Goal: Task Accomplishment & Management: Use online tool/utility

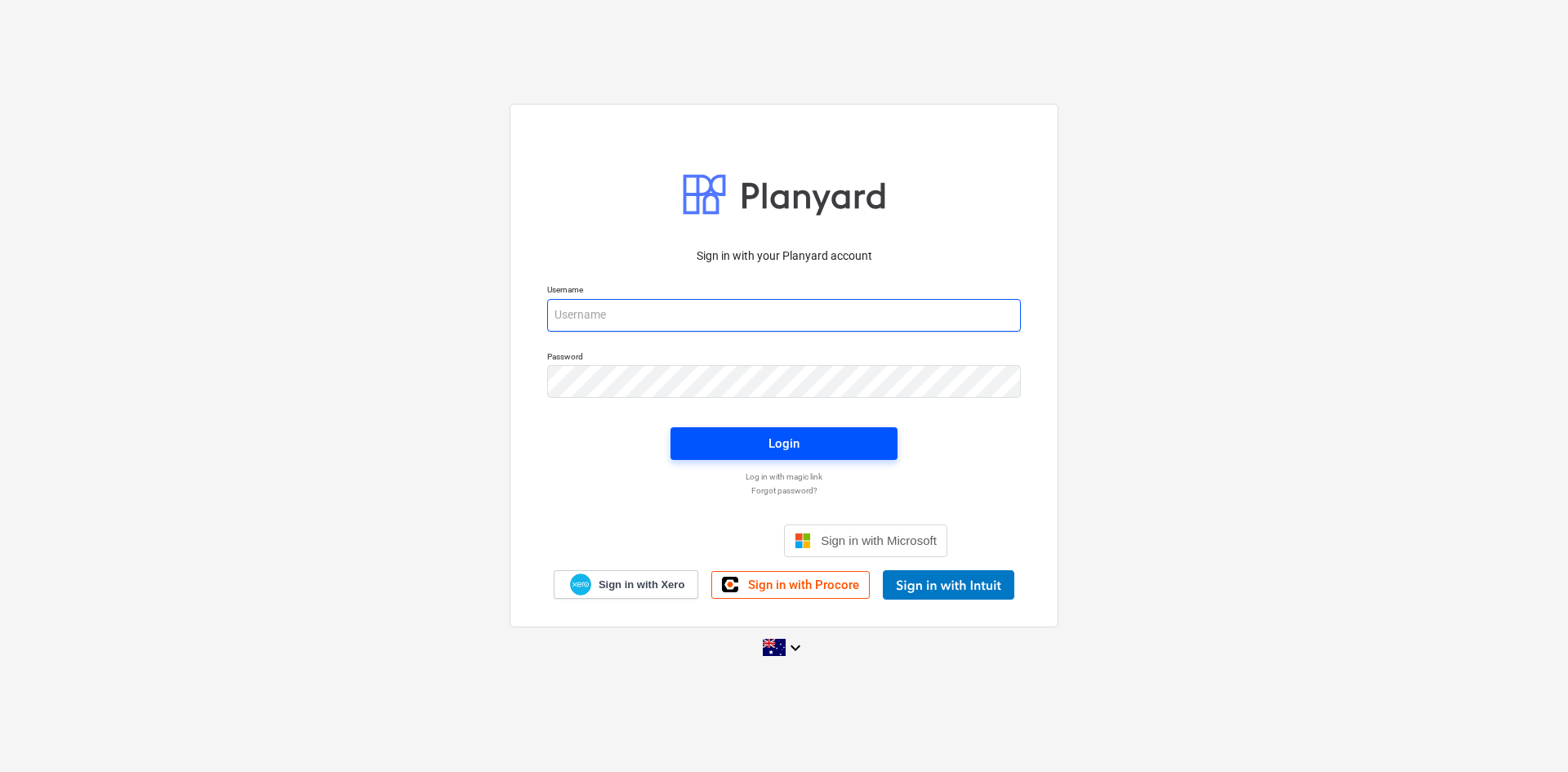
type input "[EMAIL_ADDRESS][DOMAIN_NAME]"
click at [813, 448] on span "Login" at bounding box center [784, 443] width 187 height 22
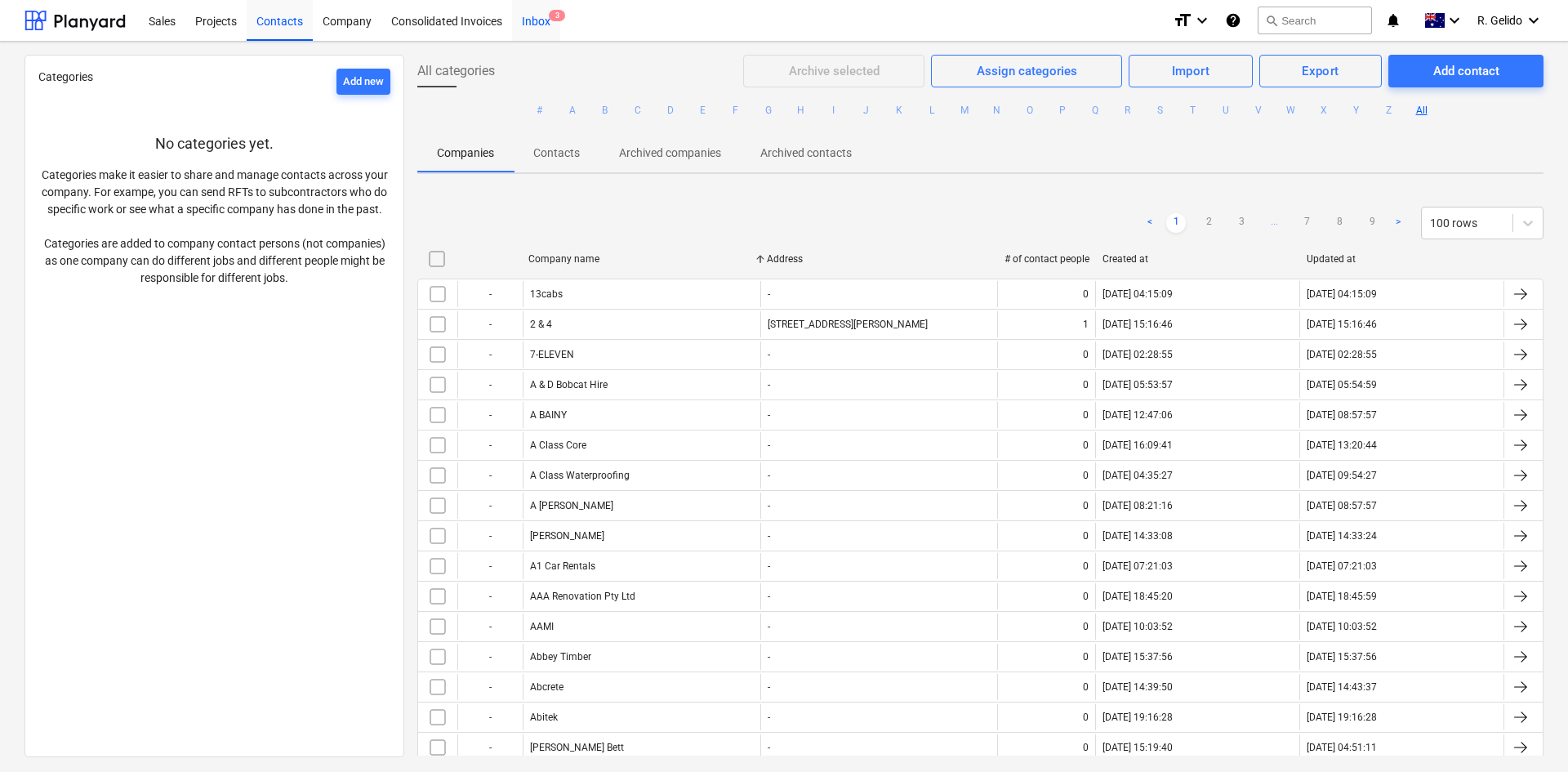
click at [534, 22] on div "Inbox 3" at bounding box center [535, 20] width 48 height 41
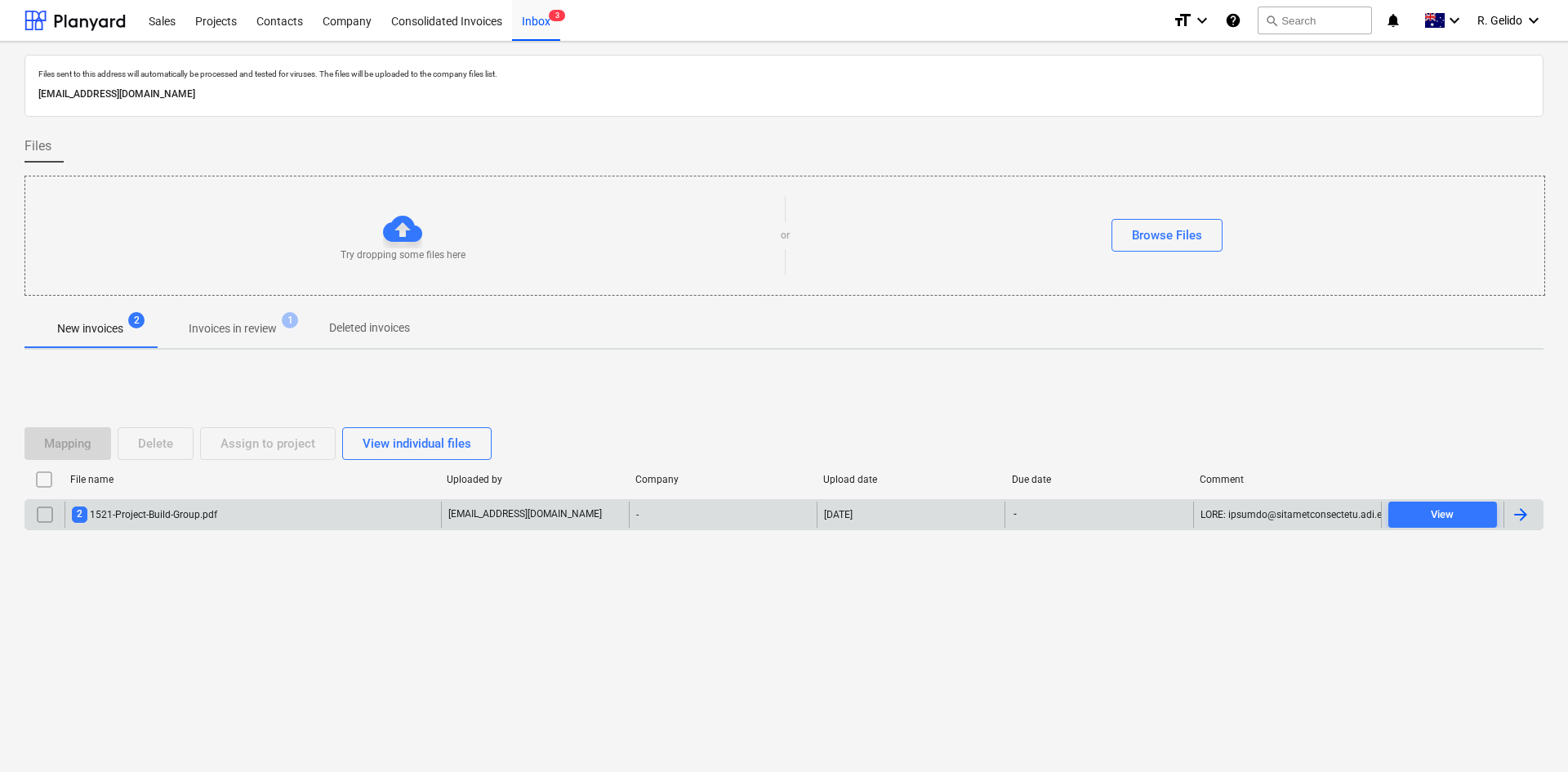
click at [239, 522] on div "2 1521-Project-Build-Group.pdf" at bounding box center [253, 514] width 377 height 26
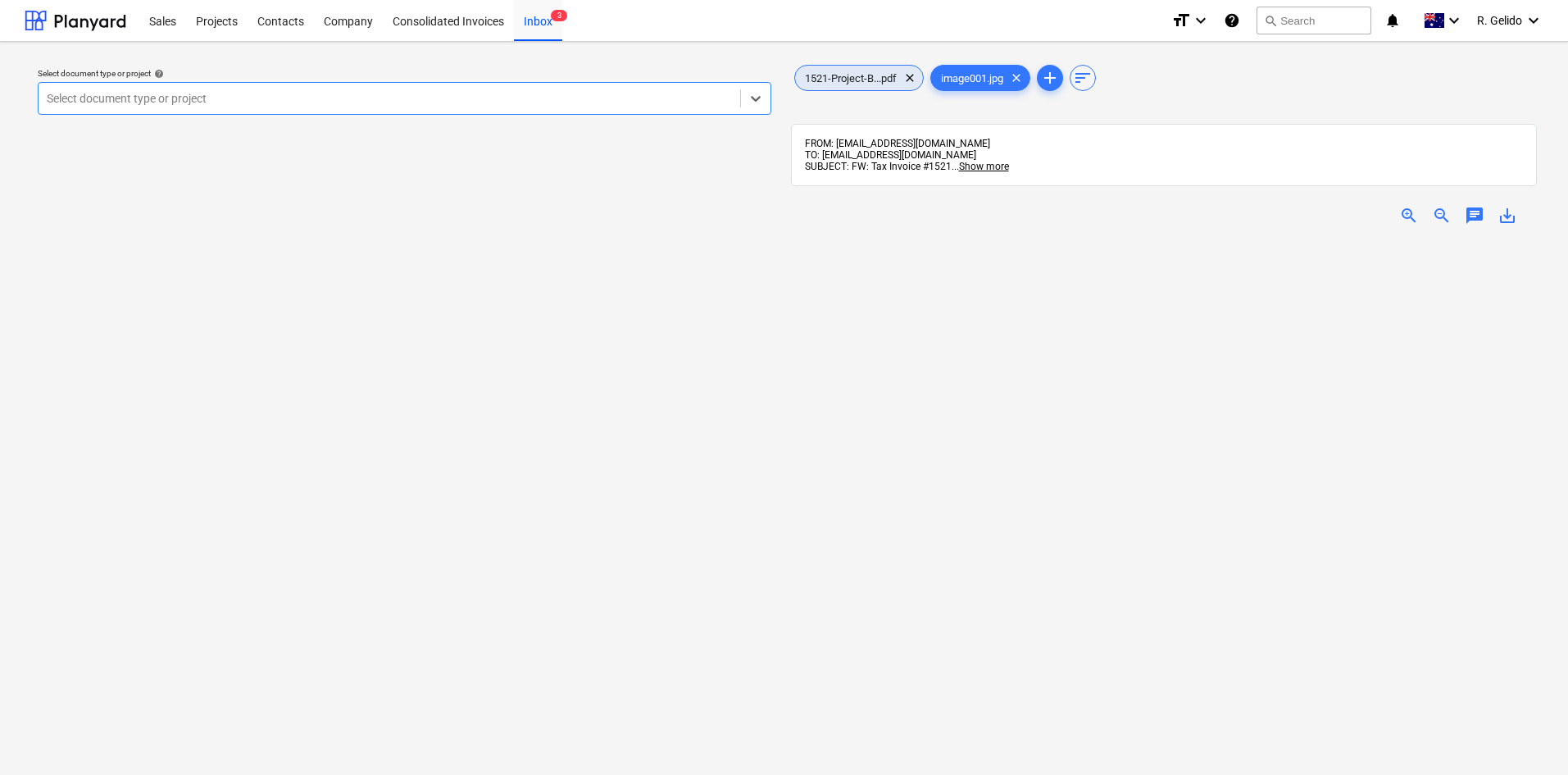
click at [869, 79] on span "1521-Project-B...pdf" at bounding box center [850, 78] width 112 height 12
click at [536, 18] on div "Inbox 3" at bounding box center [537, 20] width 48 height 41
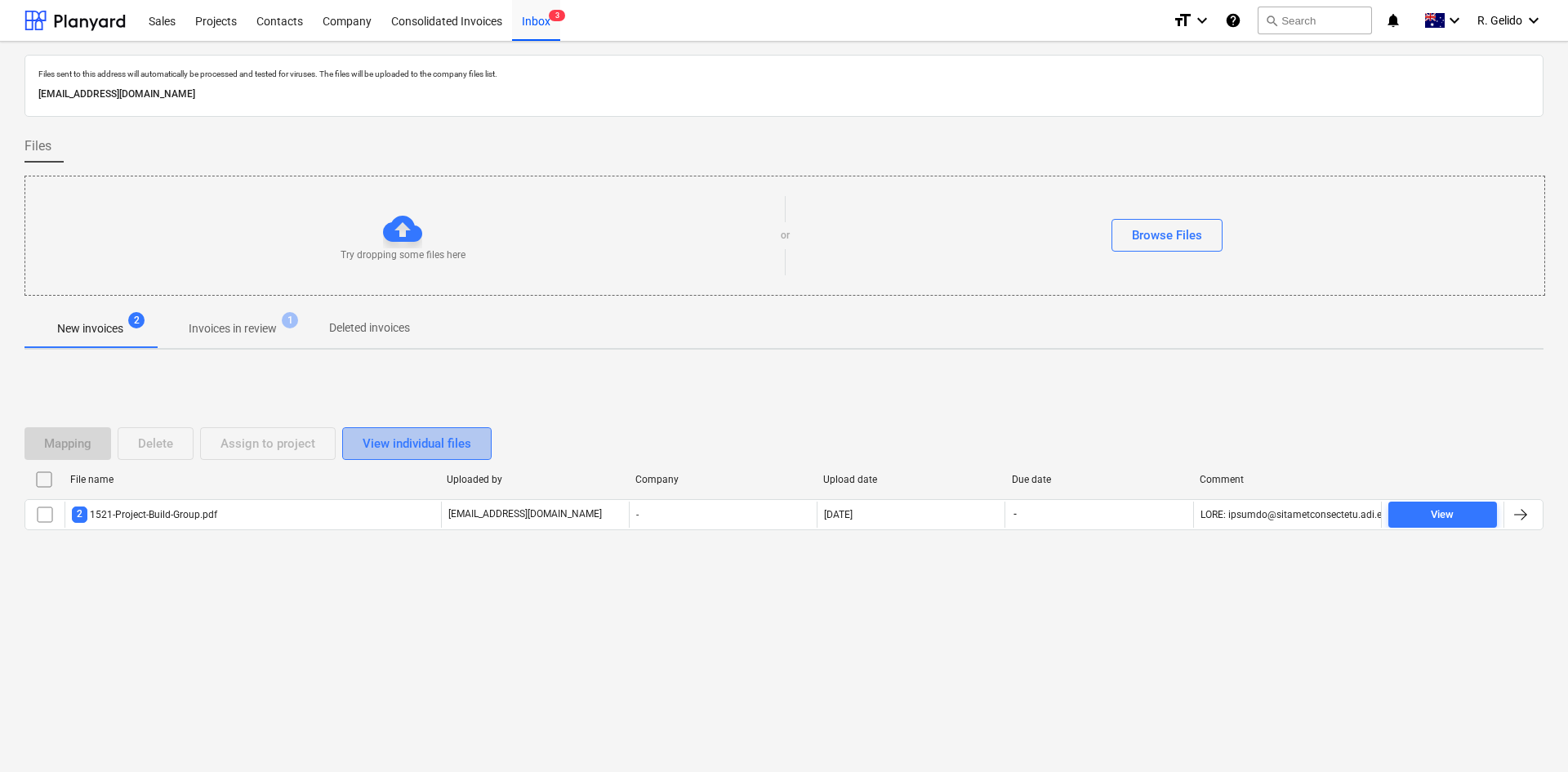
click at [423, 437] on div "View individual files" at bounding box center [417, 443] width 109 height 22
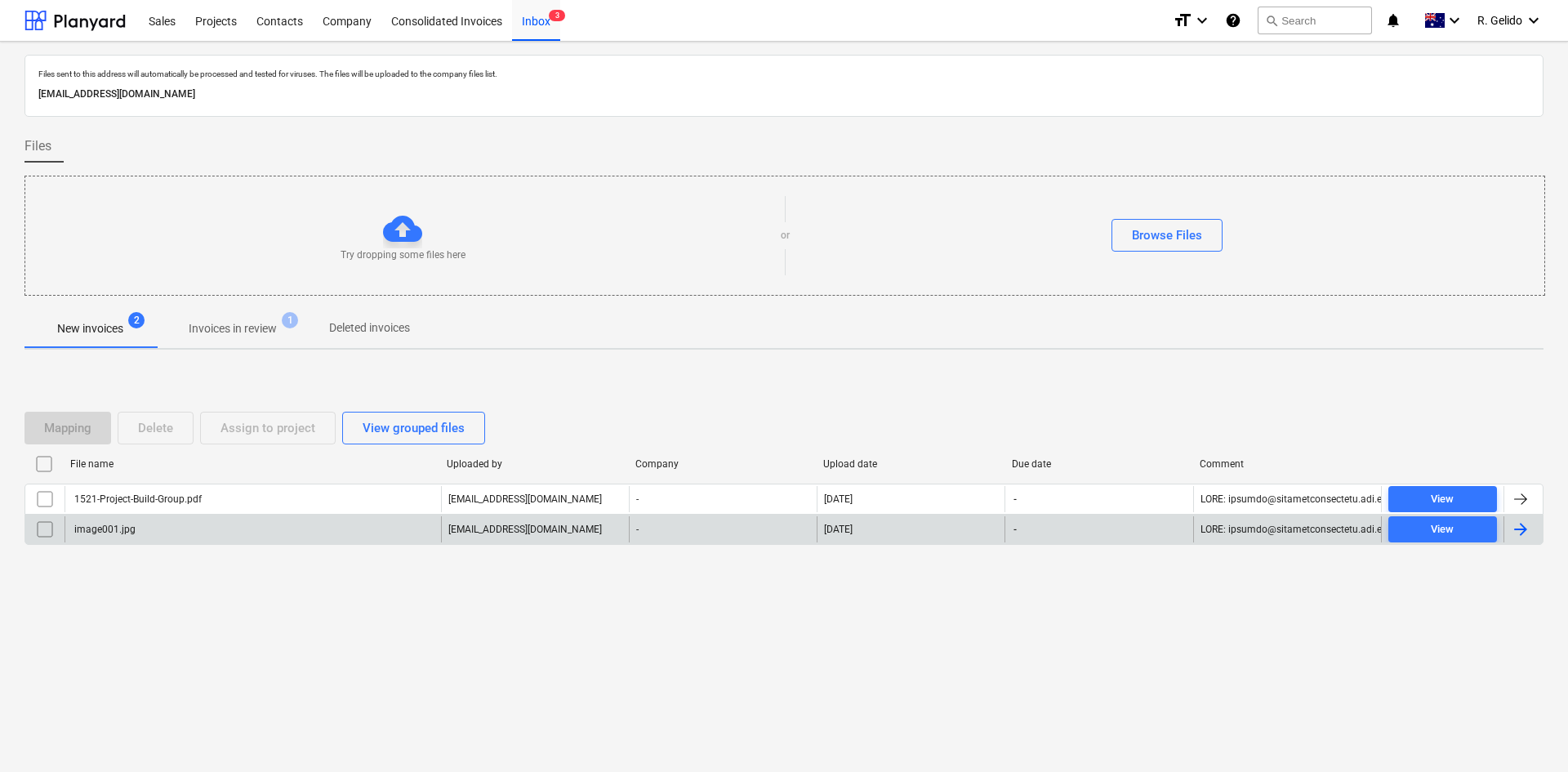
click at [30, 522] on div at bounding box center [45, 529] width 39 height 26
click at [48, 530] on input "checkbox" at bounding box center [45, 529] width 26 height 26
click at [160, 423] on div "Delete" at bounding box center [155, 427] width 35 height 22
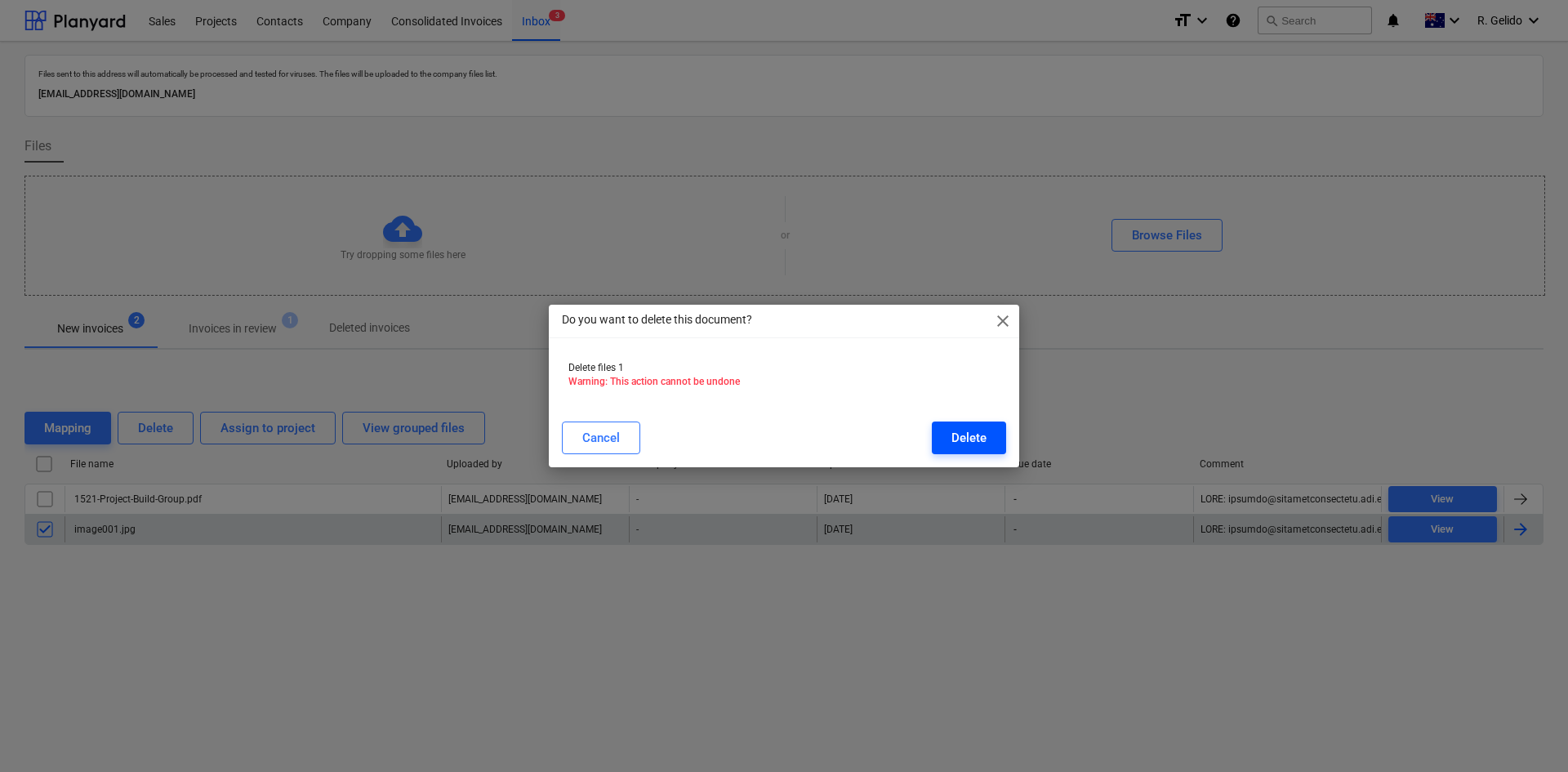
click at [960, 435] on div "Delete" at bounding box center [968, 438] width 35 height 22
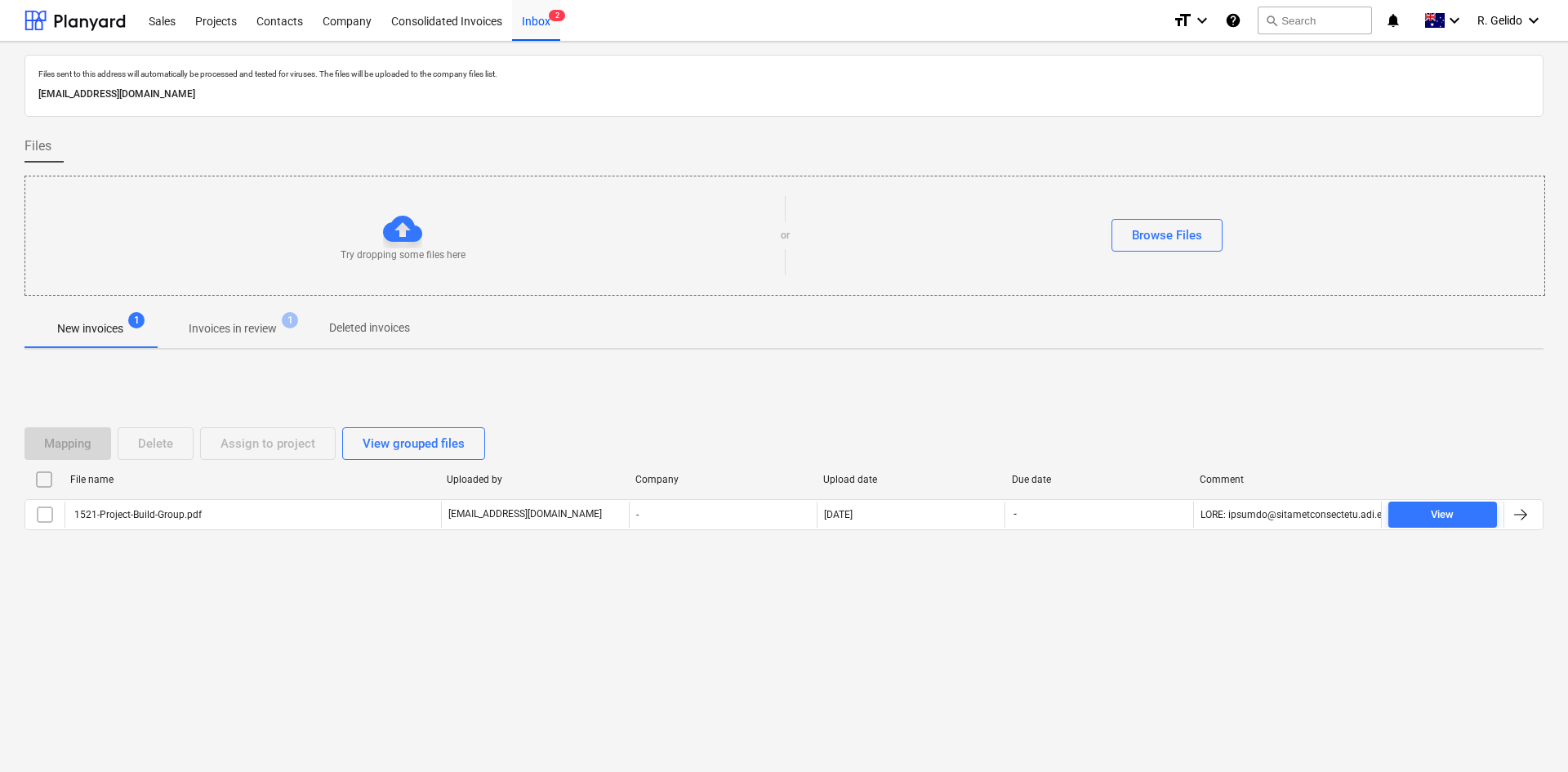
click at [250, 97] on p "[EMAIL_ADDRESS][DOMAIN_NAME]" at bounding box center [784, 95] width 1491 height 17
copy p "[EMAIL_ADDRESS][DOMAIN_NAME]"
click at [208, 25] on div "Projects" at bounding box center [216, 20] width 61 height 41
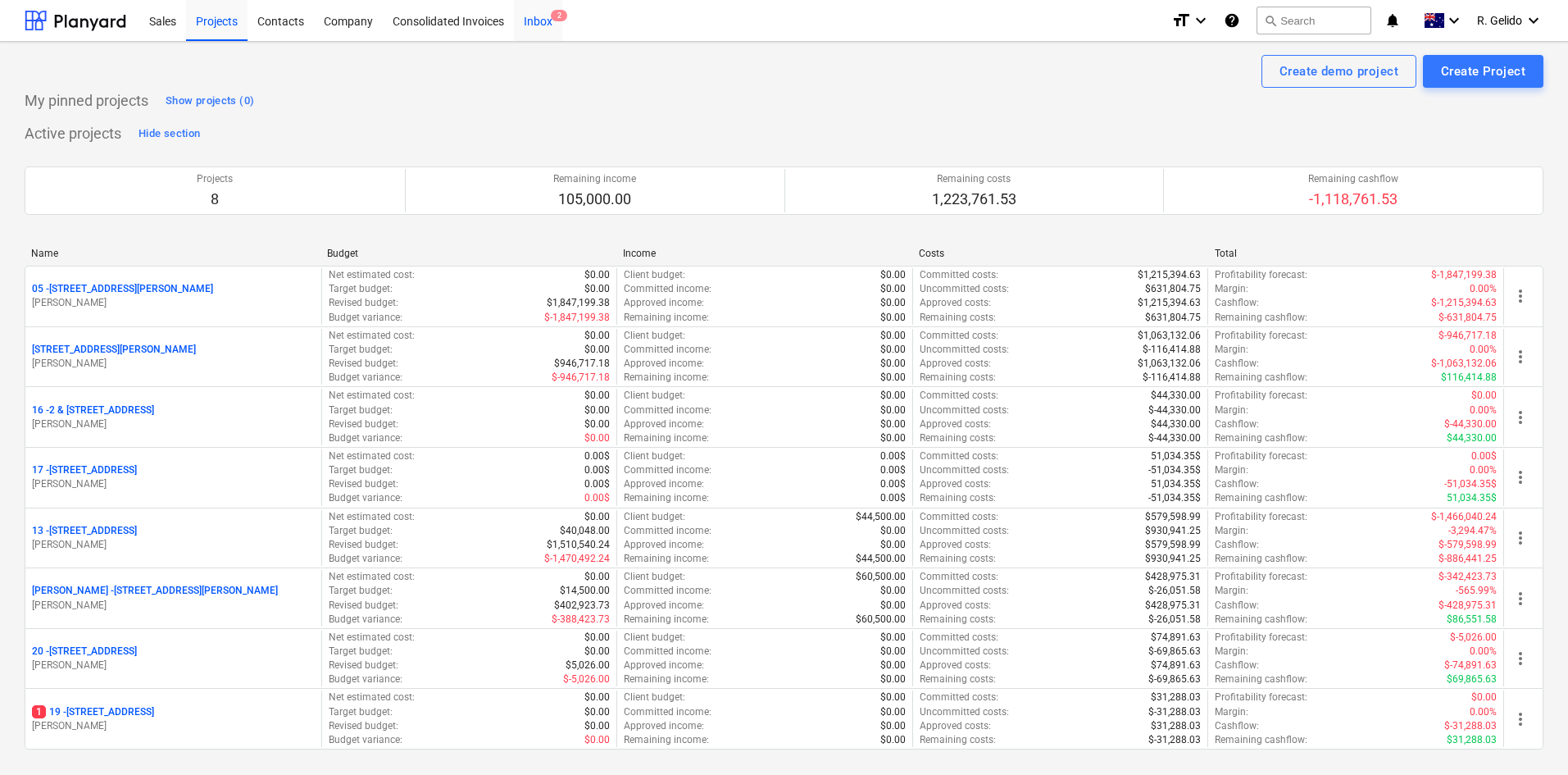
click at [542, 24] on div "Inbox 2" at bounding box center [537, 20] width 48 height 41
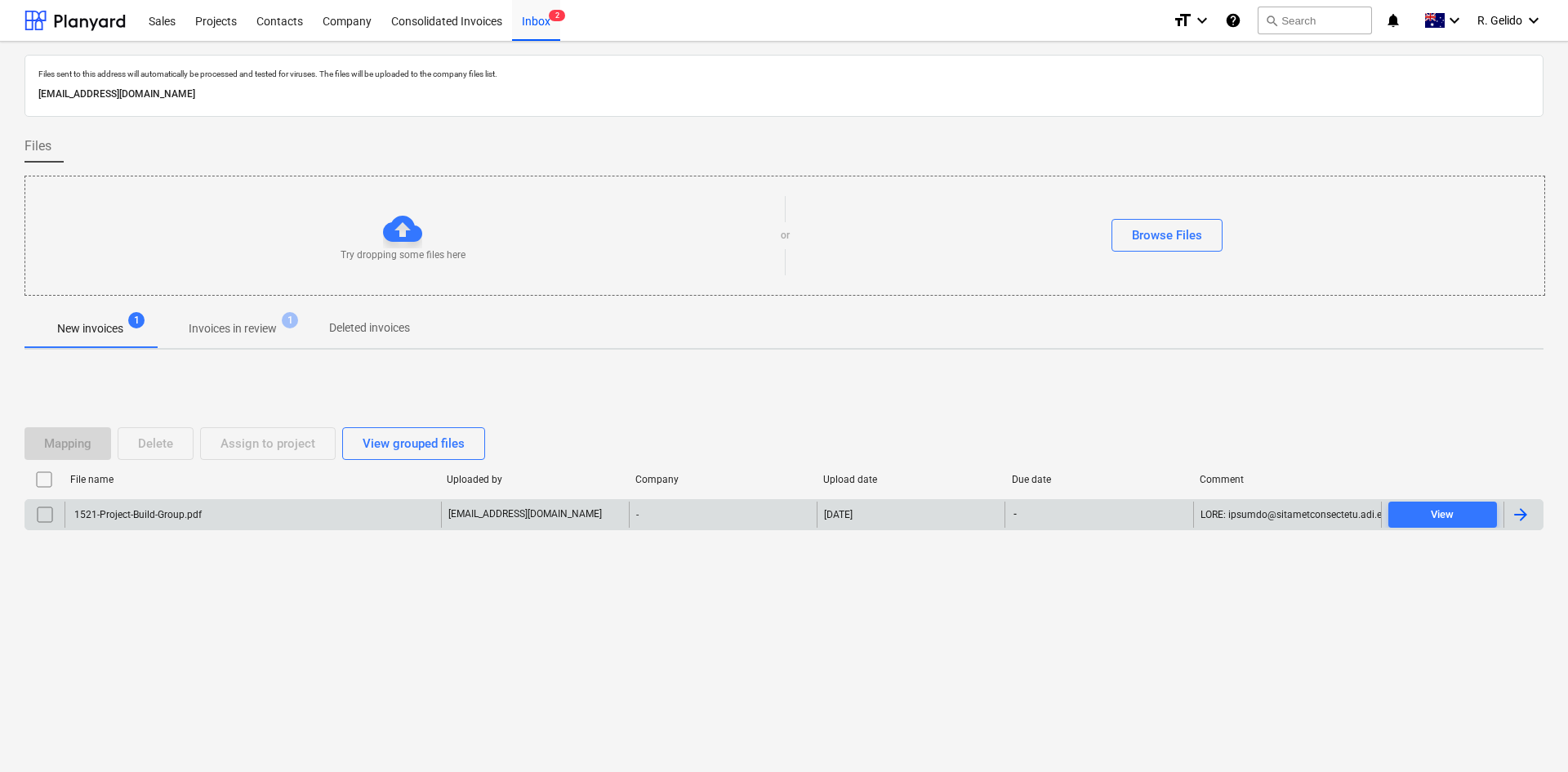
click at [185, 526] on div "1521-Project-Build-Group.pdf" at bounding box center [253, 514] width 377 height 26
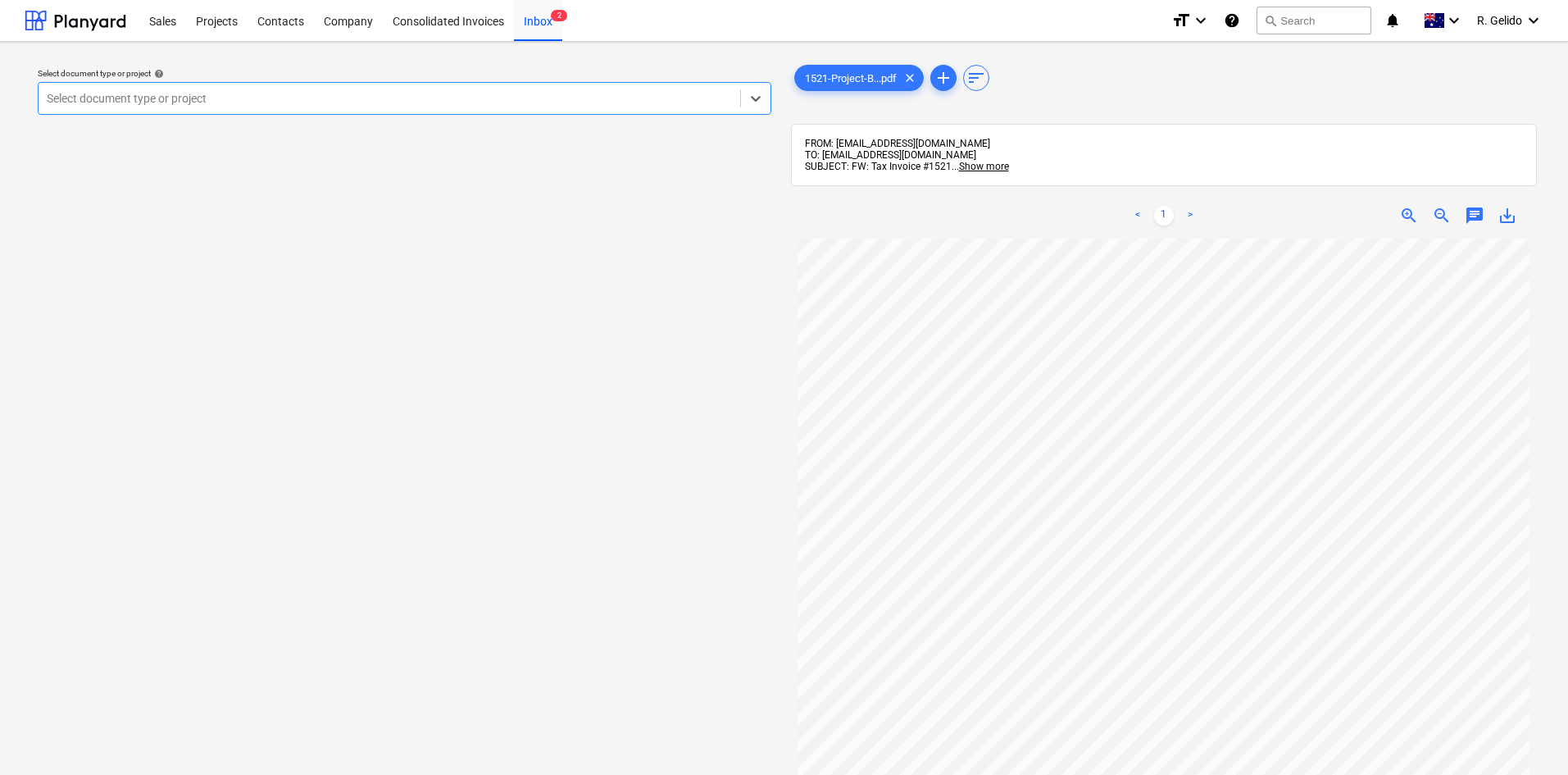
click at [532, 102] on div at bounding box center [389, 98] width 686 height 16
click at [449, 418] on div "Select document type or project help Select document type or project" at bounding box center [404, 514] width 760 height 919
click at [544, 35] on div "Inbox 2" at bounding box center [537, 20] width 48 height 41
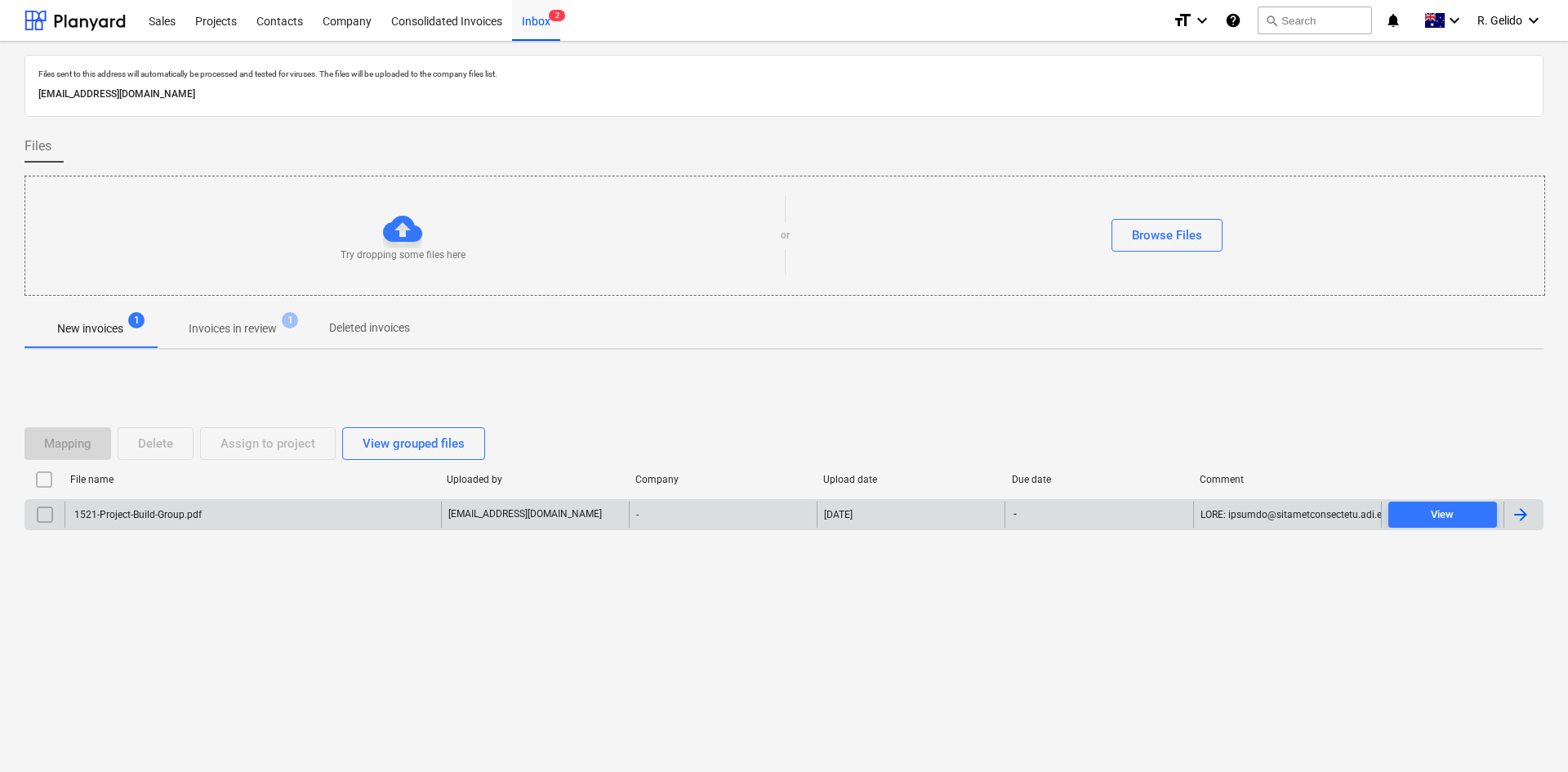
click at [258, 524] on div "1521-Project-Build-Group.pdf" at bounding box center [253, 514] width 377 height 26
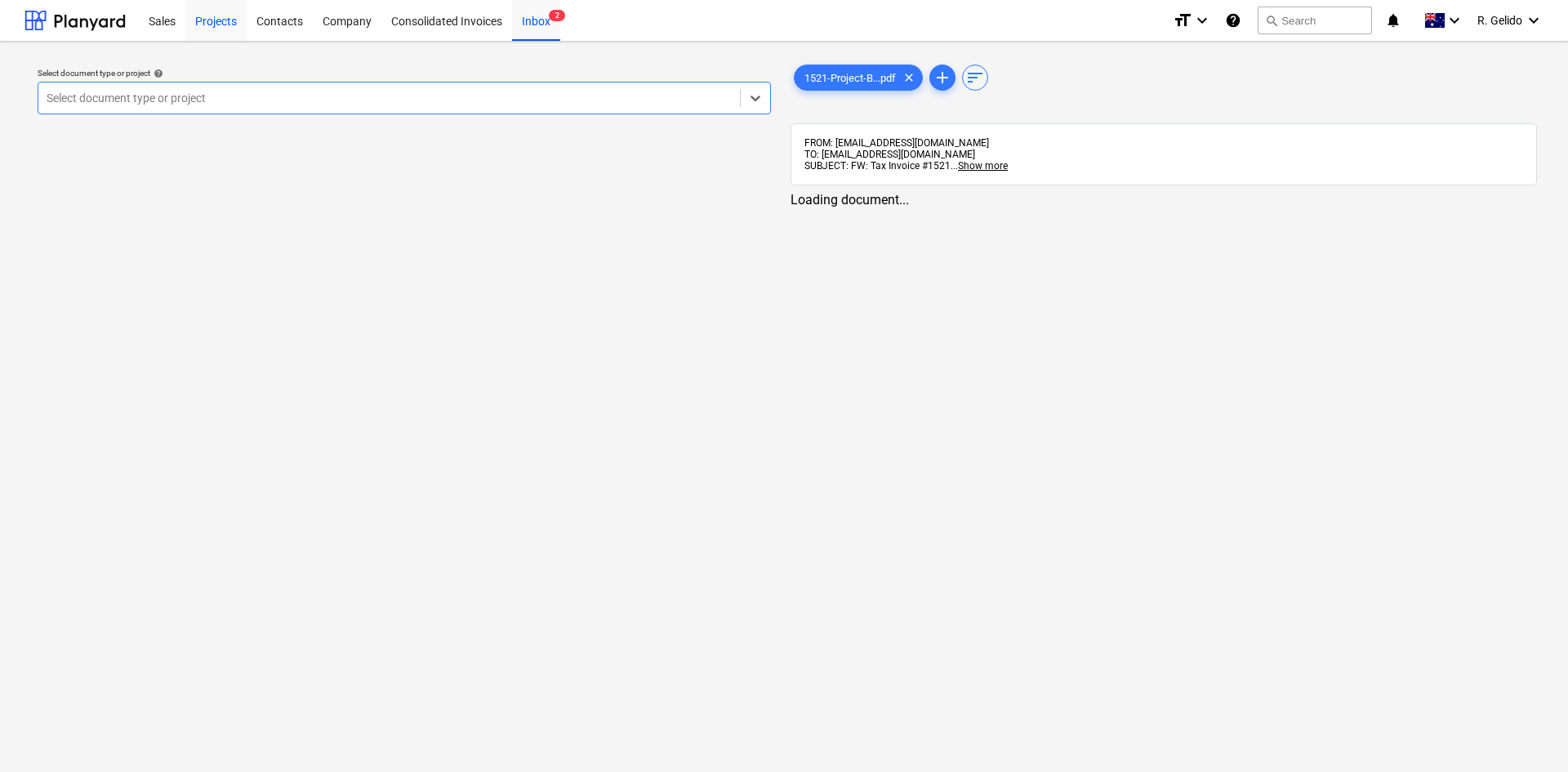
click at [220, 19] on div "Projects" at bounding box center [216, 20] width 61 height 41
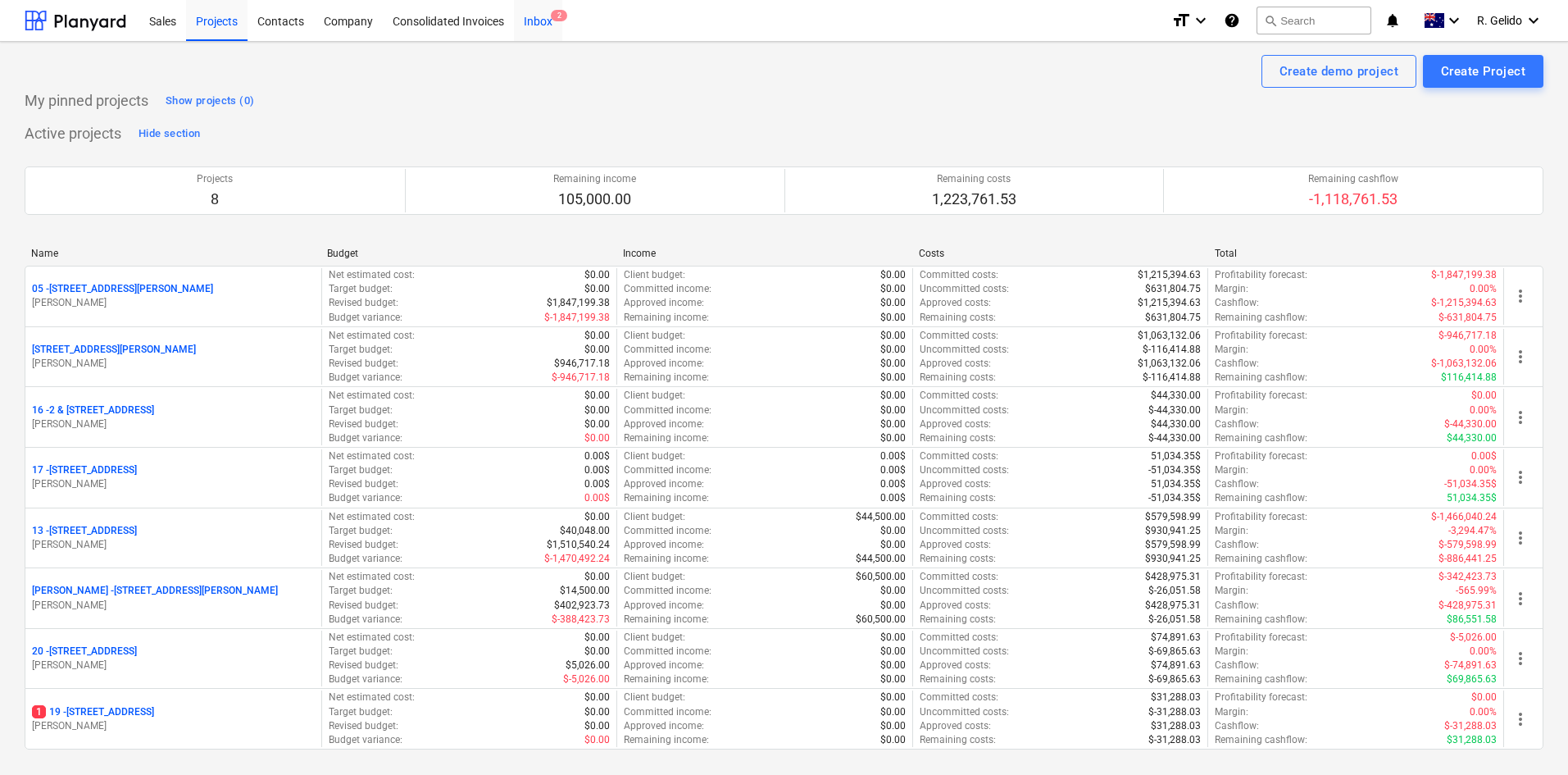
click at [539, 23] on div "Inbox 2" at bounding box center [537, 20] width 48 height 41
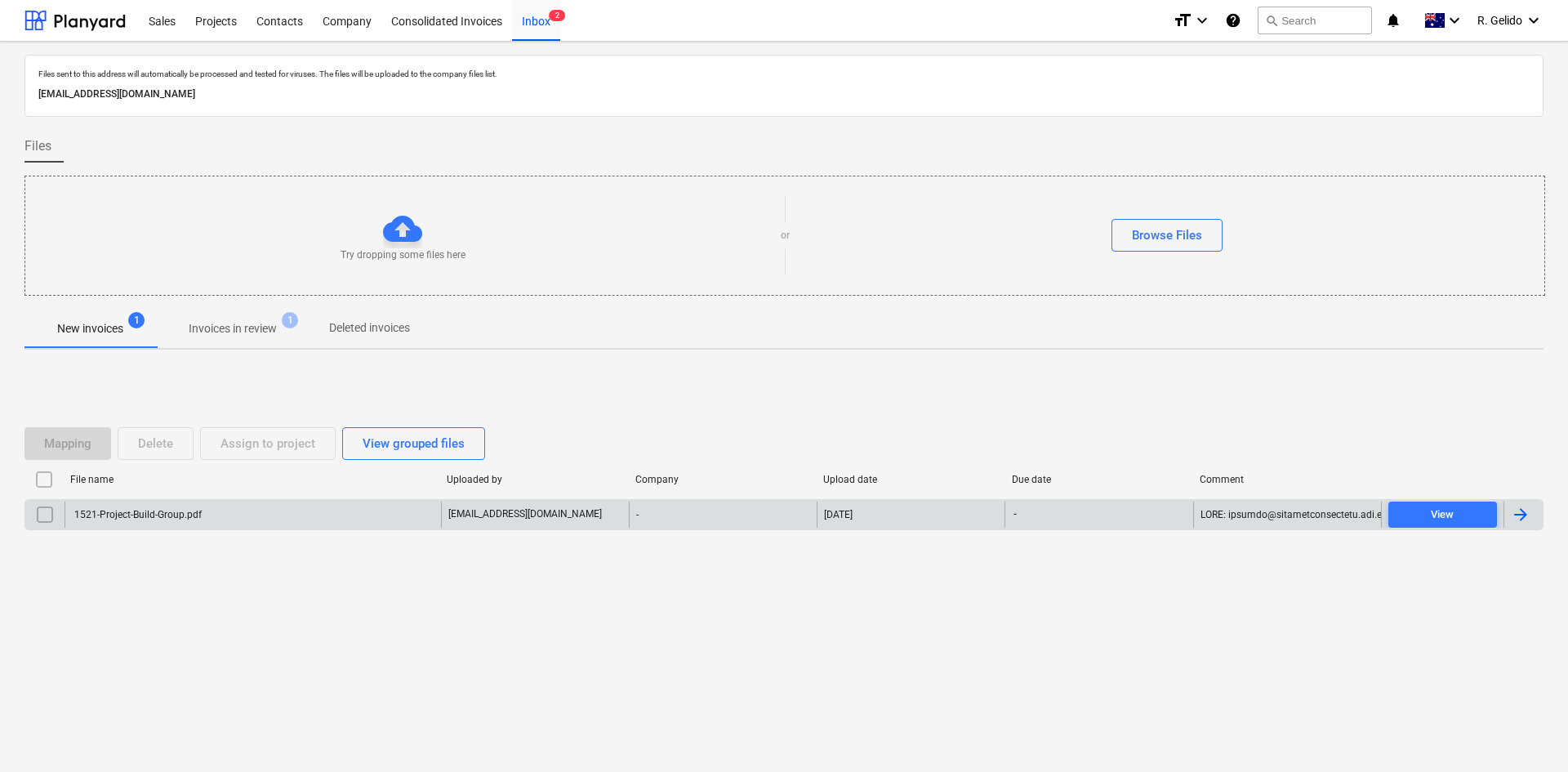
click at [232, 515] on div "1521-Project-Build-Group.pdf" at bounding box center [253, 514] width 377 height 26
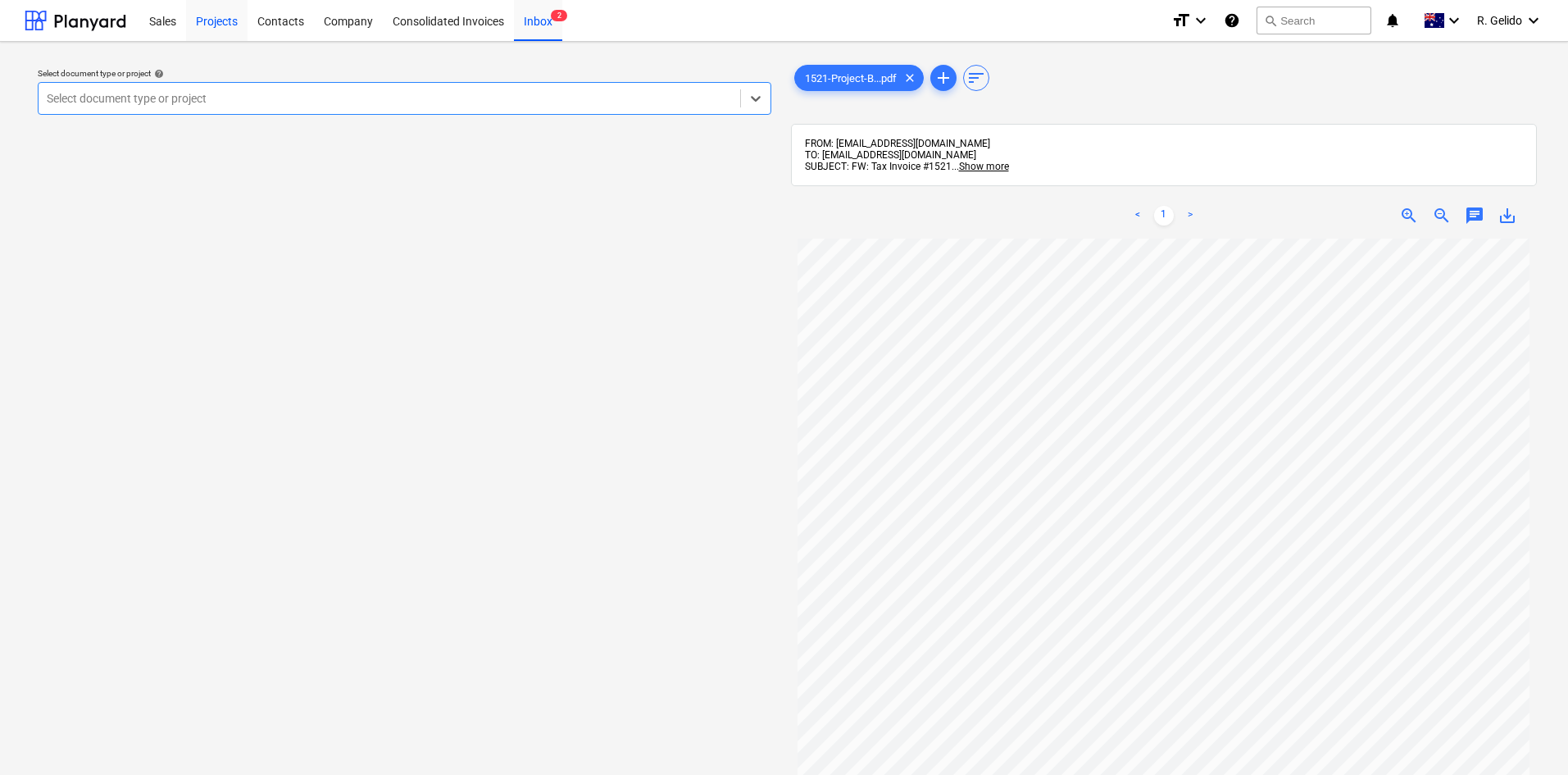
click at [232, 21] on div "Projects" at bounding box center [216, 20] width 61 height 41
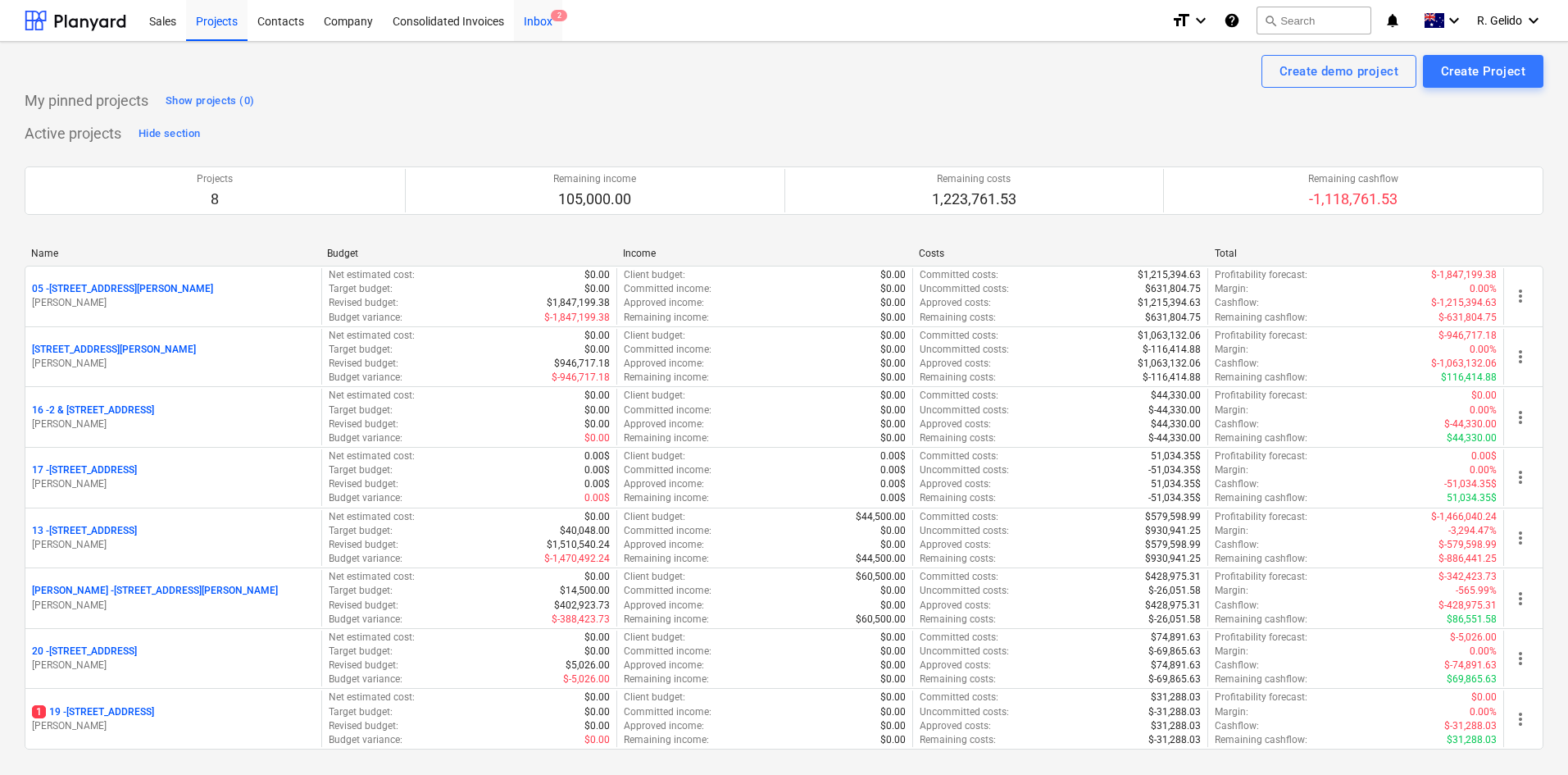
click at [548, 29] on div "Inbox 2" at bounding box center [537, 20] width 48 height 41
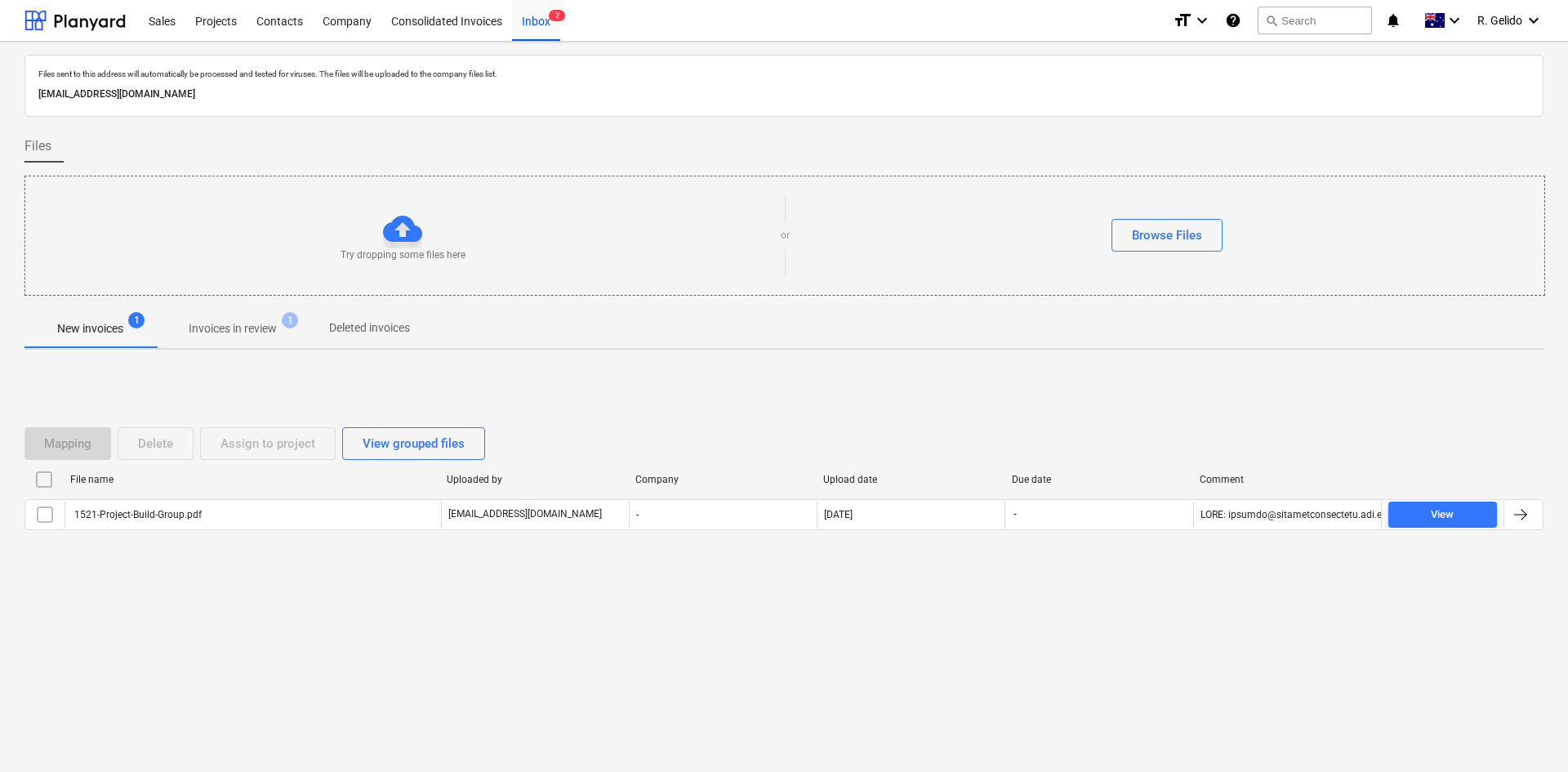
click at [275, 92] on p "[EMAIL_ADDRESS][DOMAIN_NAME]" at bounding box center [784, 95] width 1491 height 17
copy p "[EMAIL_ADDRESS][DOMAIN_NAME]"
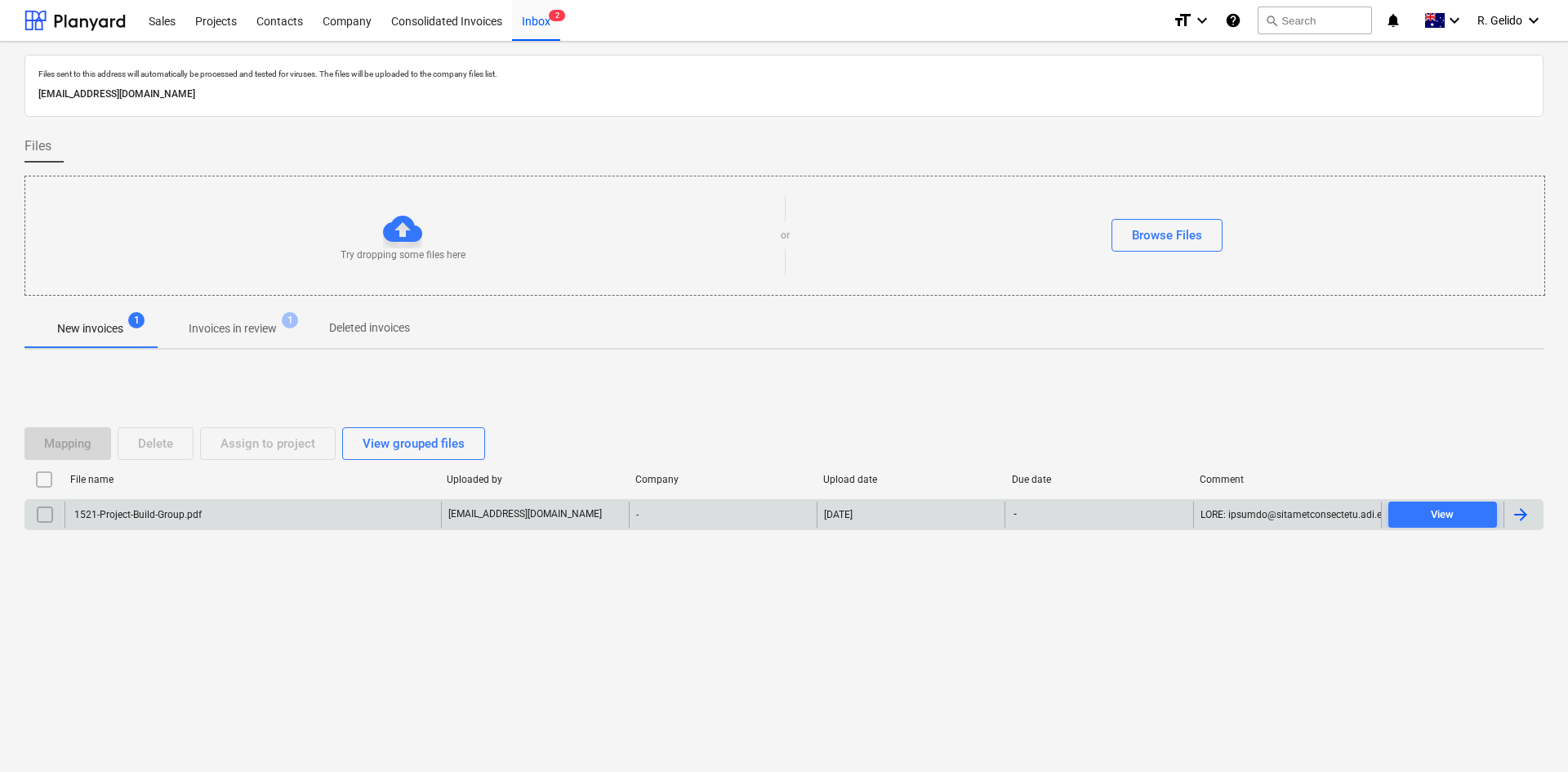
click at [174, 517] on div "1521-Project-Build-Group.pdf" at bounding box center [137, 514] width 130 height 11
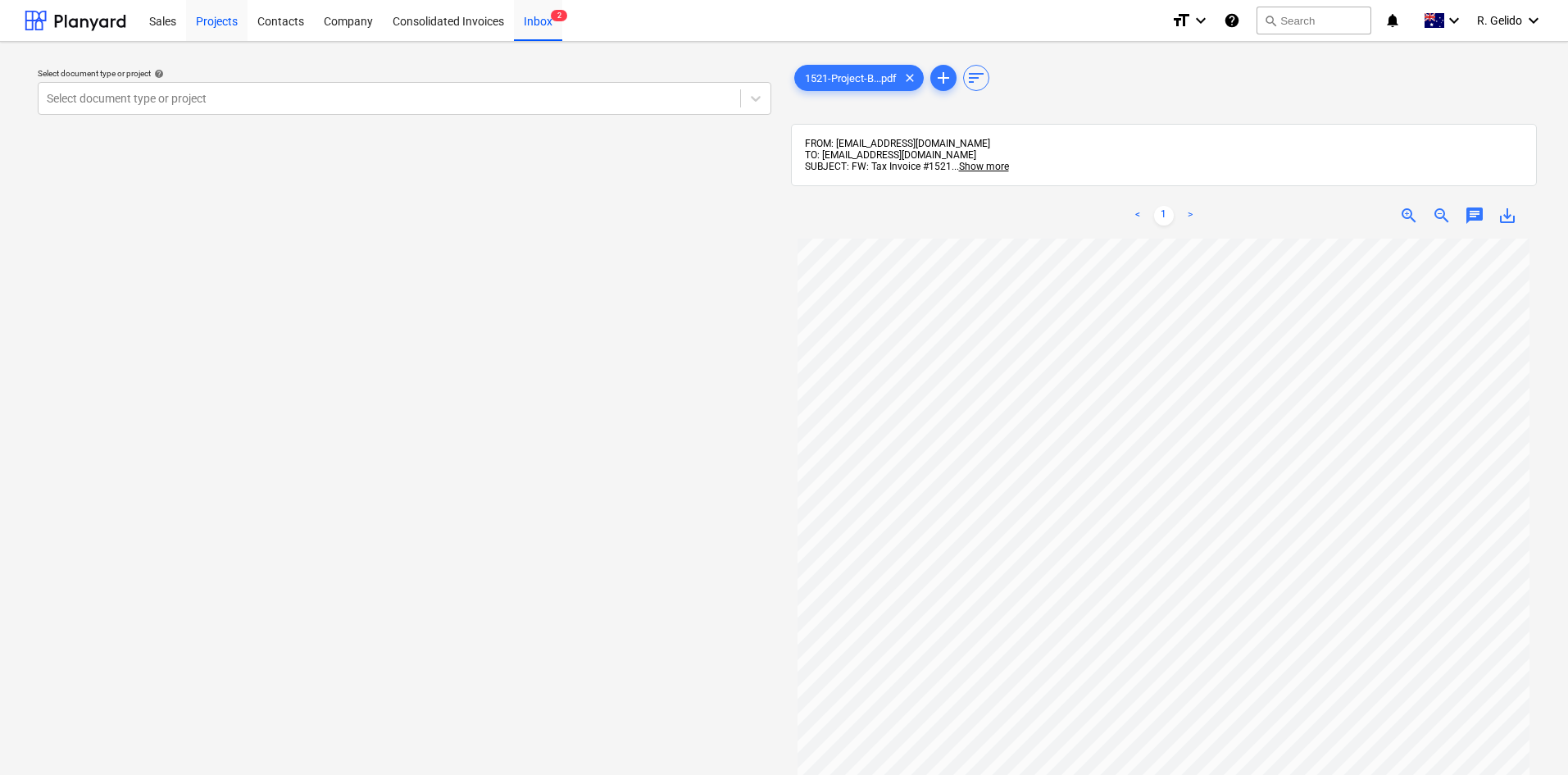
click at [219, 24] on div "Projects" at bounding box center [216, 20] width 61 height 41
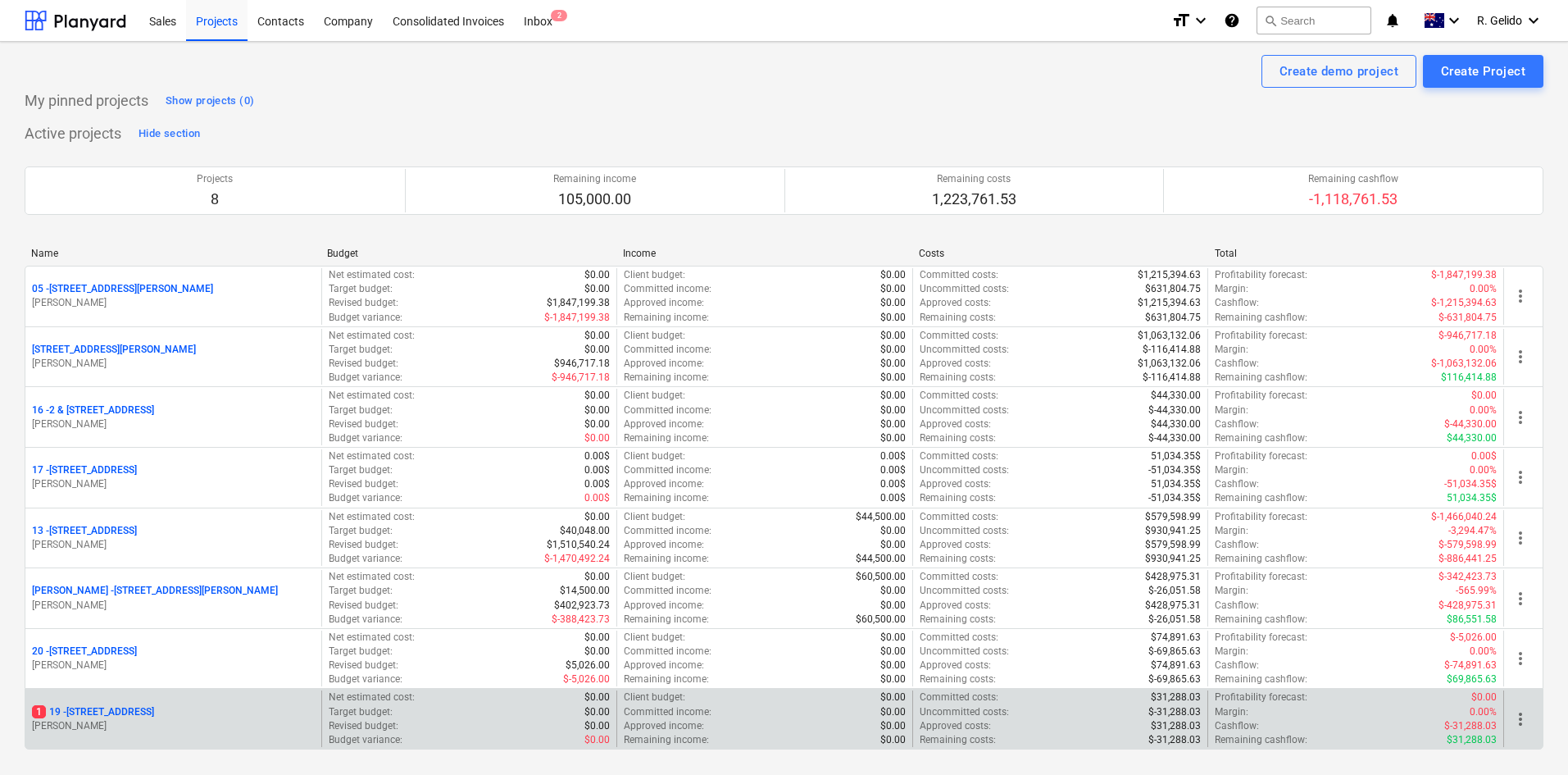
click at [109, 715] on p "[STREET_ADDRESS]" at bounding box center [93, 711] width 122 height 14
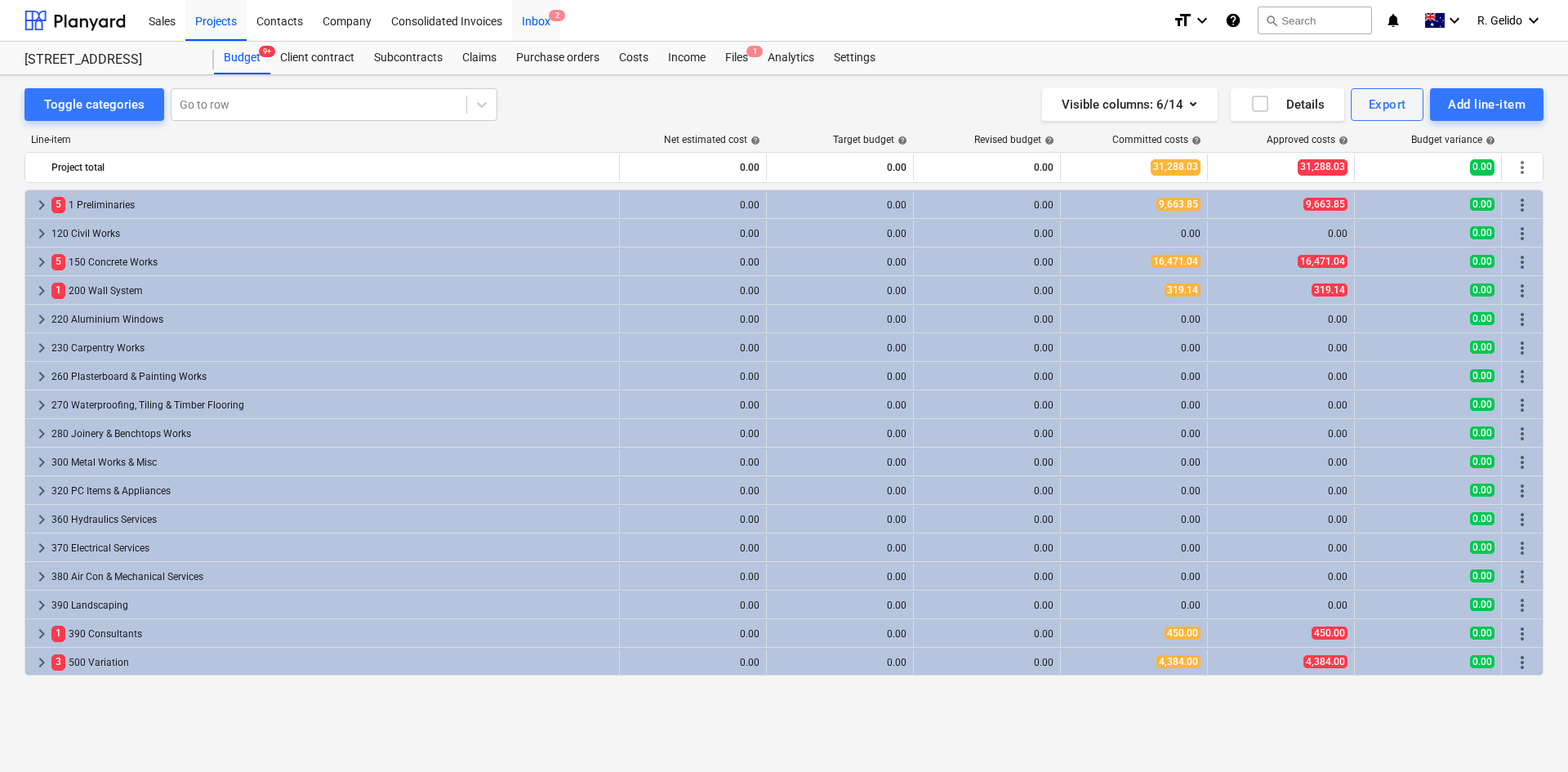
click at [550, 26] on div "Inbox 2" at bounding box center [535, 20] width 48 height 41
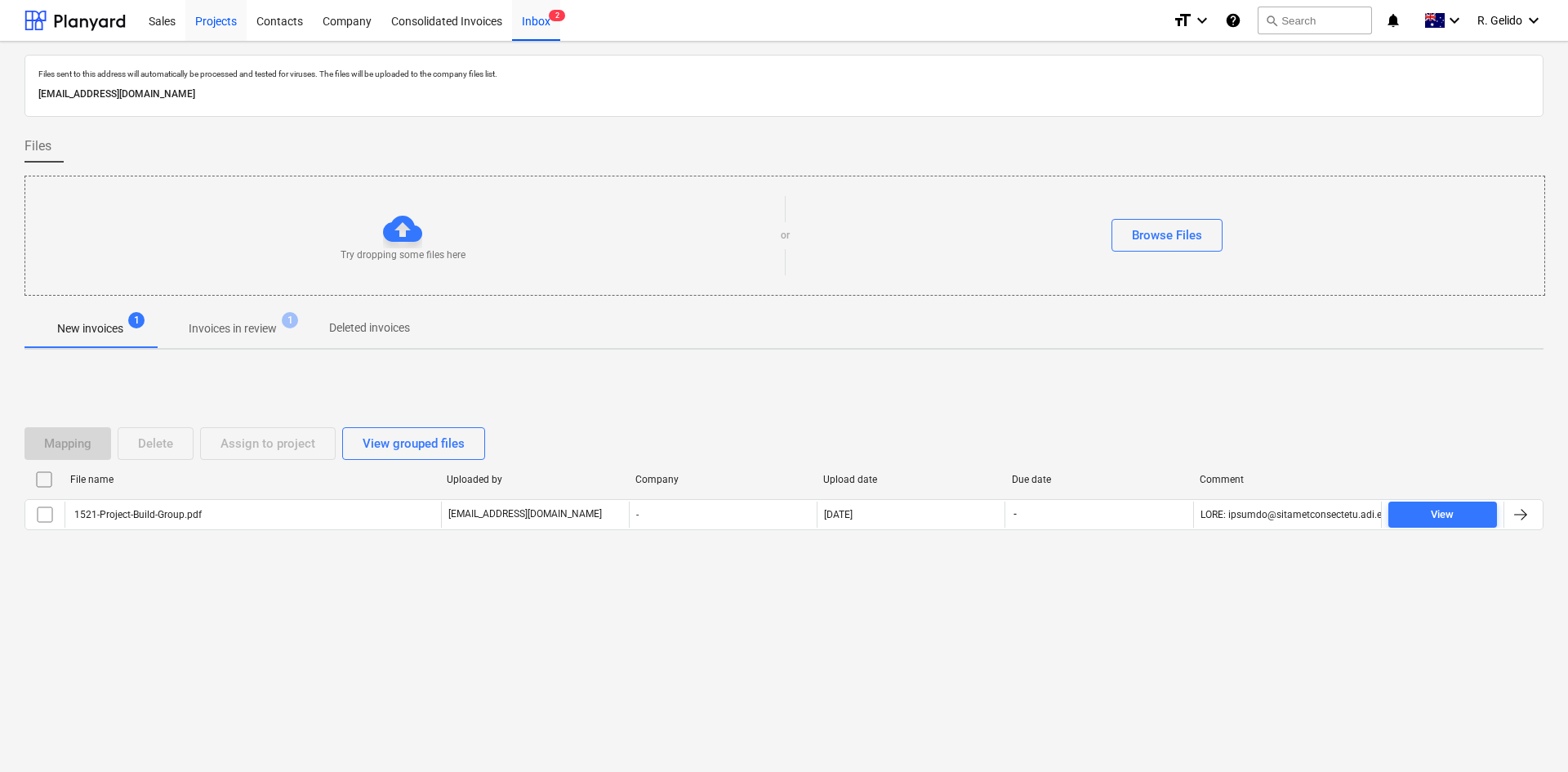
click at [207, 25] on div "Projects" at bounding box center [216, 20] width 61 height 41
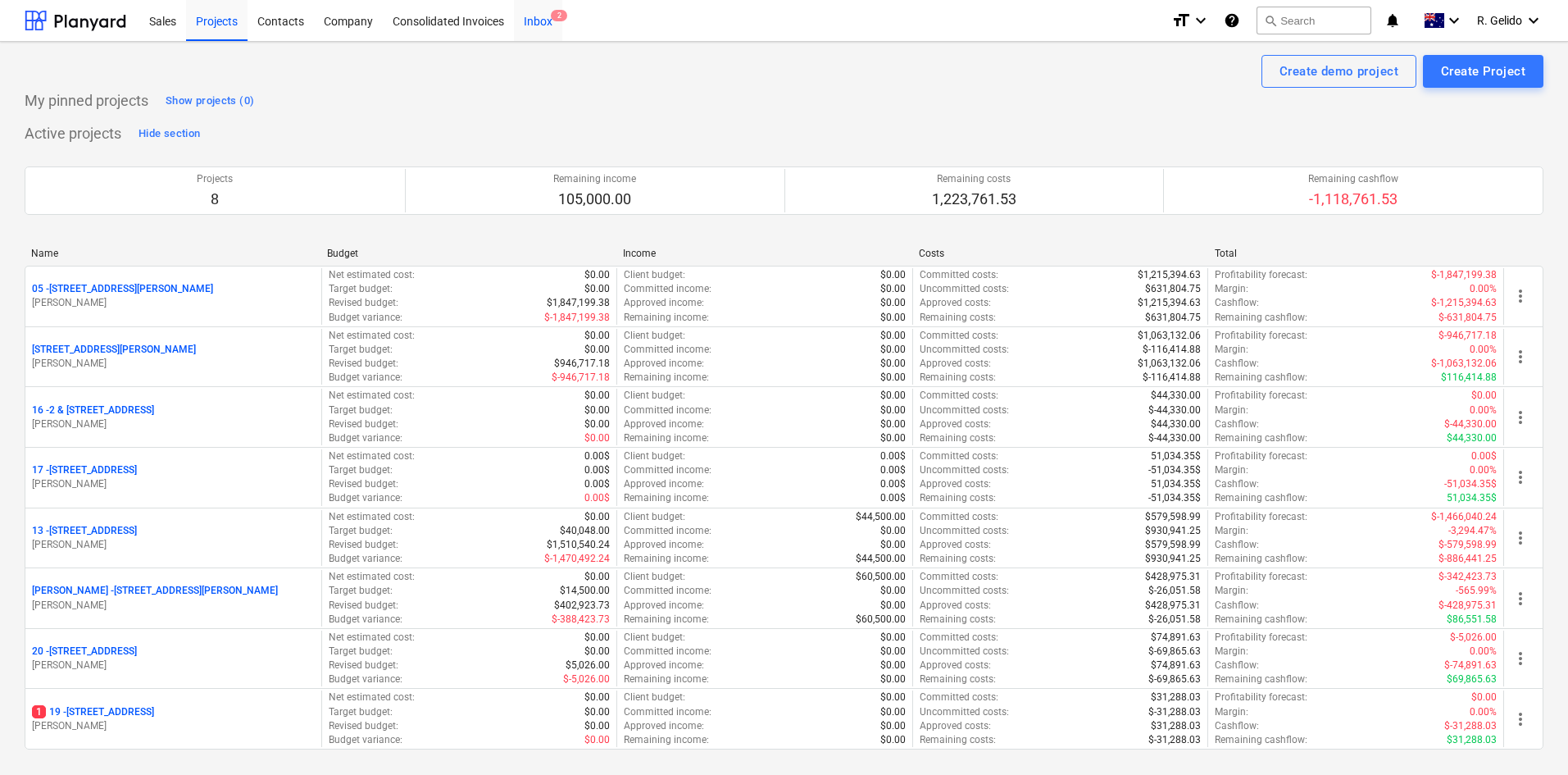
click at [537, 24] on div "Inbox 2" at bounding box center [537, 20] width 48 height 41
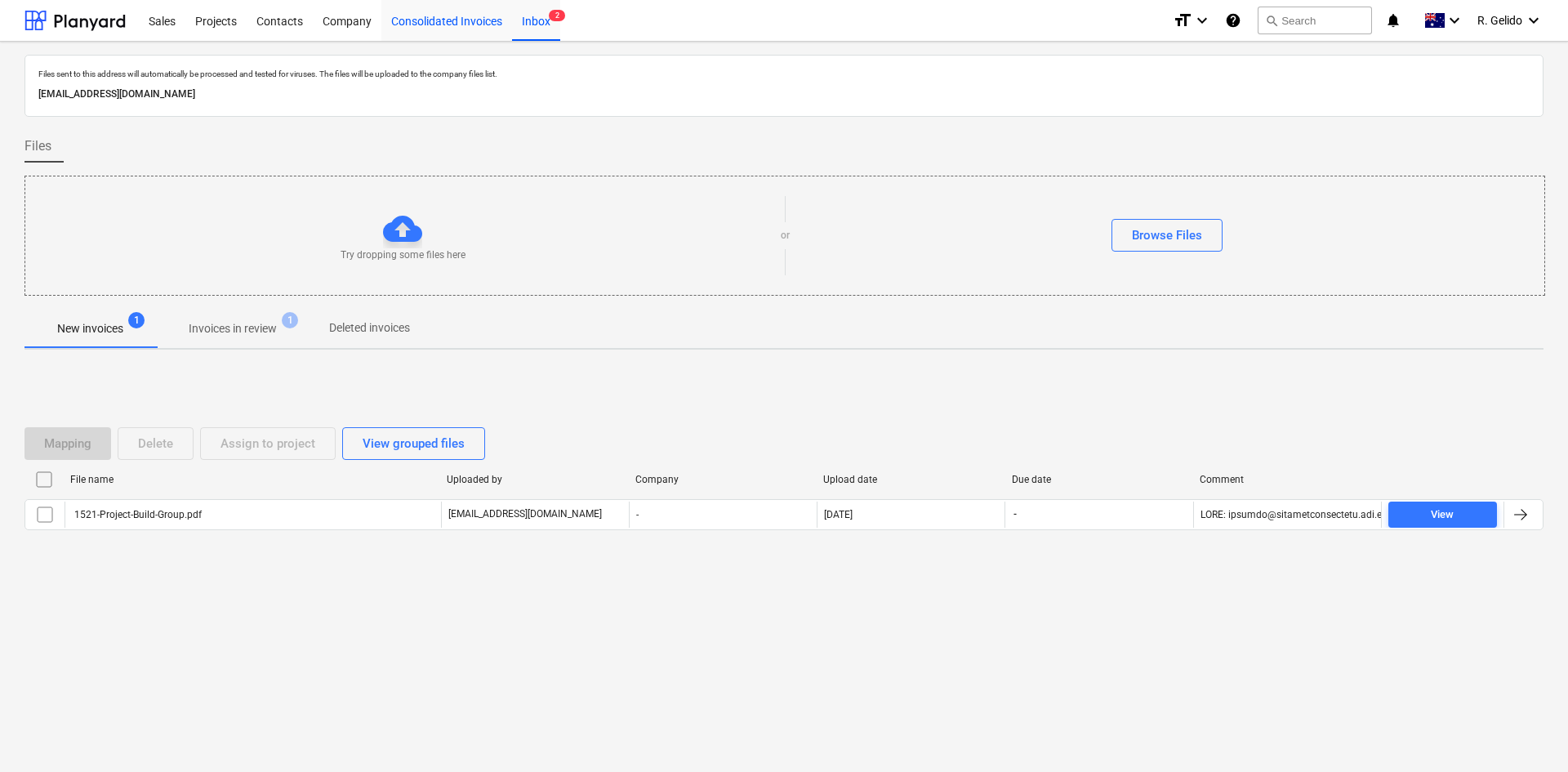
click at [482, 32] on div "Consolidated Invoices" at bounding box center [446, 20] width 130 height 41
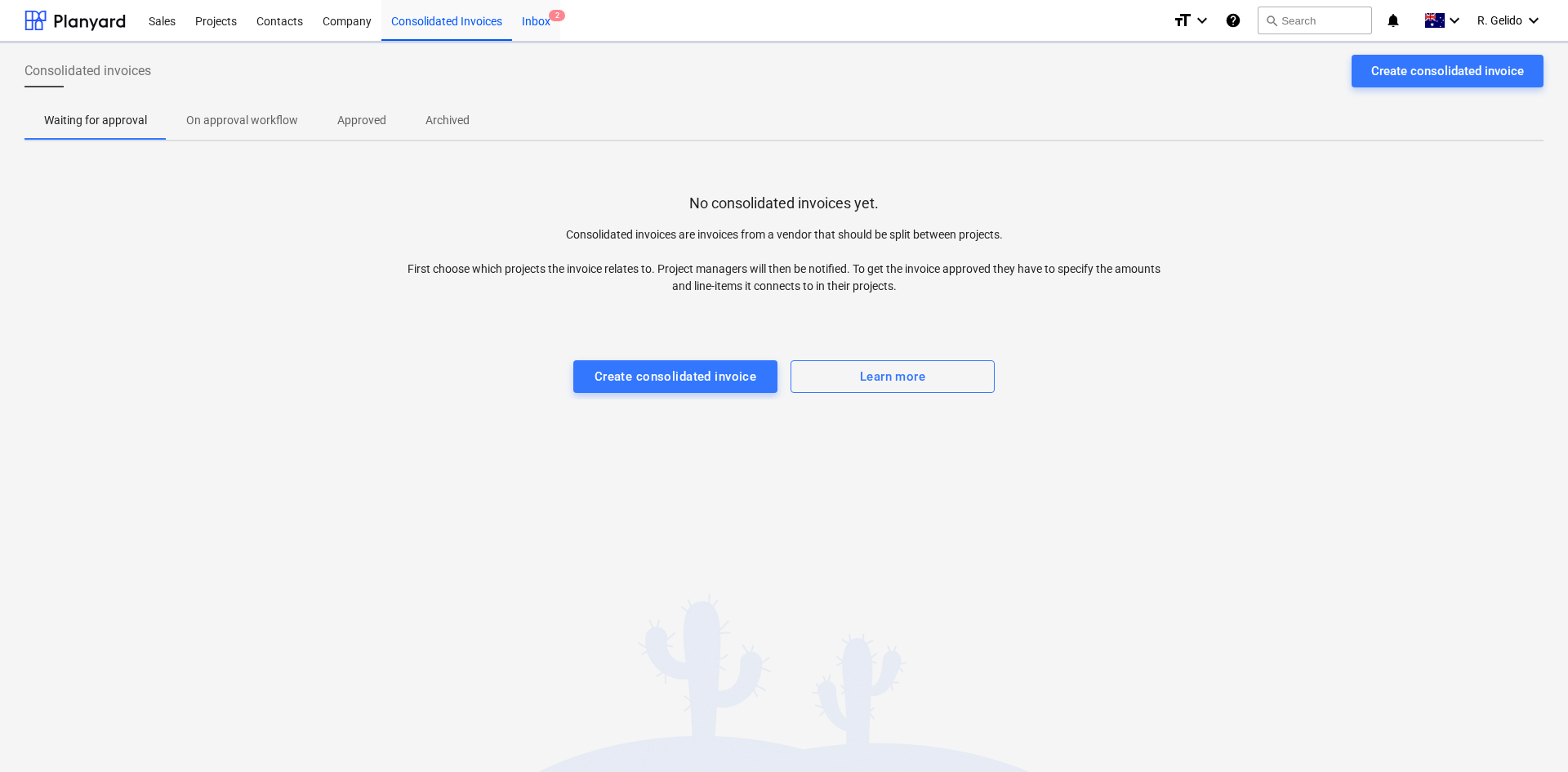
click at [561, 22] on span "2" at bounding box center [557, 15] width 16 height 11
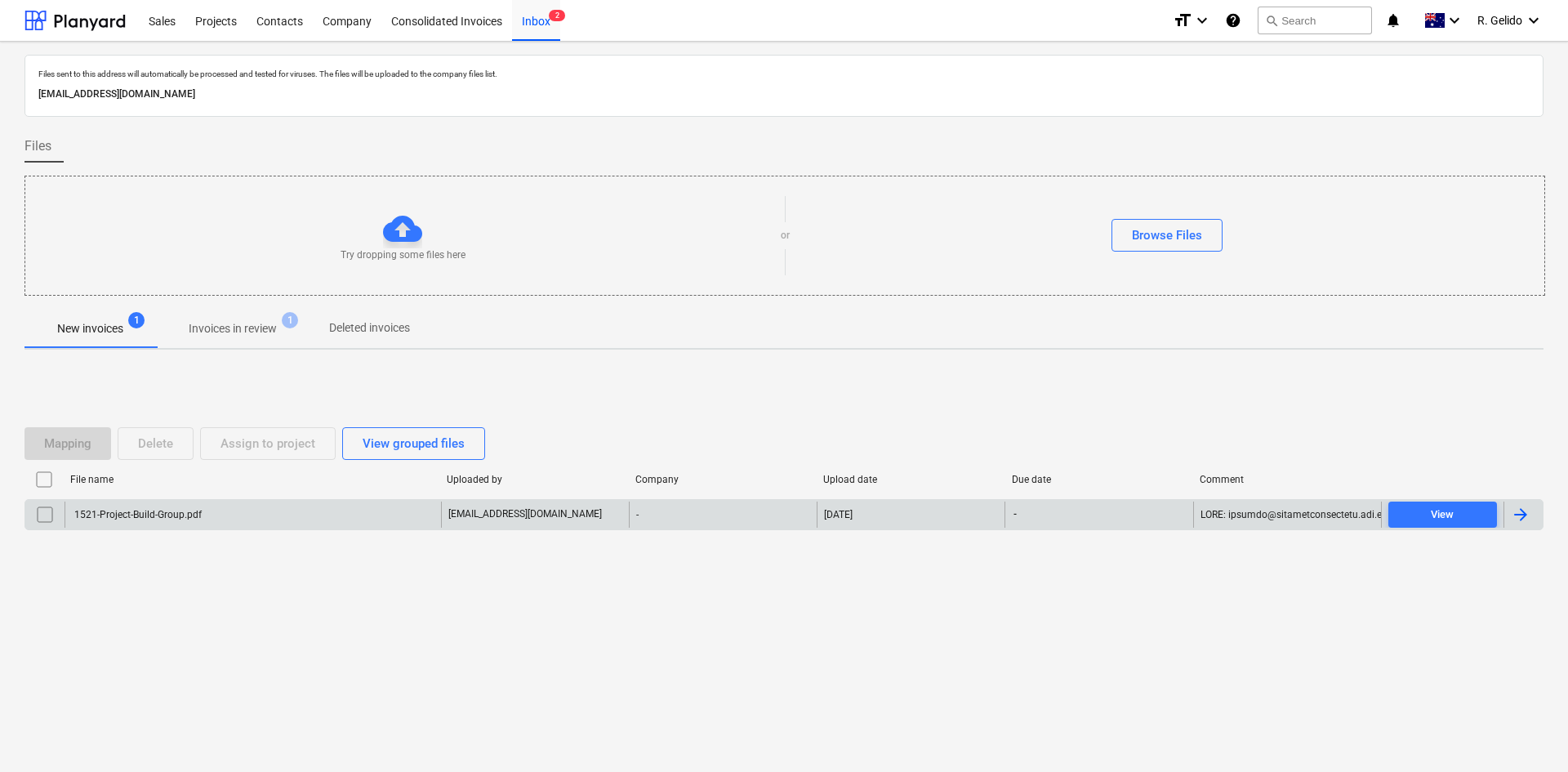
click at [167, 517] on div "1521-Project-Build-Group.pdf" at bounding box center [137, 514] width 130 height 11
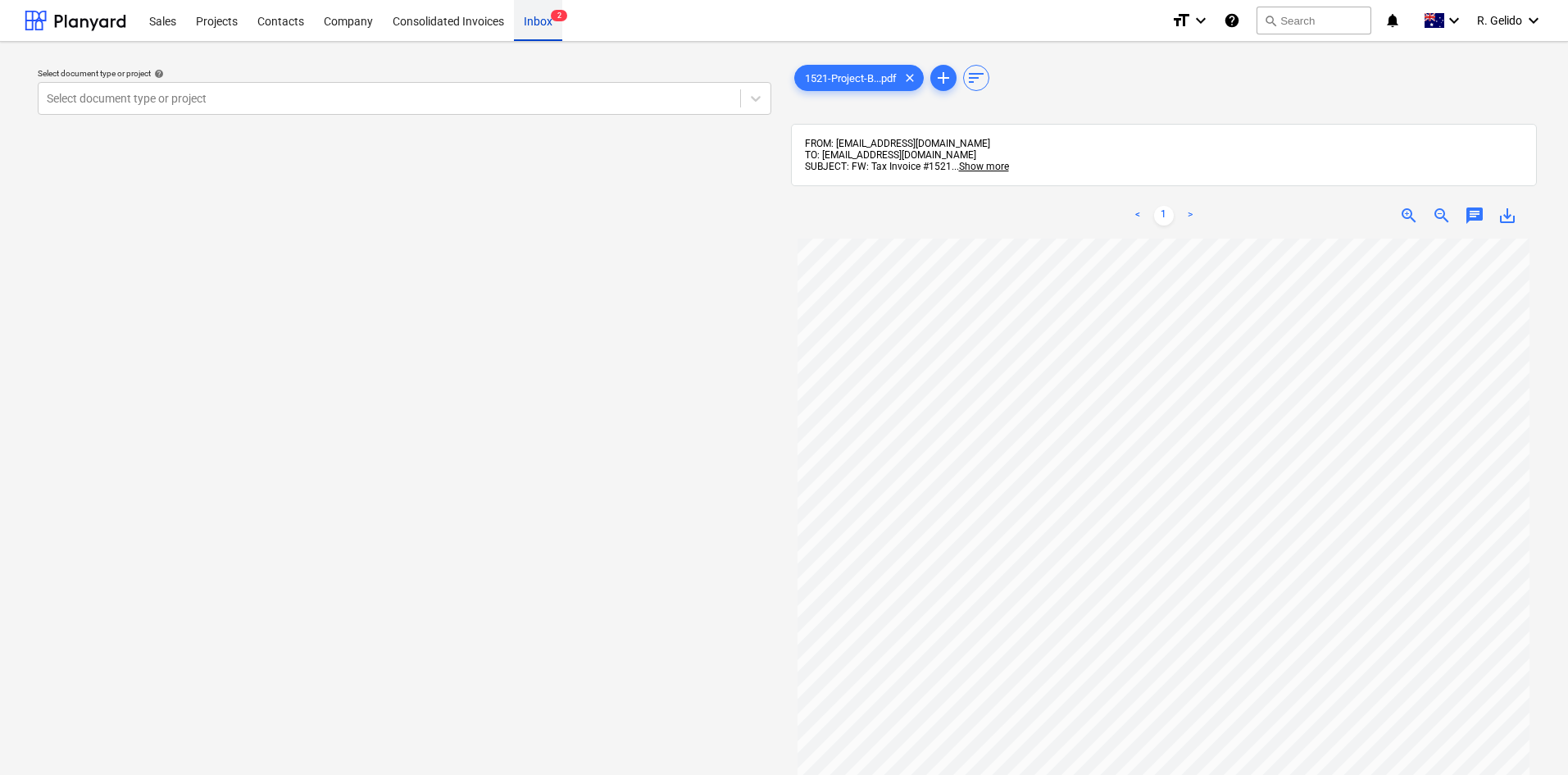
click at [533, 20] on div "Inbox 2" at bounding box center [537, 20] width 48 height 41
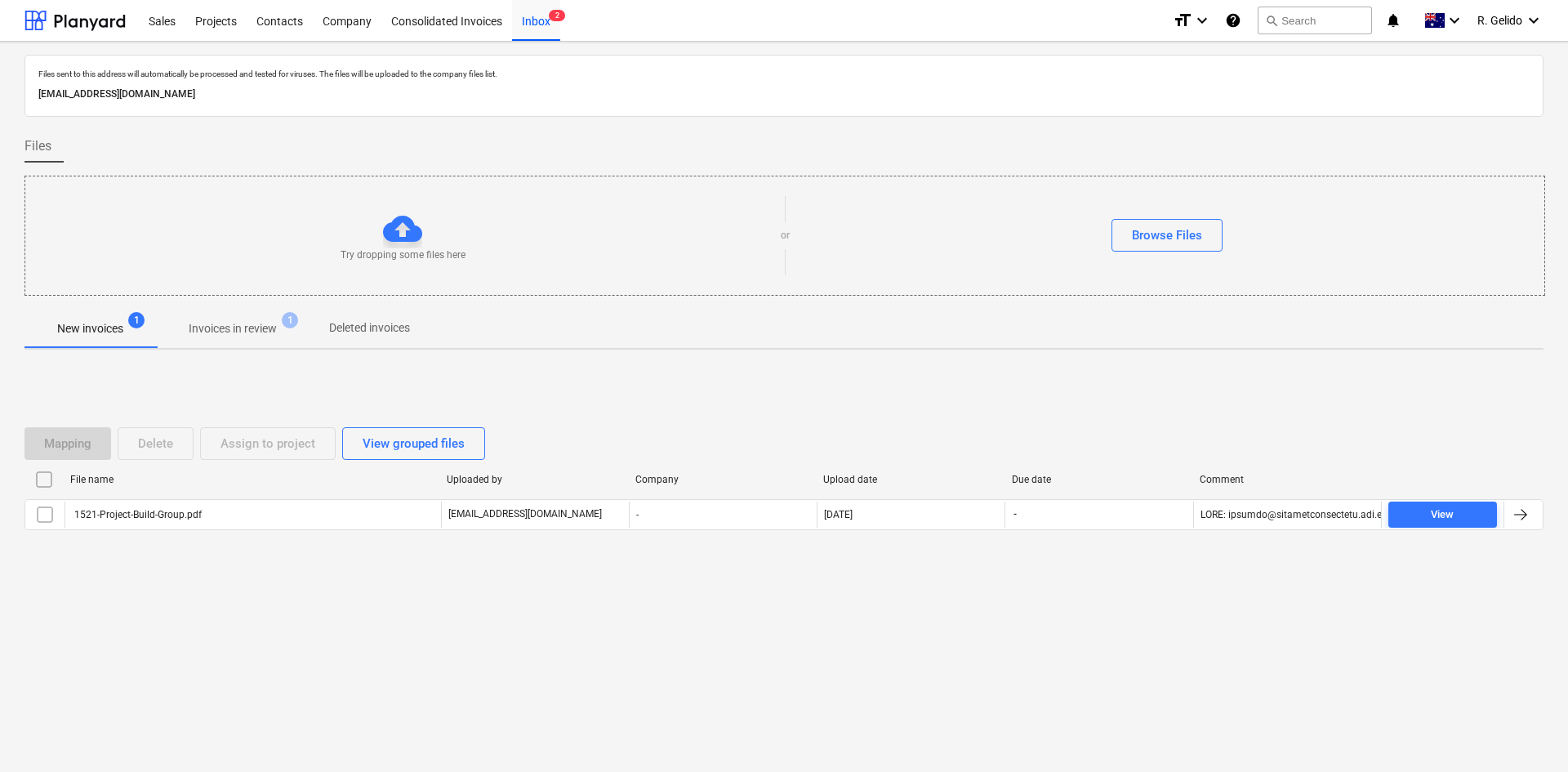
click at [201, 95] on p "[EMAIL_ADDRESS][DOMAIN_NAME]" at bounding box center [784, 95] width 1491 height 17
copy p "[EMAIL_ADDRESS][DOMAIN_NAME]"
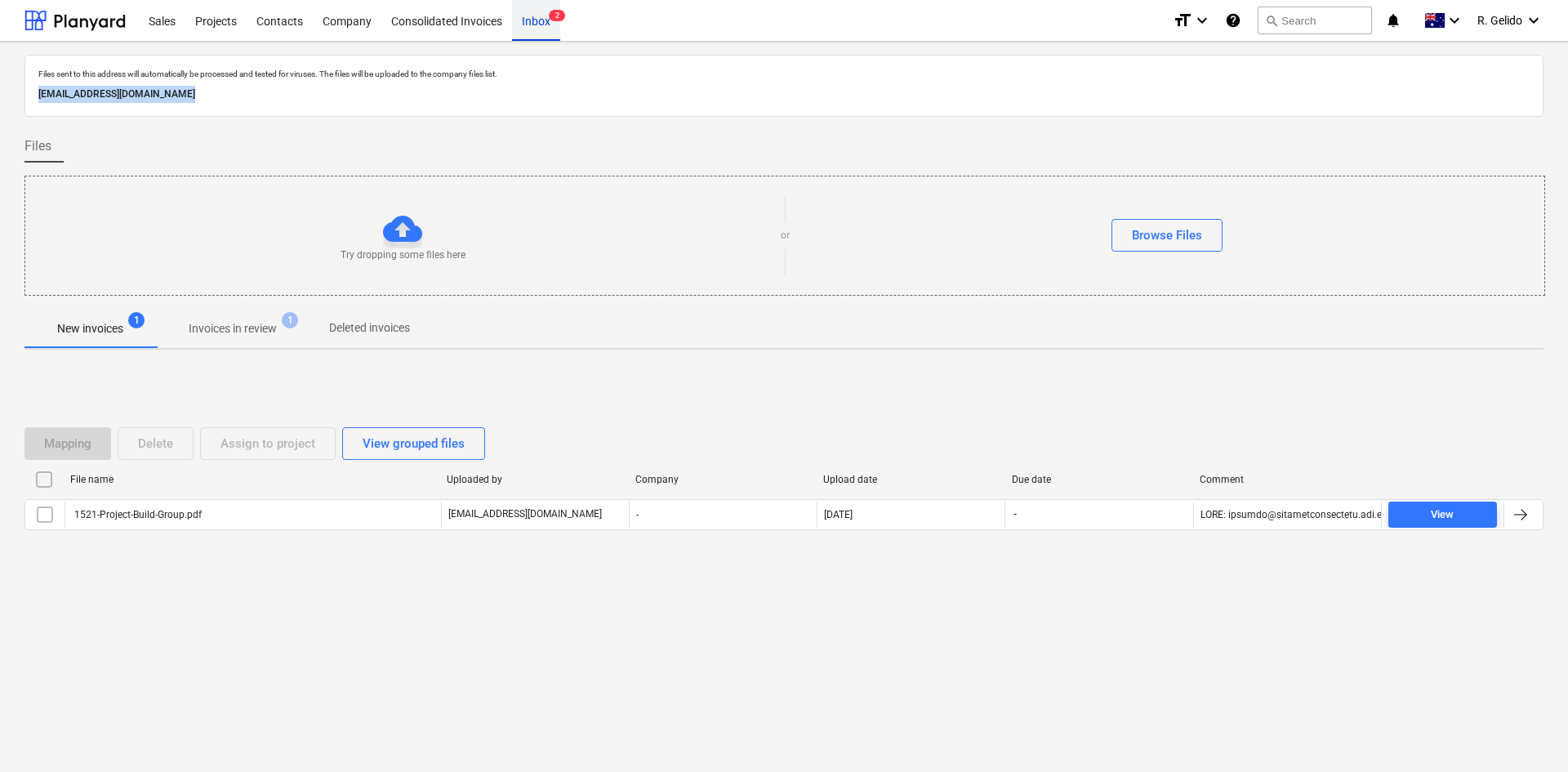
click at [537, 31] on div "Inbox 2" at bounding box center [535, 20] width 48 height 41
click at [319, 577] on div "Mapping Delete Assign to project View grouped files File name Uploaded by Compa…" at bounding box center [784, 484] width 1519 height 245
click at [224, 18] on div "Projects" at bounding box center [216, 20] width 61 height 41
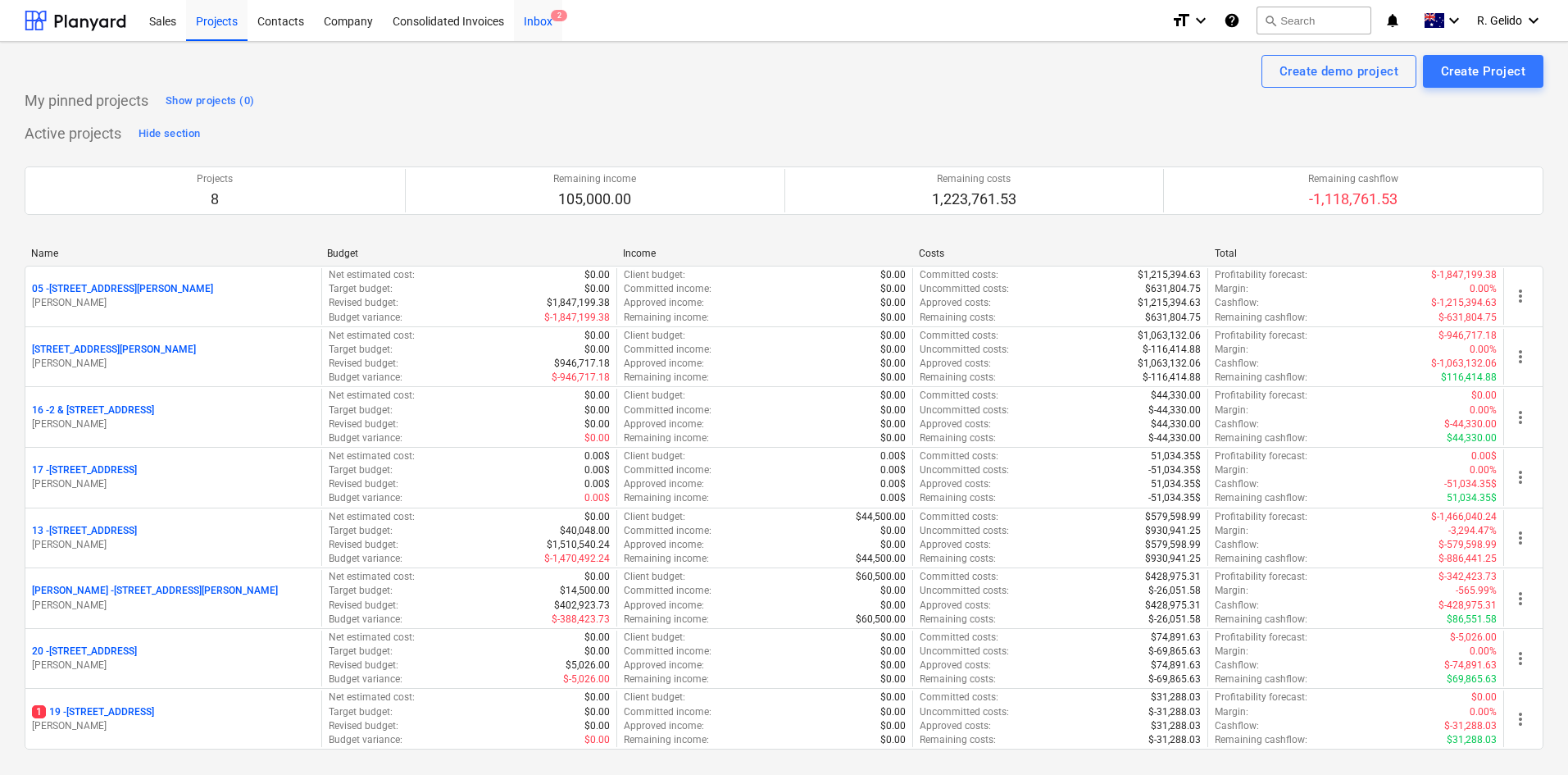
click at [551, 21] on div "Inbox 2" at bounding box center [537, 20] width 48 height 41
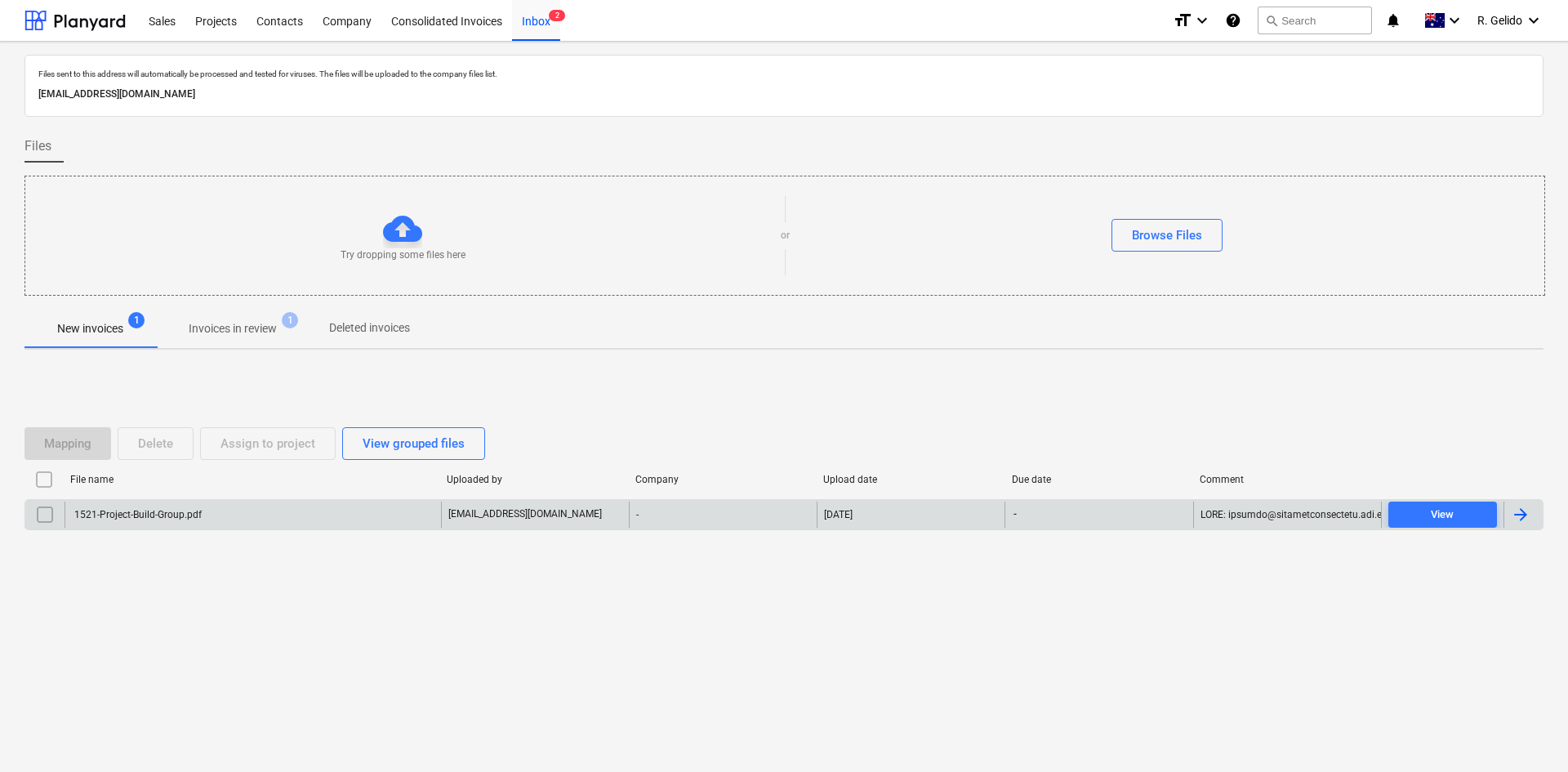
click at [167, 512] on div "1521-Project-Build-Group.pdf" at bounding box center [137, 514] width 130 height 11
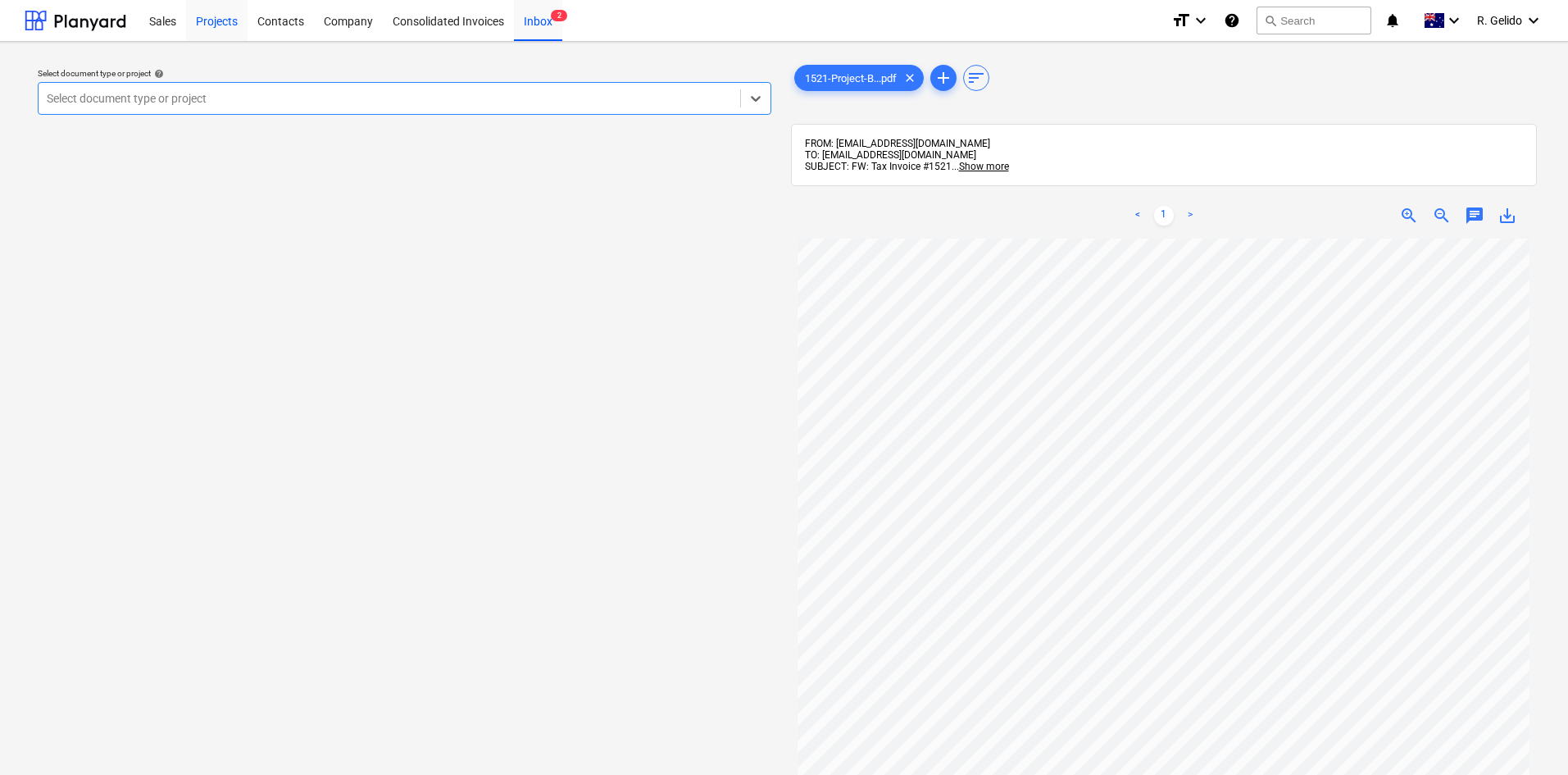
click at [201, 20] on div "Projects" at bounding box center [216, 20] width 61 height 41
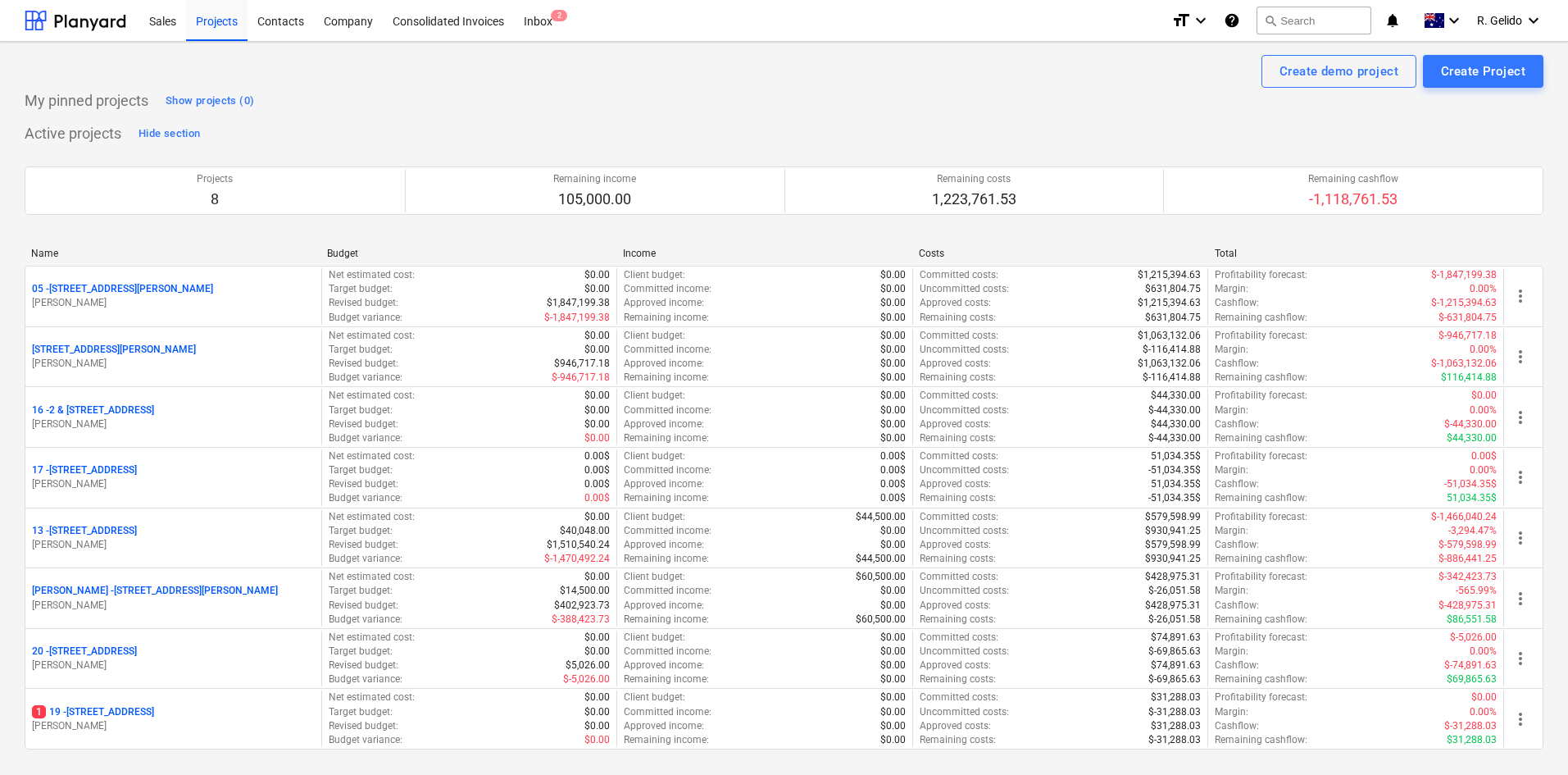
click at [413, 76] on div "Create demo project Create Project" at bounding box center [784, 71] width 1519 height 33
click at [544, 13] on div "Inbox 2" at bounding box center [537, 20] width 48 height 41
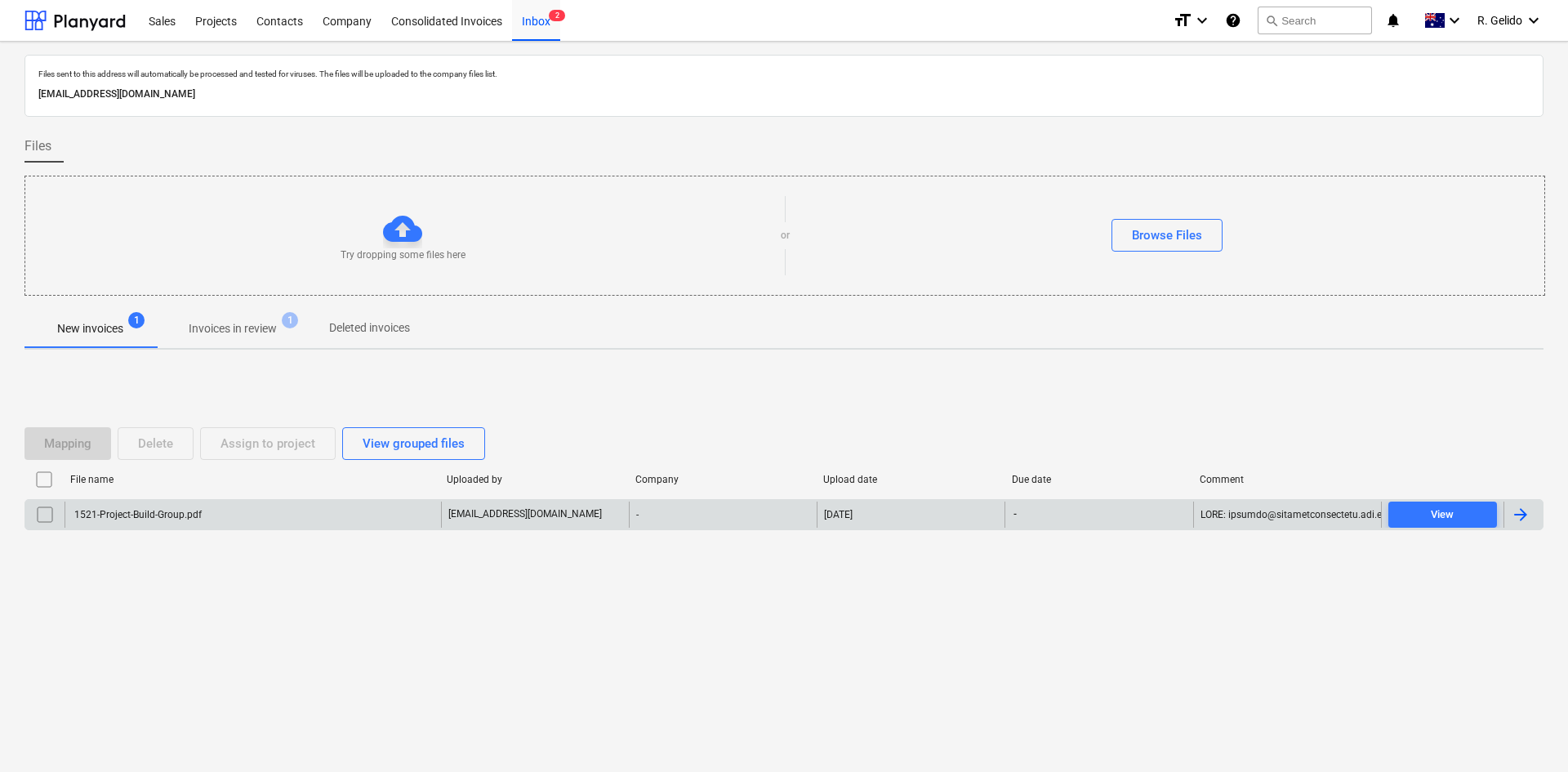
click at [236, 521] on div "1521-Project-Build-Group.pdf" at bounding box center [253, 514] width 377 height 26
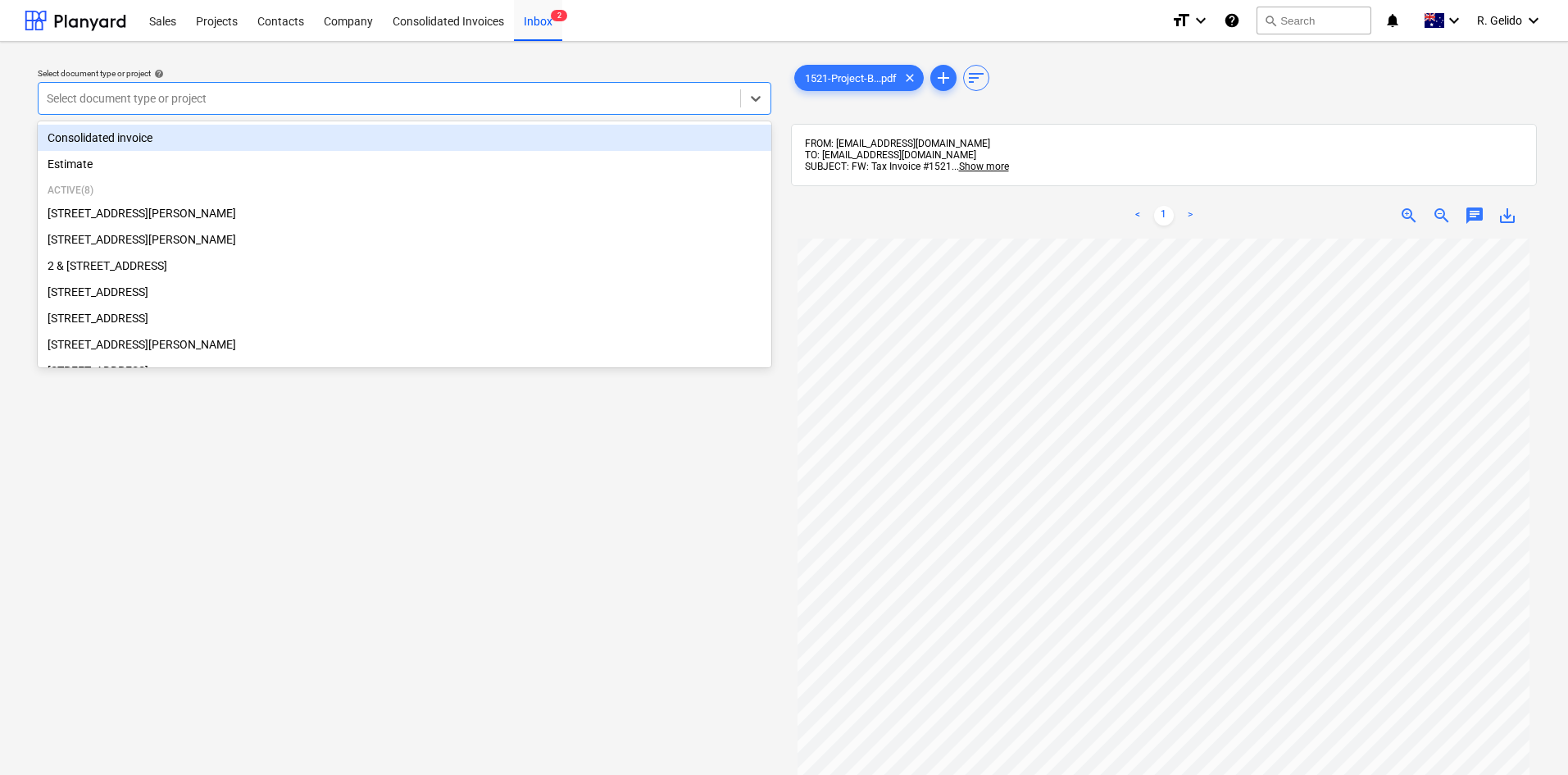
click at [312, 99] on div at bounding box center [389, 98] width 686 height 16
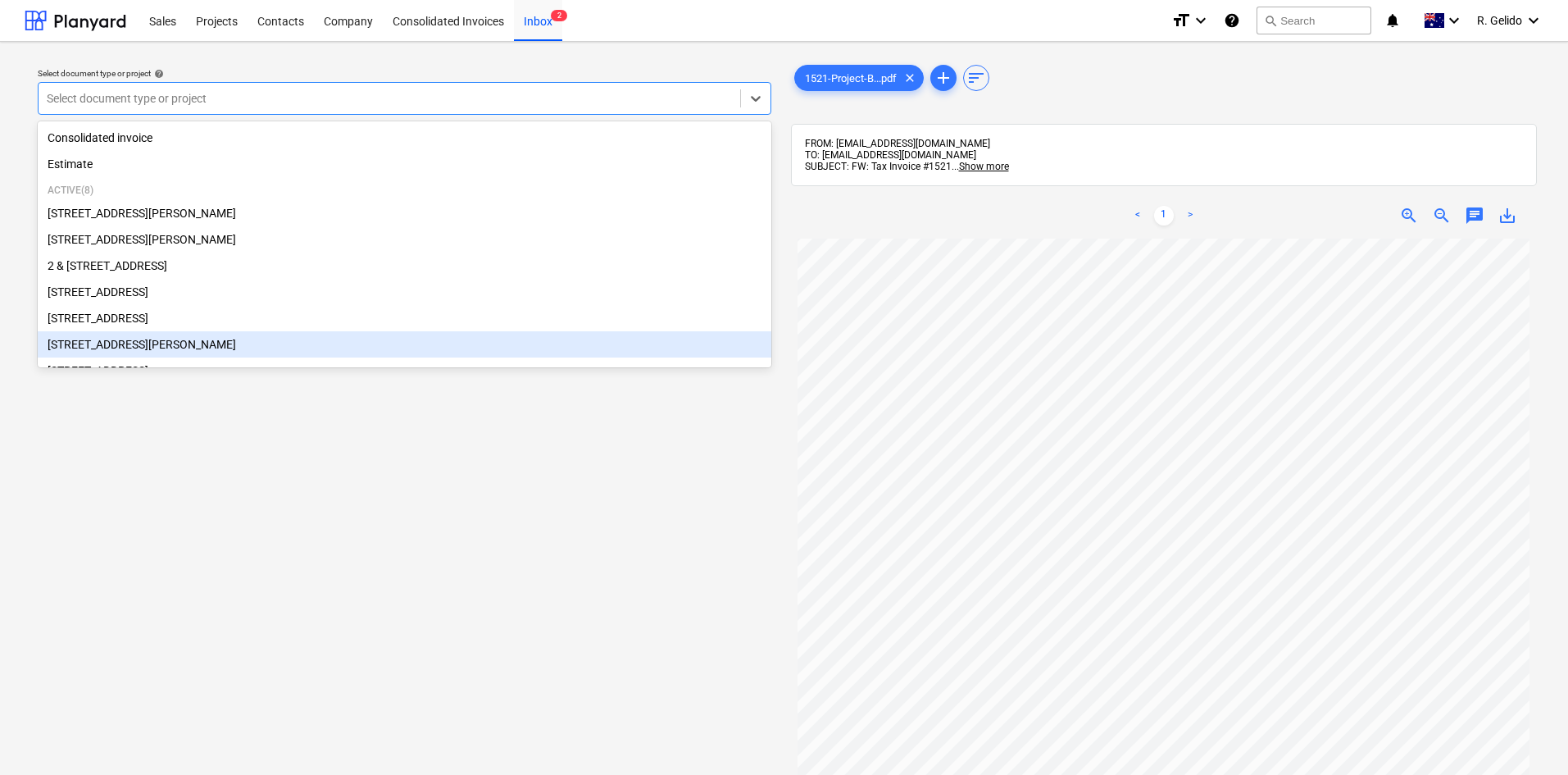
scroll to position [64, 0]
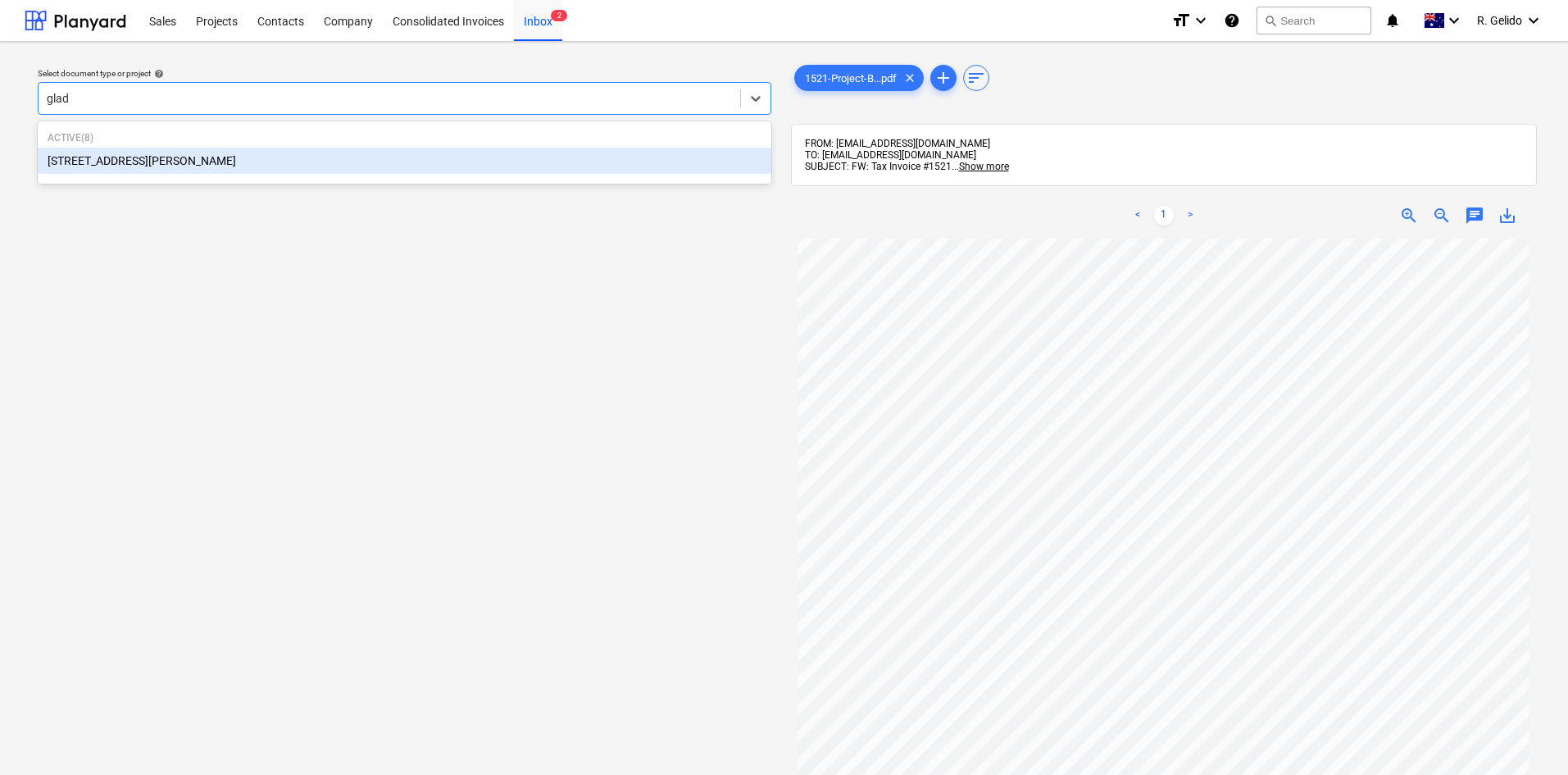
type input "glade"
click at [237, 166] on div "[STREET_ADDRESS][PERSON_NAME]" at bounding box center [404, 161] width 734 height 26
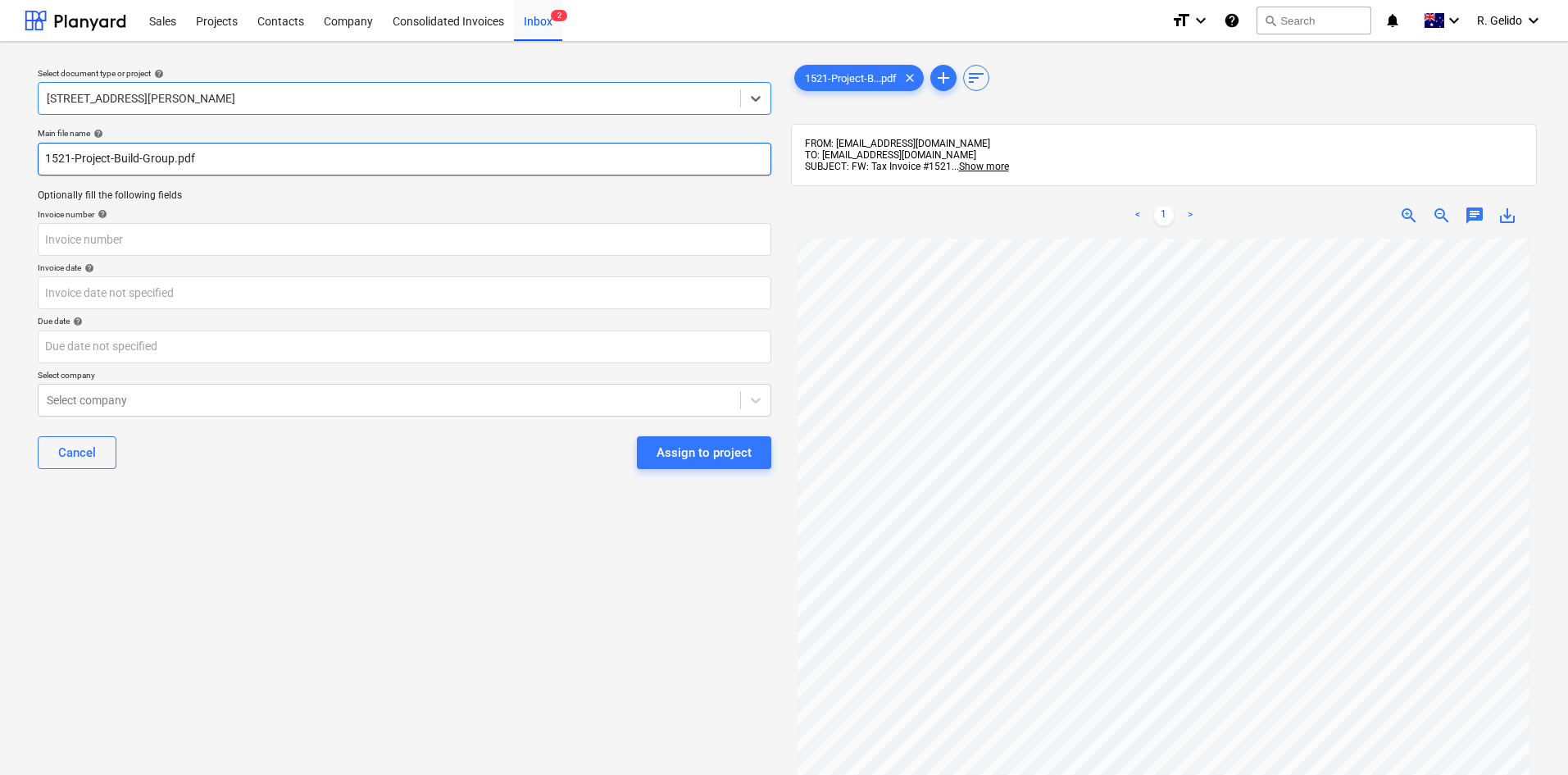
click at [119, 158] on input "1521-Project-Build-Group.pdf" at bounding box center [404, 159] width 734 height 33
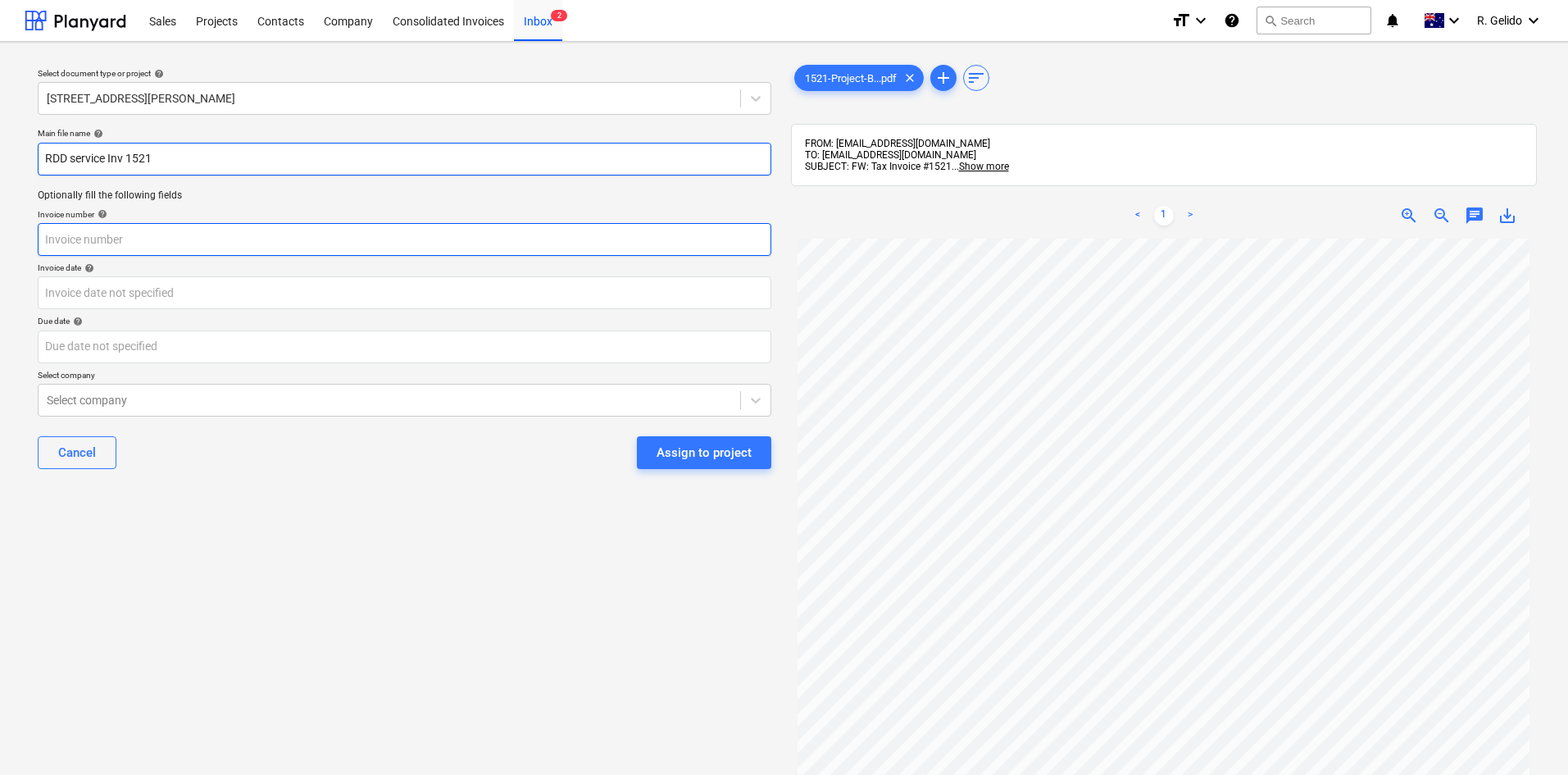
type input "RDD service Inv 1521"
click at [144, 248] on input "text" at bounding box center [404, 239] width 734 height 33
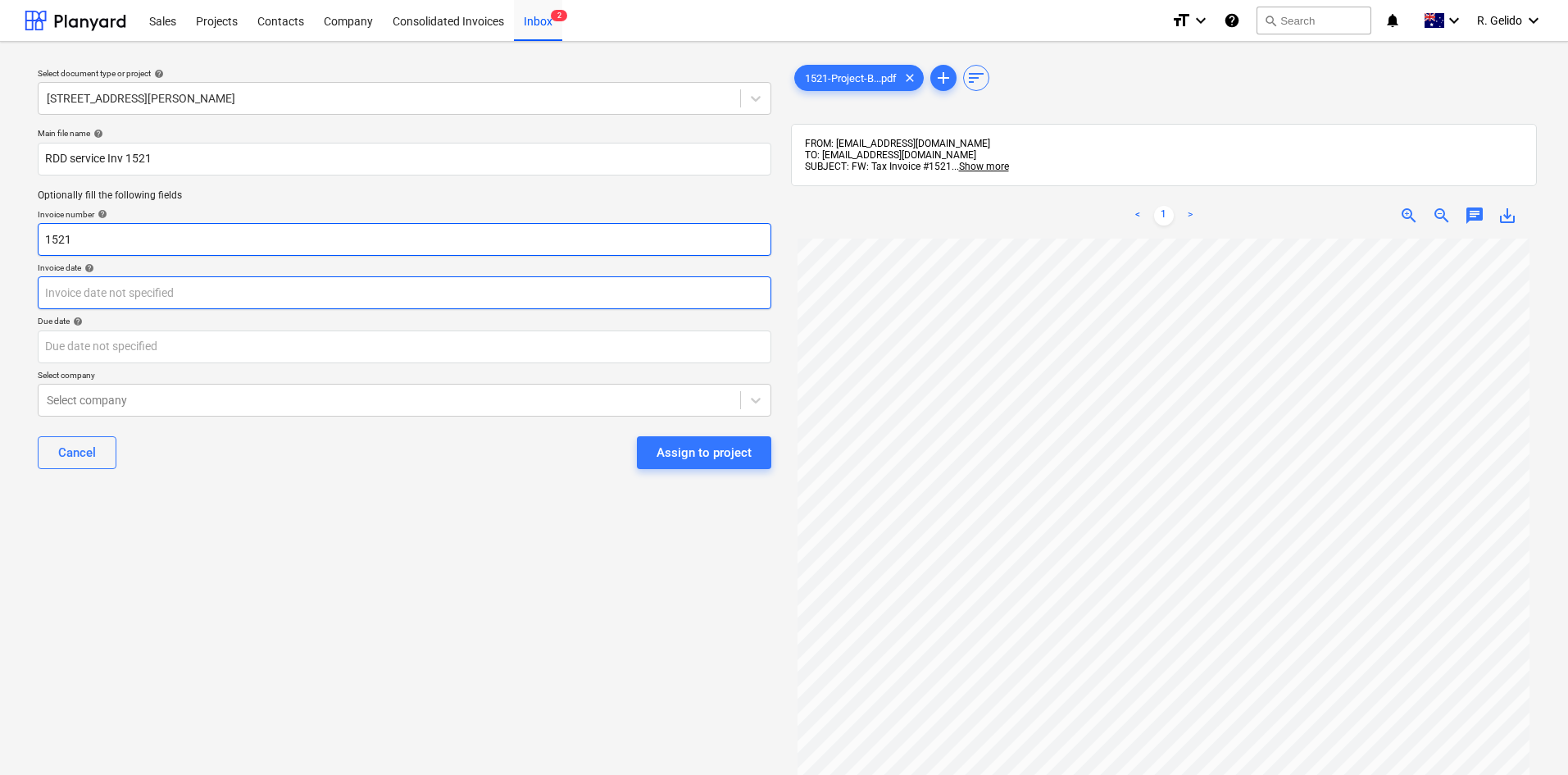
type input "1521"
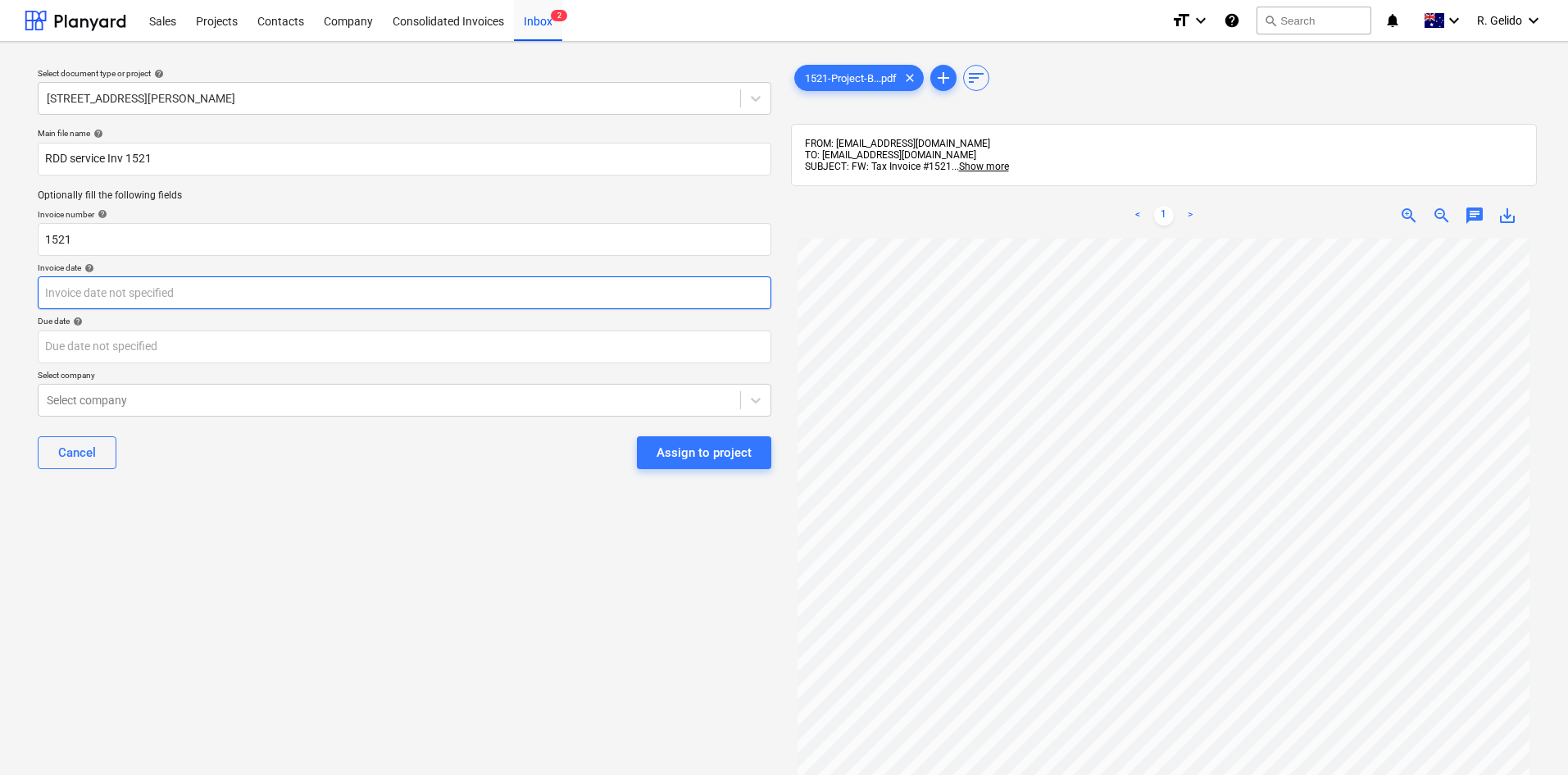
click at [175, 285] on body "Sales Projects Contacts Company Consolidated Invoices Inbox 2 format_size keybo…" at bounding box center [784, 388] width 1568 height 775
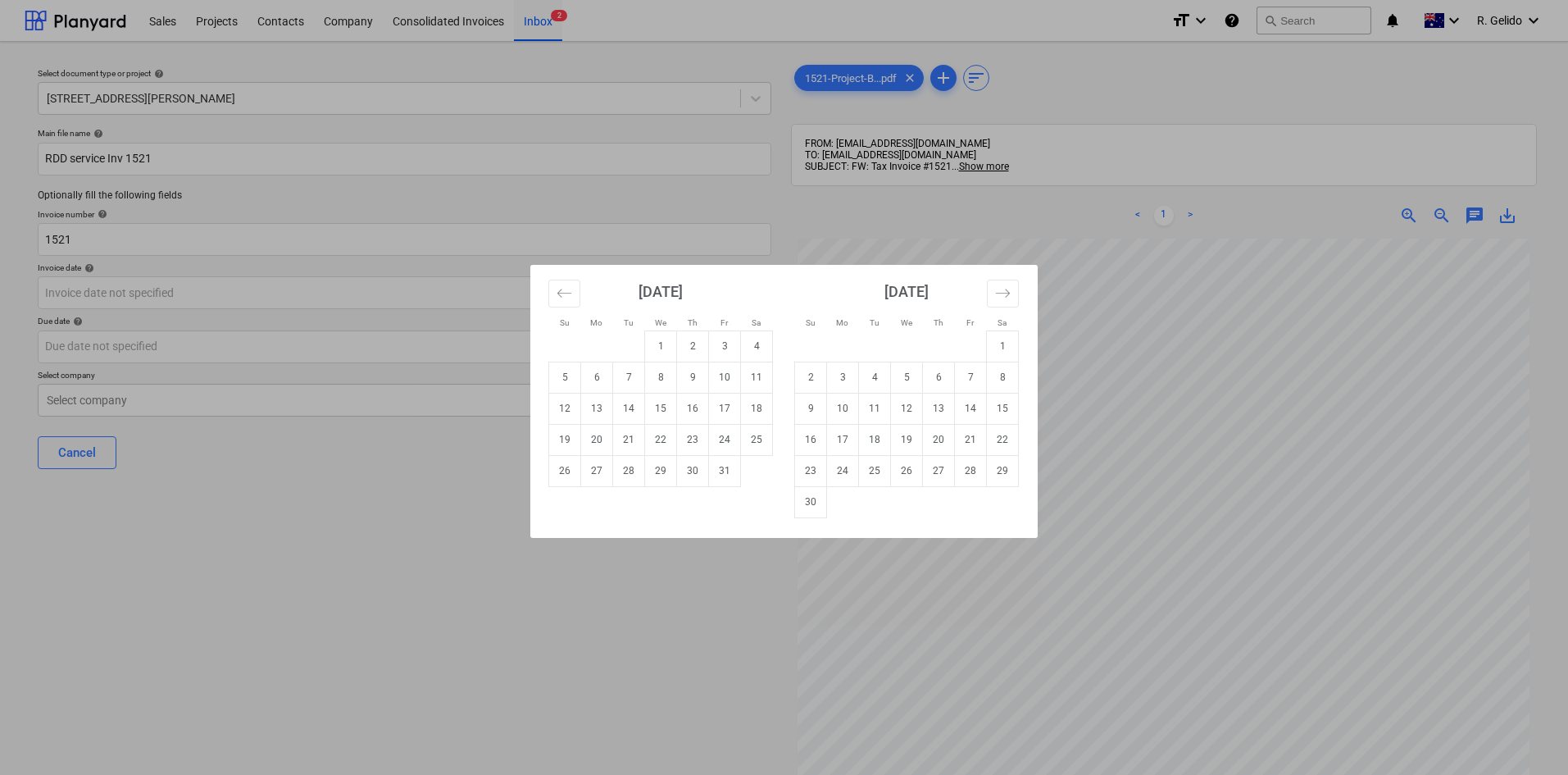
click at [679, 672] on div "Su Mo Tu We Th Fr Sa Su Mo Tu We Th Fr Sa [DATE] 1 2 3 4 5 6 7 8 9 10 11 12 13 …" at bounding box center [784, 388] width 1568 height 775
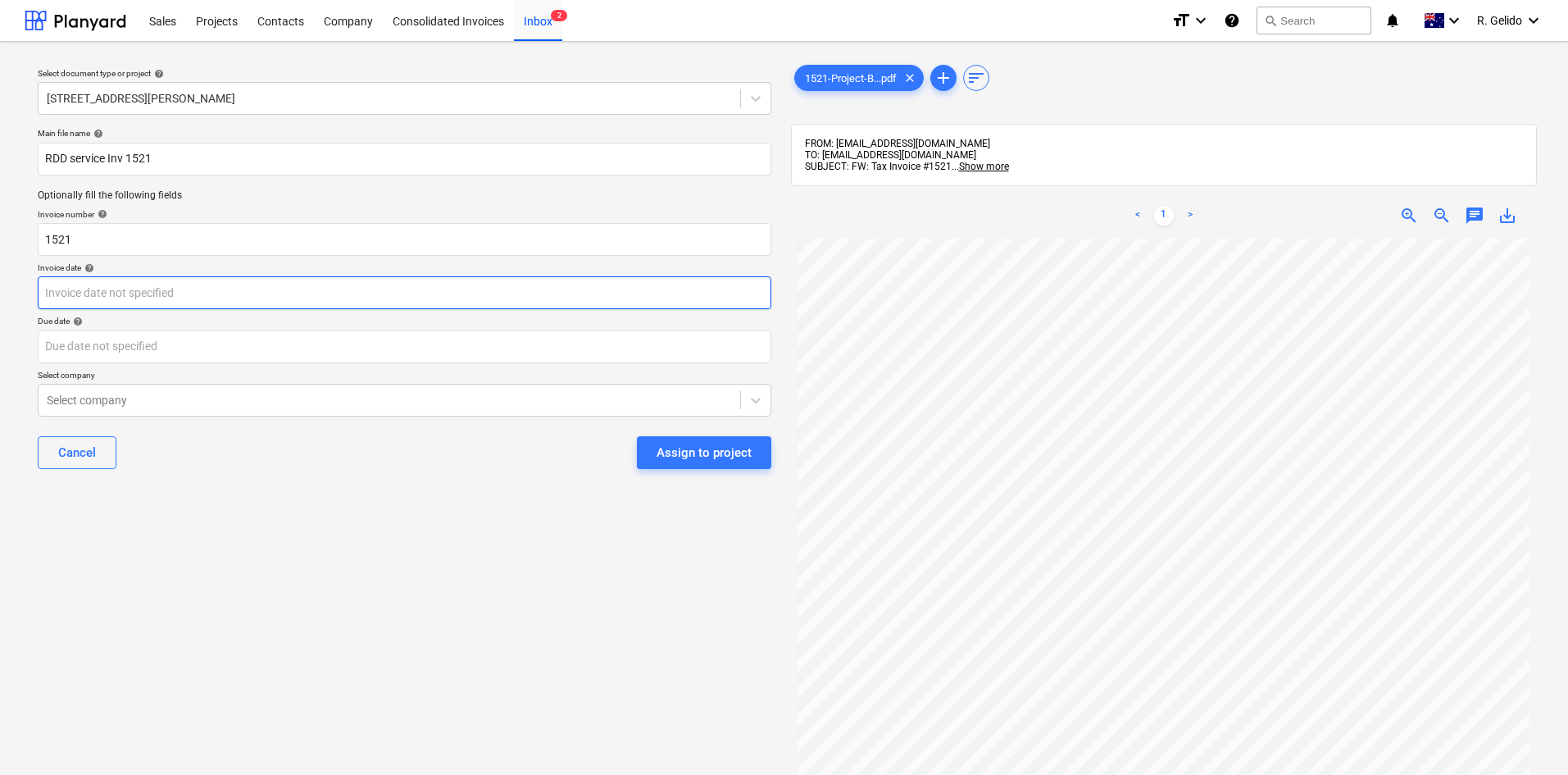
click at [232, 282] on body "Sales Projects Contacts Company Consolidated Invoices Inbox 2 format_size keybo…" at bounding box center [784, 388] width 1568 height 775
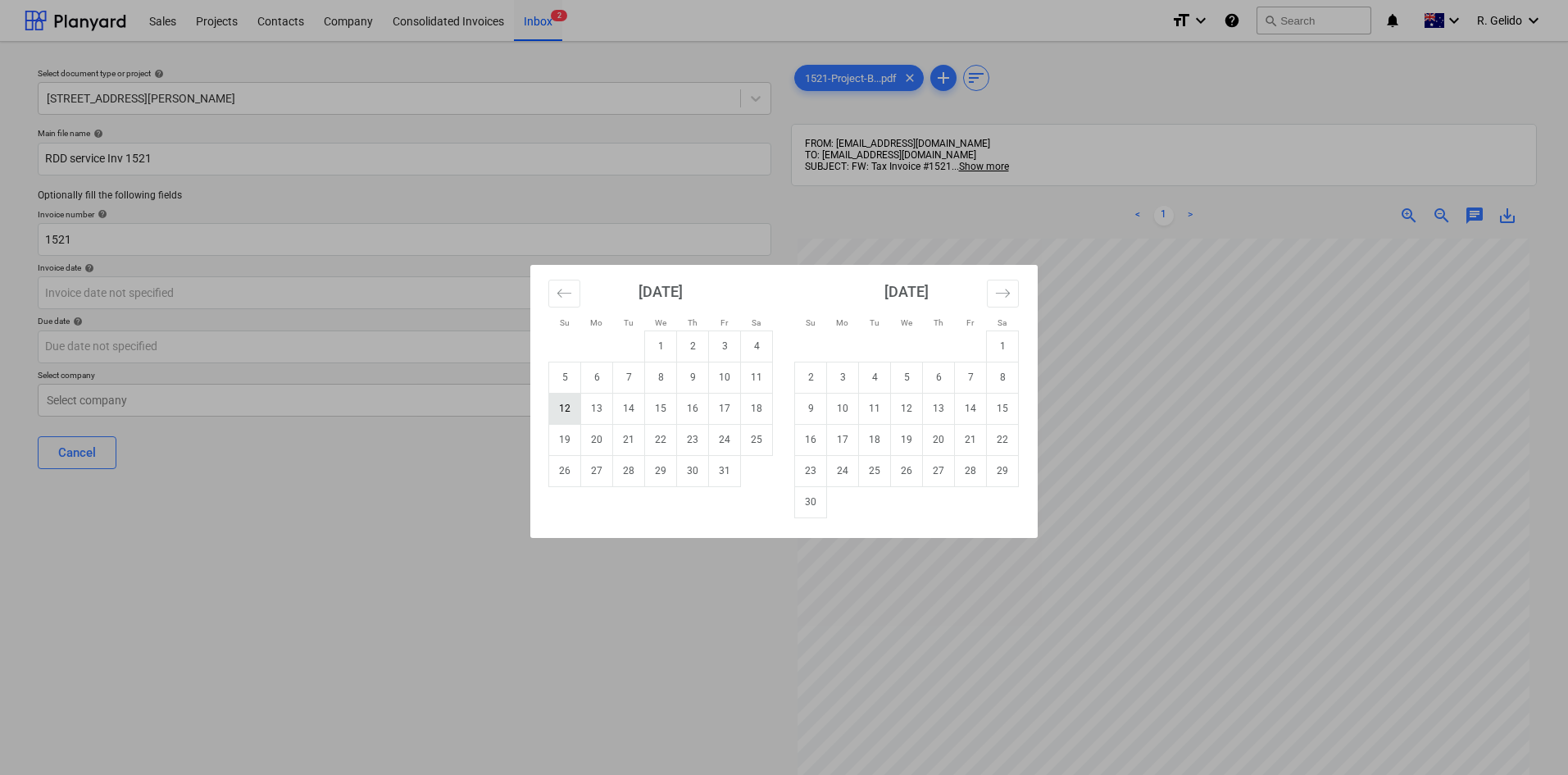
click at [564, 404] on td "12" at bounding box center [565, 407] width 32 height 31
type input "[DATE]"
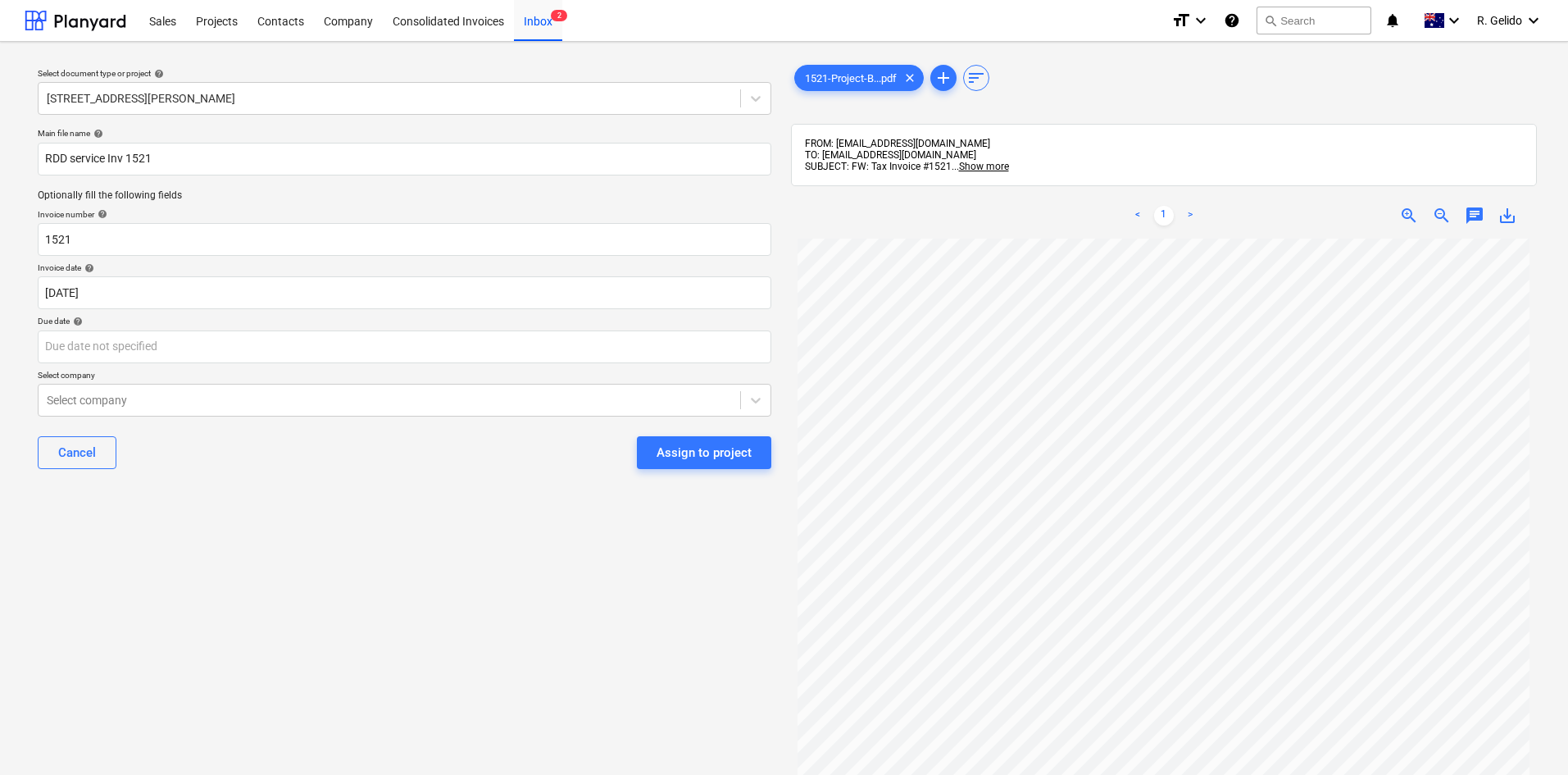
click at [463, 525] on div "Select document type or project help [STREET_ADDRESS][PERSON_NAME] file name he…" at bounding box center [404, 514] width 760 height 919
click at [287, 352] on body "Sales Projects Contacts Company Consolidated Invoices Inbox 2 format_size keybo…" at bounding box center [784, 388] width 1568 height 775
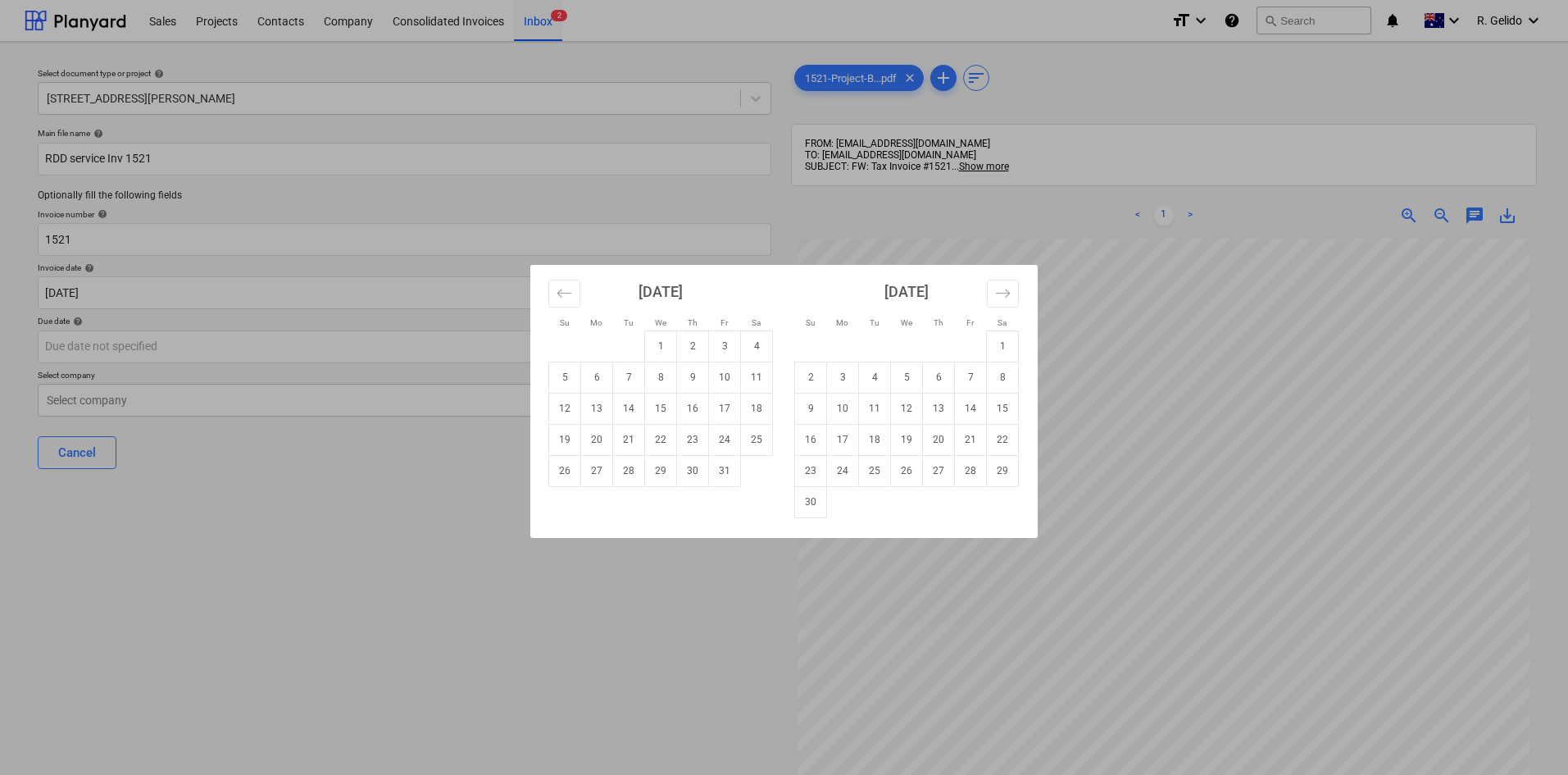
click at [299, 483] on div "Su Mo Tu We Th Fr Sa Su Mo Tu We Th Fr Sa [DATE] 1 2 3 4 5 6 7 8 9 10 11 12 13 …" at bounding box center [784, 388] width 1568 height 775
click at [237, 353] on body "Sales Projects Contacts Company Consolidated Invoices Inbox 2 format_size keybo…" at bounding box center [784, 388] width 1568 height 775
click at [1176, 631] on div "Su Mo Tu We Th Fr Sa Su Mo Tu We Th Fr Sa [DATE] 1 2 3 4 5 6 7 8 9 10 11 12 13 …" at bounding box center [784, 388] width 1568 height 775
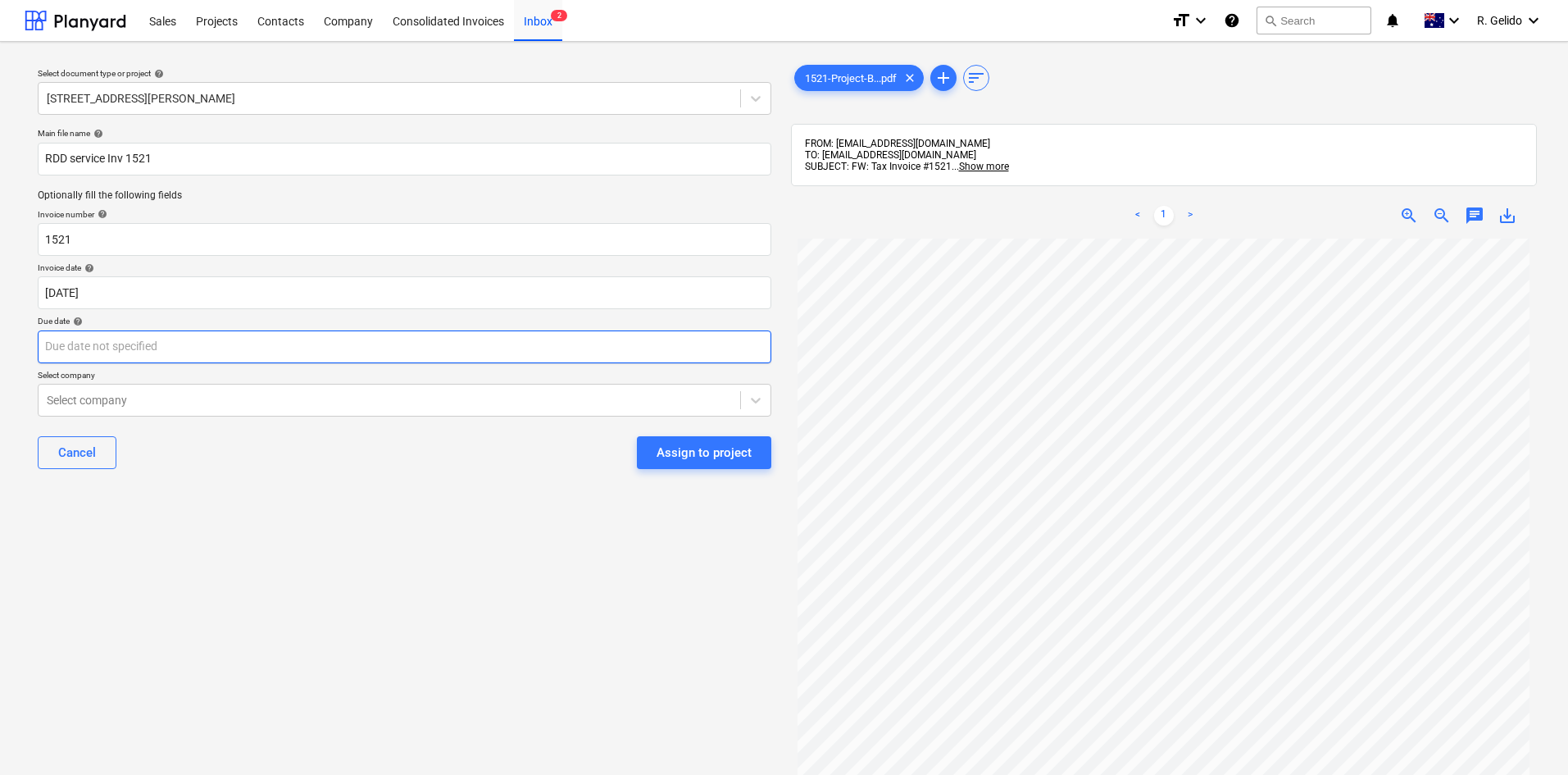
click at [209, 351] on body "Sales Projects Contacts Company Consolidated Invoices Inbox 2 format_size keybo…" at bounding box center [784, 388] width 1568 height 775
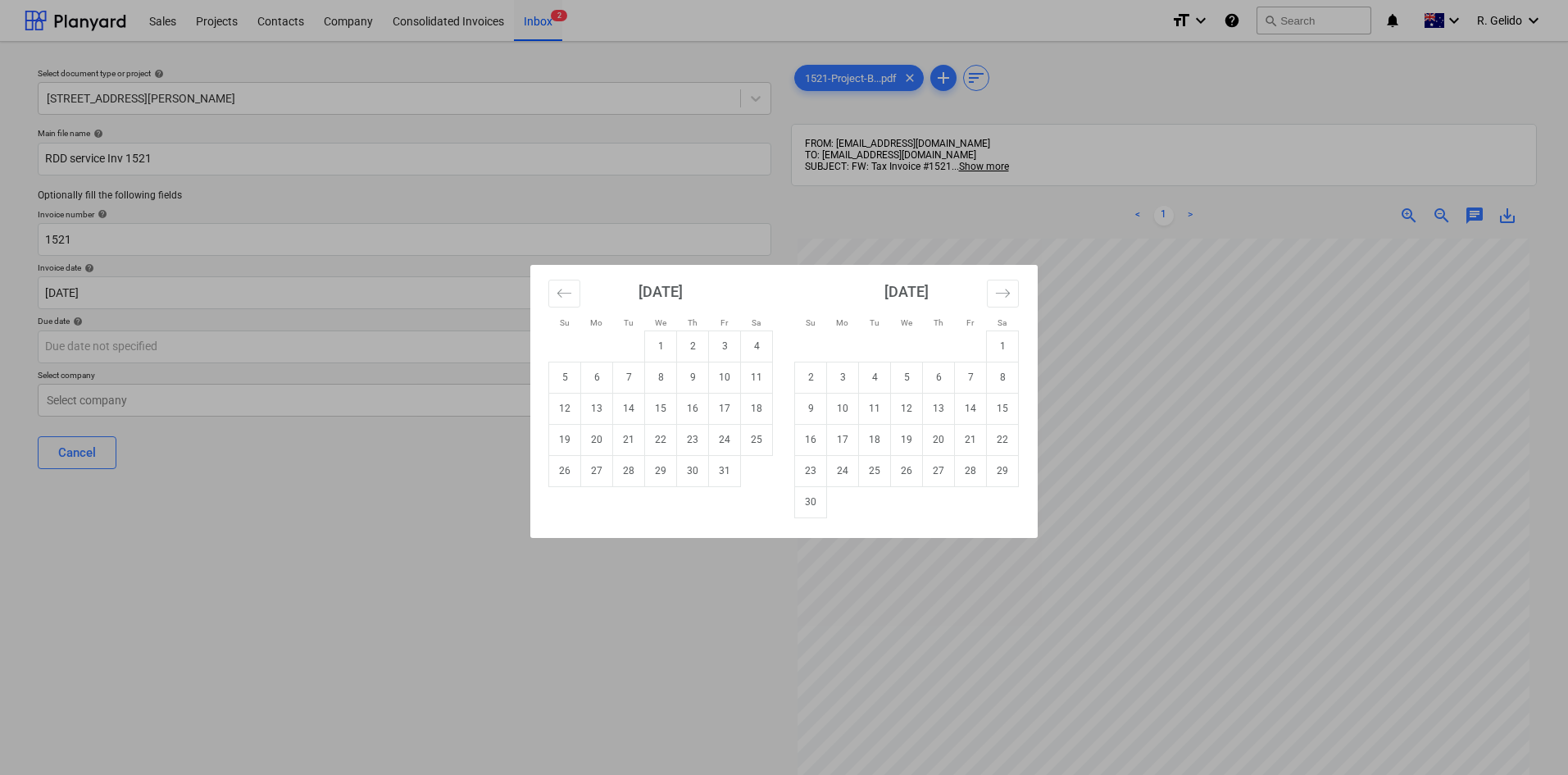
click at [1078, 608] on div "Su Mo Tu We Th Fr Sa Su Mo Tu We Th Fr Sa [DATE] 1 2 3 4 5 6 7 8 9 10 11 12 13 …" at bounding box center [784, 388] width 1568 height 775
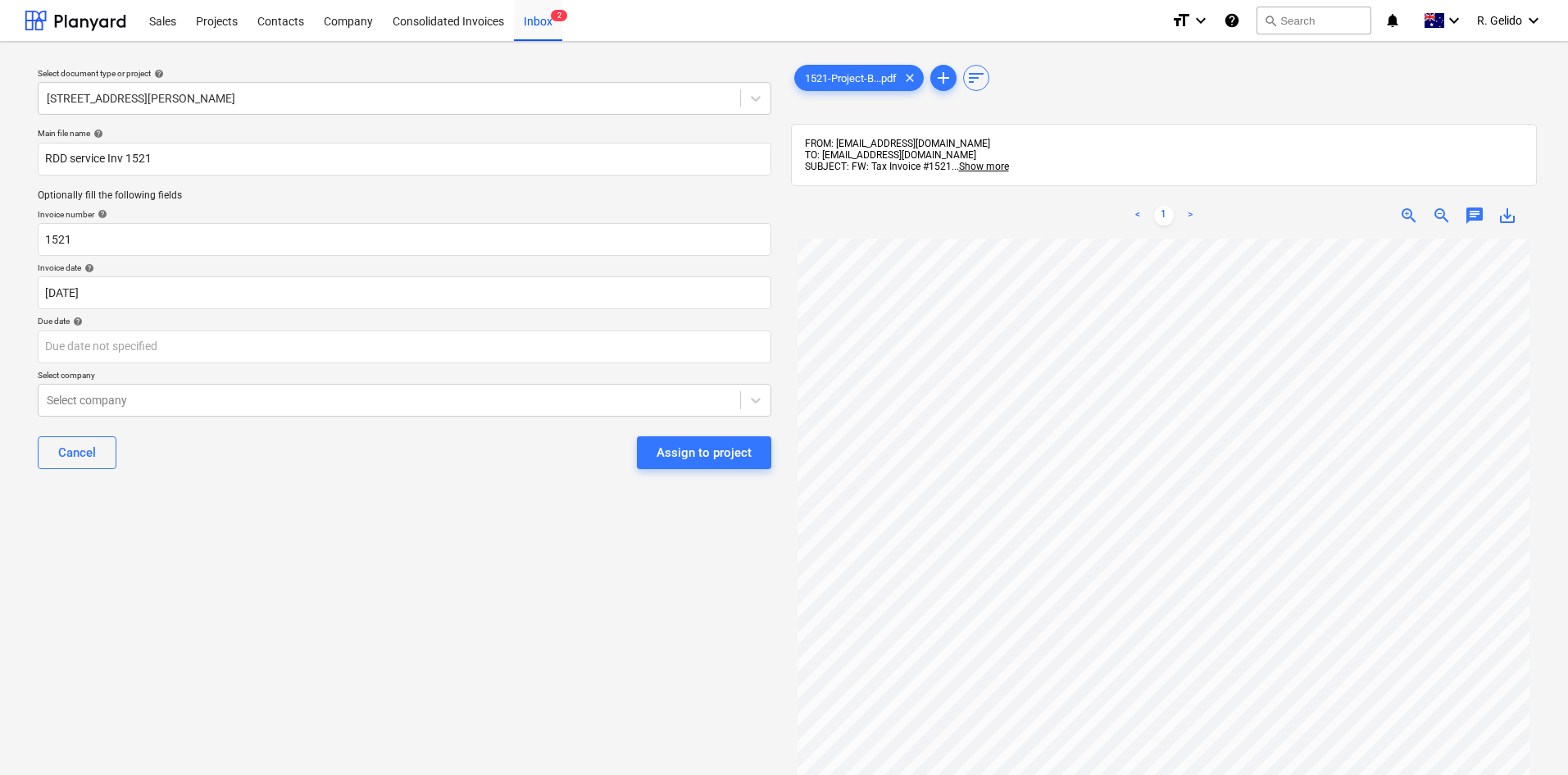
drag, startPoint x: 304, startPoint y: 571, endPoint x: 288, endPoint y: 520, distance: 53.5
click at [304, 571] on div "Select document type or project help [STREET_ADDRESS][PERSON_NAME] file name he…" at bounding box center [404, 514] width 760 height 919
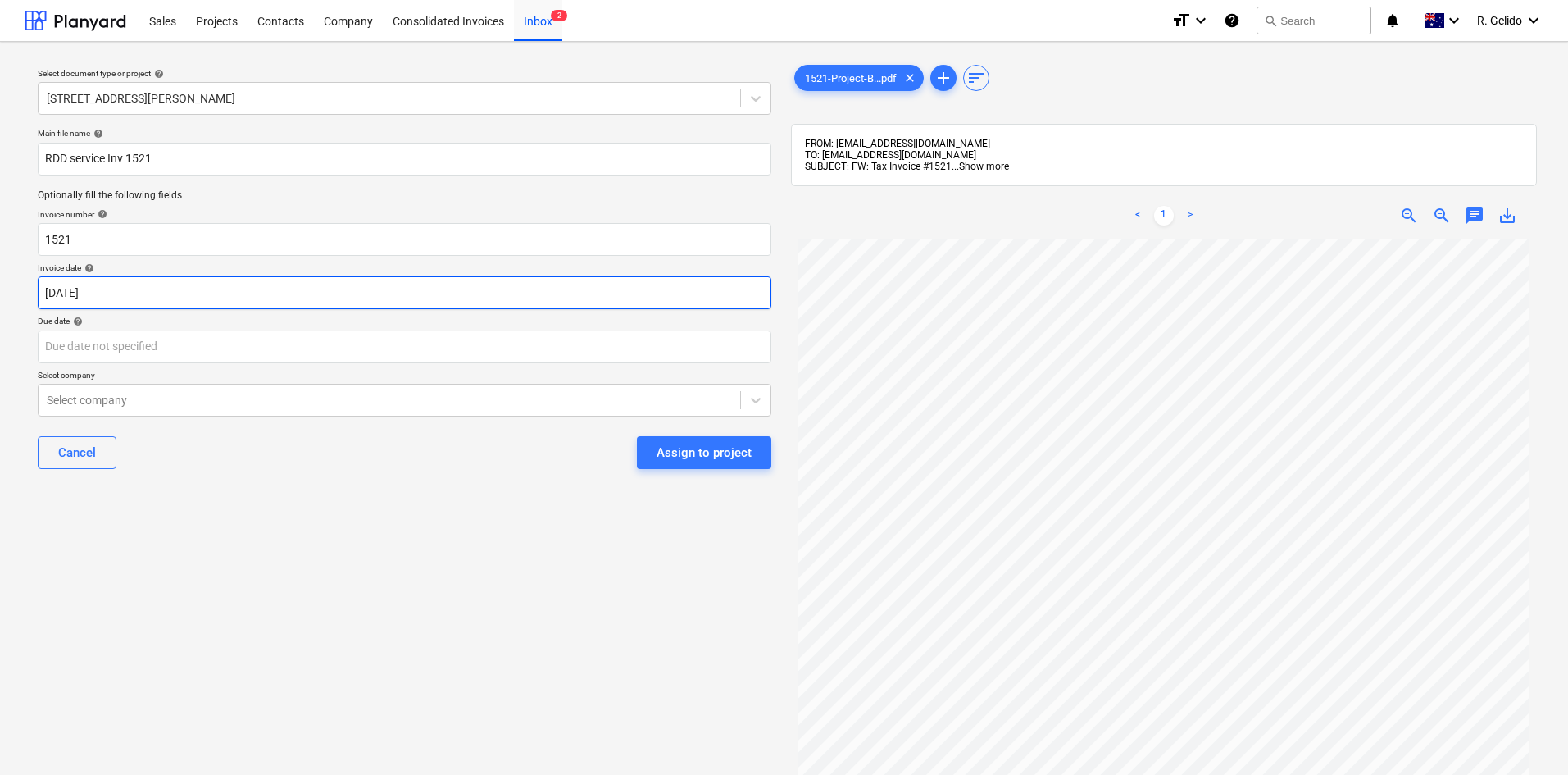
click at [291, 300] on body "Sales Projects Contacts Company Consolidated Invoices Inbox 2 format_size keybo…" at bounding box center [784, 388] width 1568 height 775
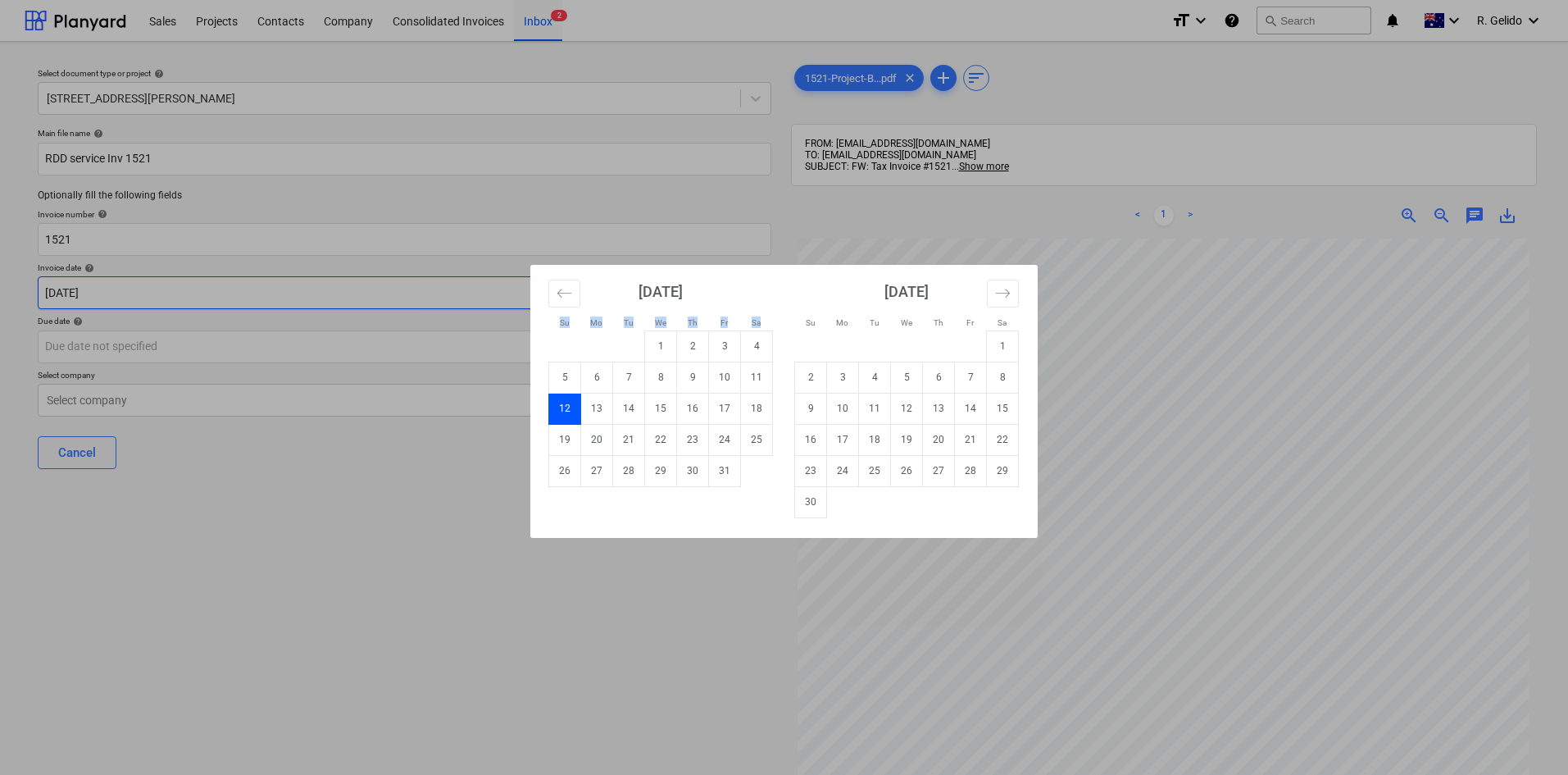
click at [291, 300] on div "Su Mo Tu We Th Fr Sa Su Mo Tu We Th Fr Sa [DATE] 1 2 3 4 5 6 7 8 9 10 11 12 13 …" at bounding box center [784, 388] width 1568 height 775
click at [291, 300] on body "Sales Projects Contacts Company Consolidated Invoices Inbox 2 format_size keybo…" at bounding box center [784, 388] width 1568 height 775
click at [212, 356] on div "Su Mo Tu We Th Fr Sa Su Mo Tu We Th Fr Sa [DATE] 1 2 3 4 5 6 7 8 9 10 11 12 13 …" at bounding box center [784, 388] width 1568 height 775
click at [212, 356] on body "Sales Projects Contacts Company Consolidated Invoices Inbox 2 format_size keybo…" at bounding box center [784, 388] width 1568 height 775
paste input "[DATE]"
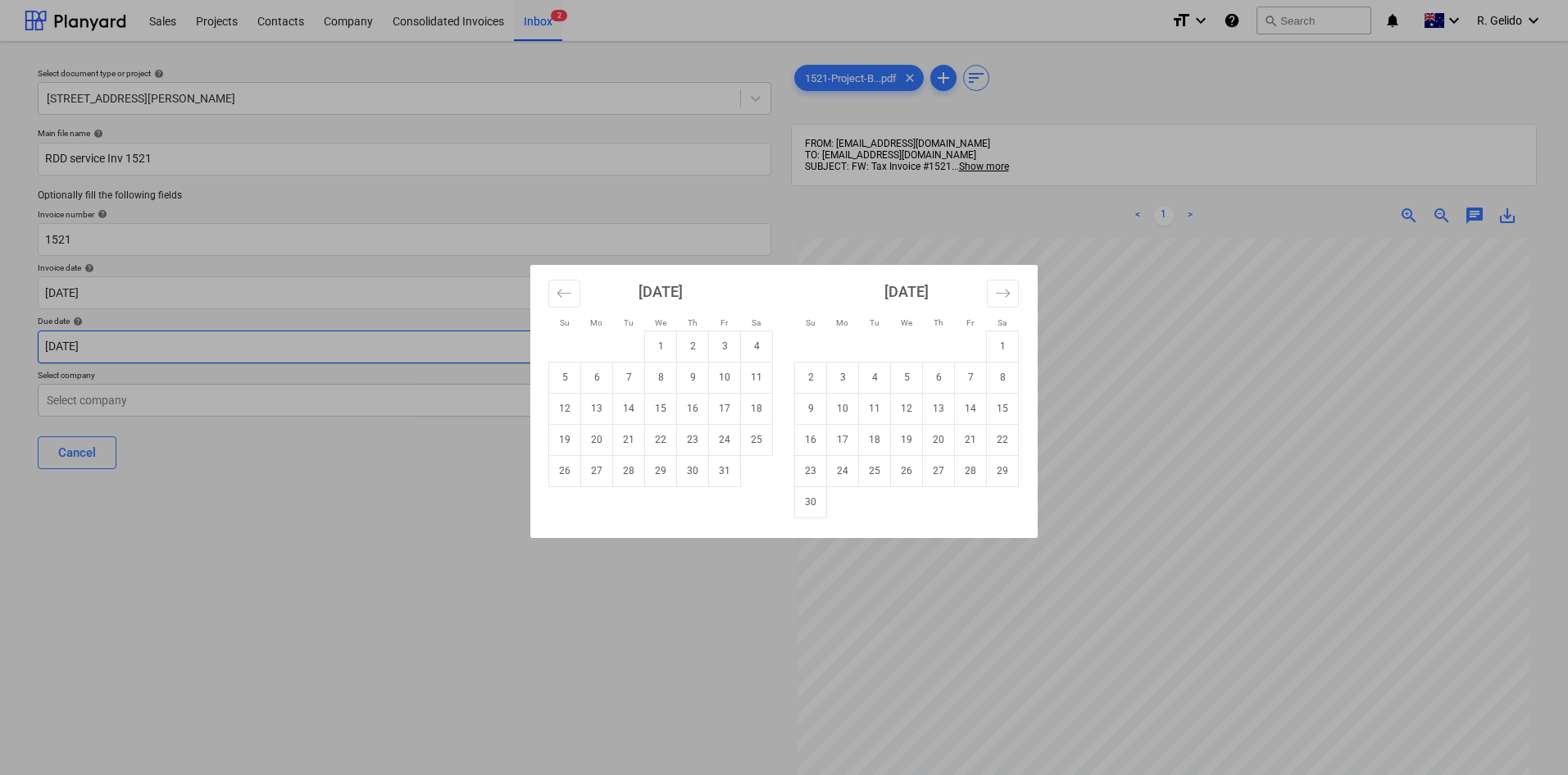
type input "[DATE]"
click at [286, 401] on div "Su Mo Tu We Th Fr Sa Su Mo Tu We Th Fr Sa [DATE] 1 2 3 4 5 6 7 8 9 10 11 12 13 …" at bounding box center [784, 388] width 1568 height 775
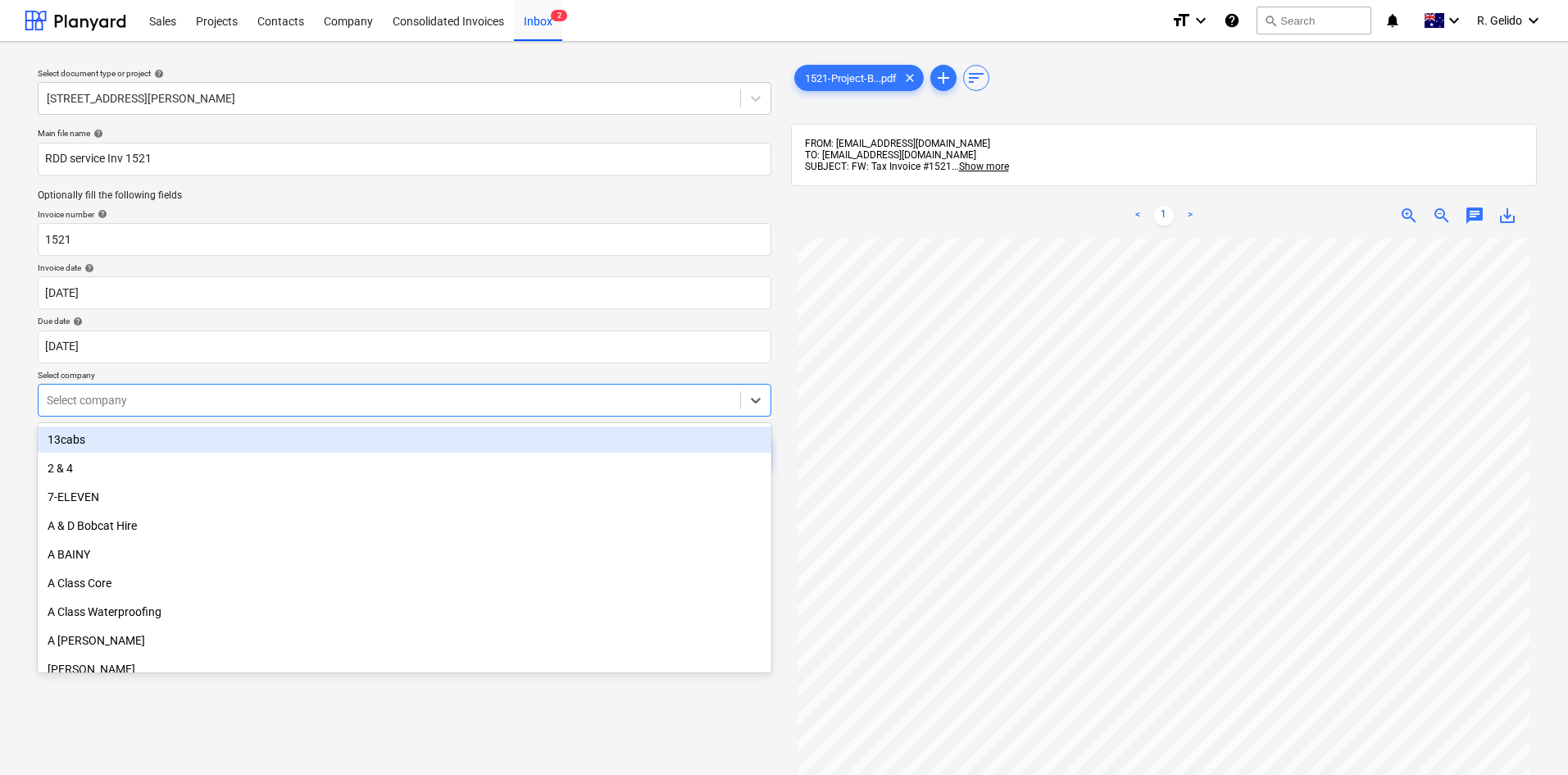
click at [331, 392] on div at bounding box center [389, 400] width 686 height 16
type input "rdd"
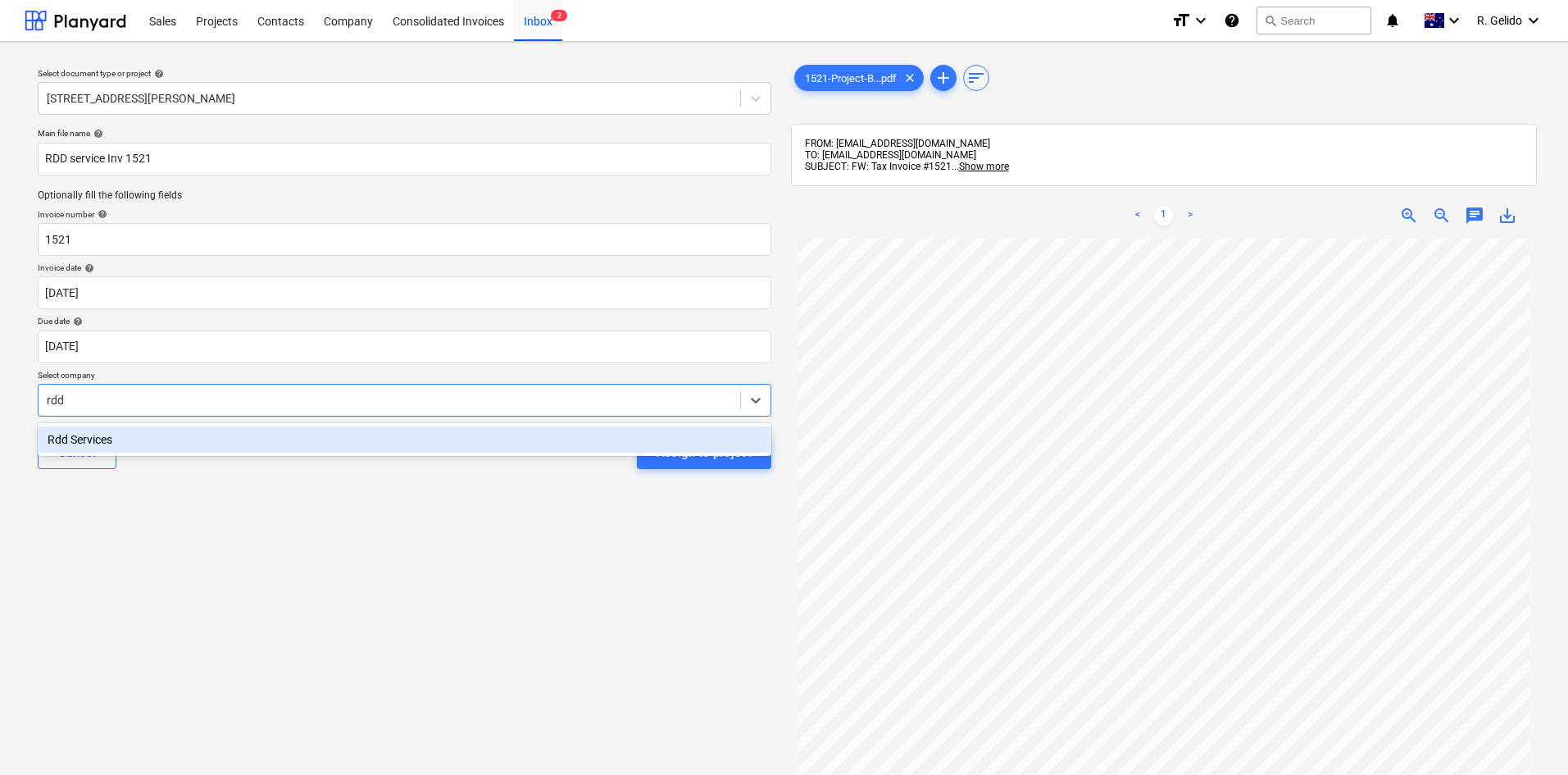
click at [288, 431] on div "Rdd Services" at bounding box center [404, 439] width 734 height 26
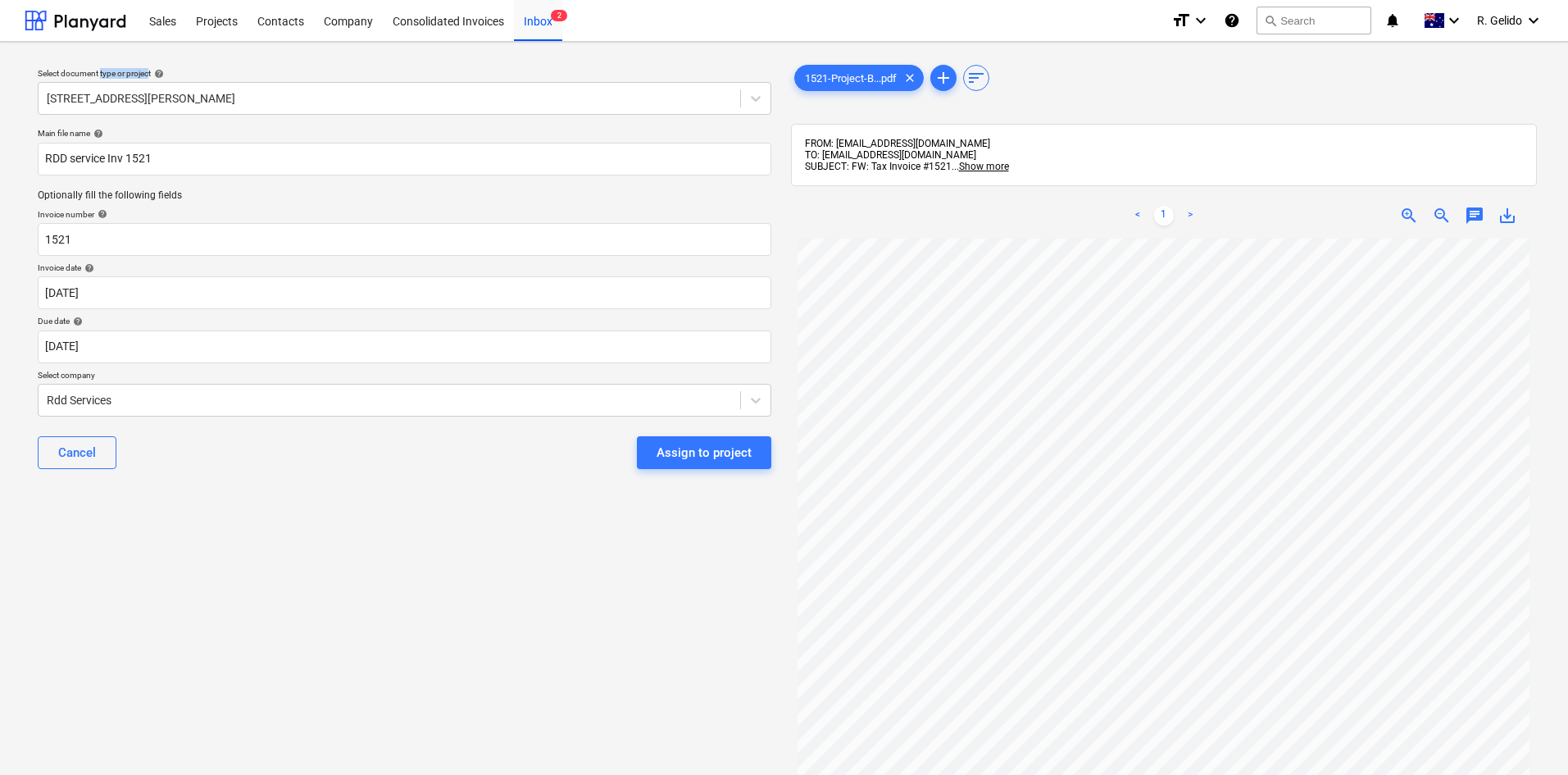
drag, startPoint x: 102, startPoint y: 72, endPoint x: 151, endPoint y: 72, distance: 49.0
click at [151, 72] on div "Select document type or project help" at bounding box center [404, 72] width 734 height 10
drag, startPoint x: 56, startPoint y: 372, endPoint x: 91, endPoint y: 373, distance: 35.0
click at [91, 373] on p "Select company" at bounding box center [404, 376] width 734 height 14
click at [220, 466] on div "Cancel Assign to project" at bounding box center [404, 452] width 734 height 59
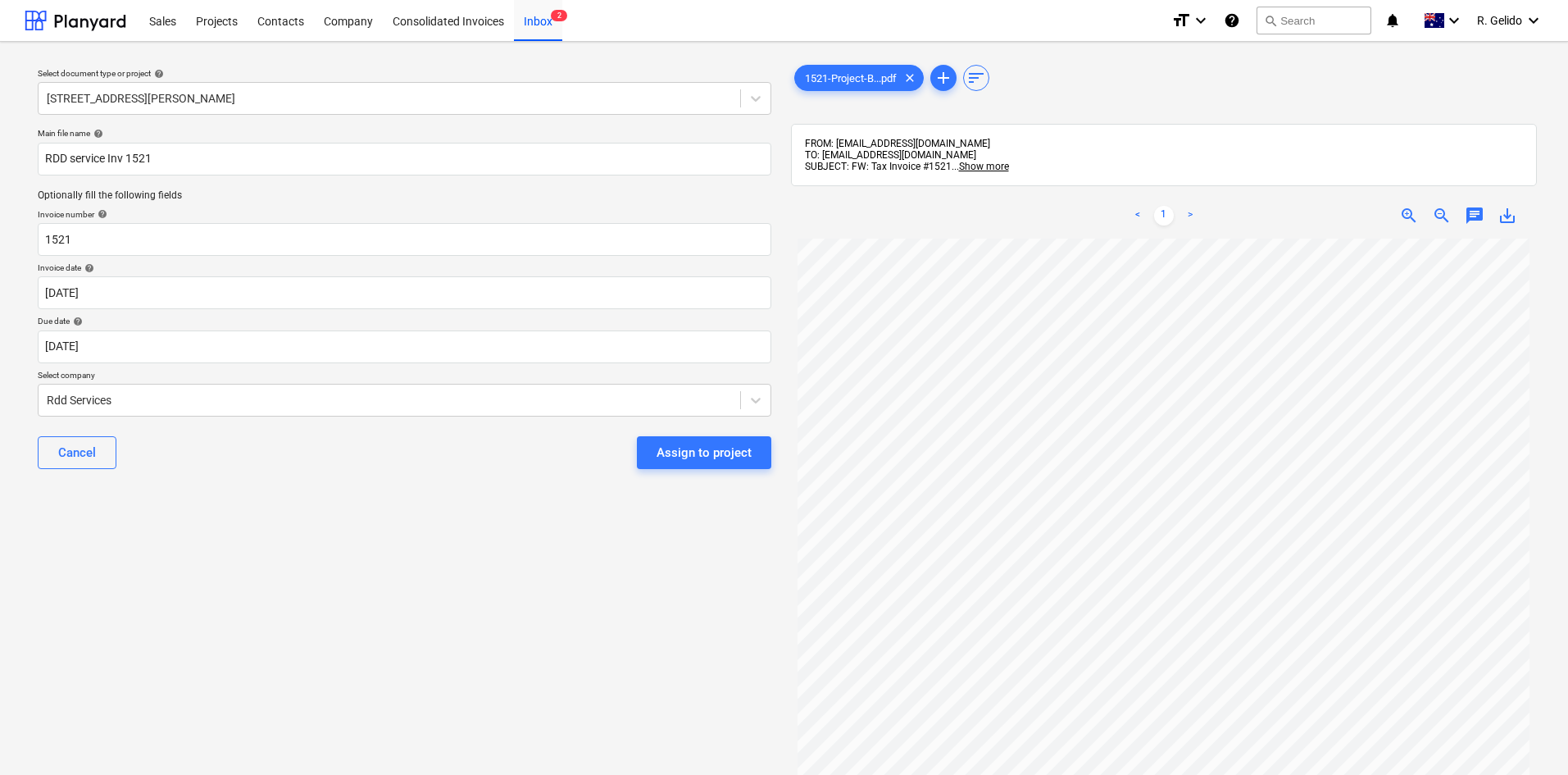
click at [691, 587] on div "Select document type or project help [STREET_ADDRESS][PERSON_NAME] file name he…" at bounding box center [404, 514] width 760 height 919
click at [705, 456] on div "Assign to project" at bounding box center [704, 452] width 95 height 22
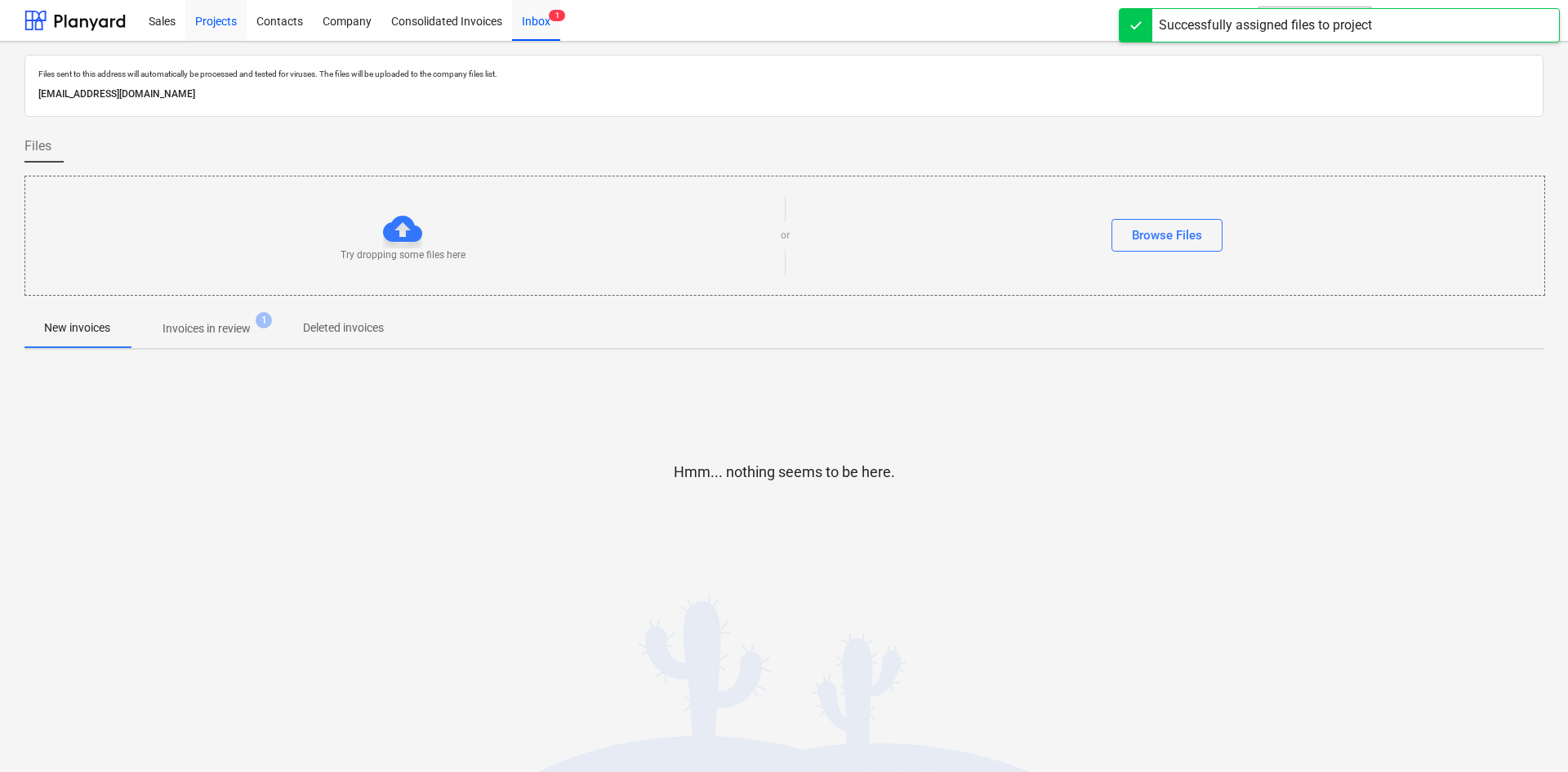
click at [225, 27] on div "Projects" at bounding box center [216, 20] width 61 height 41
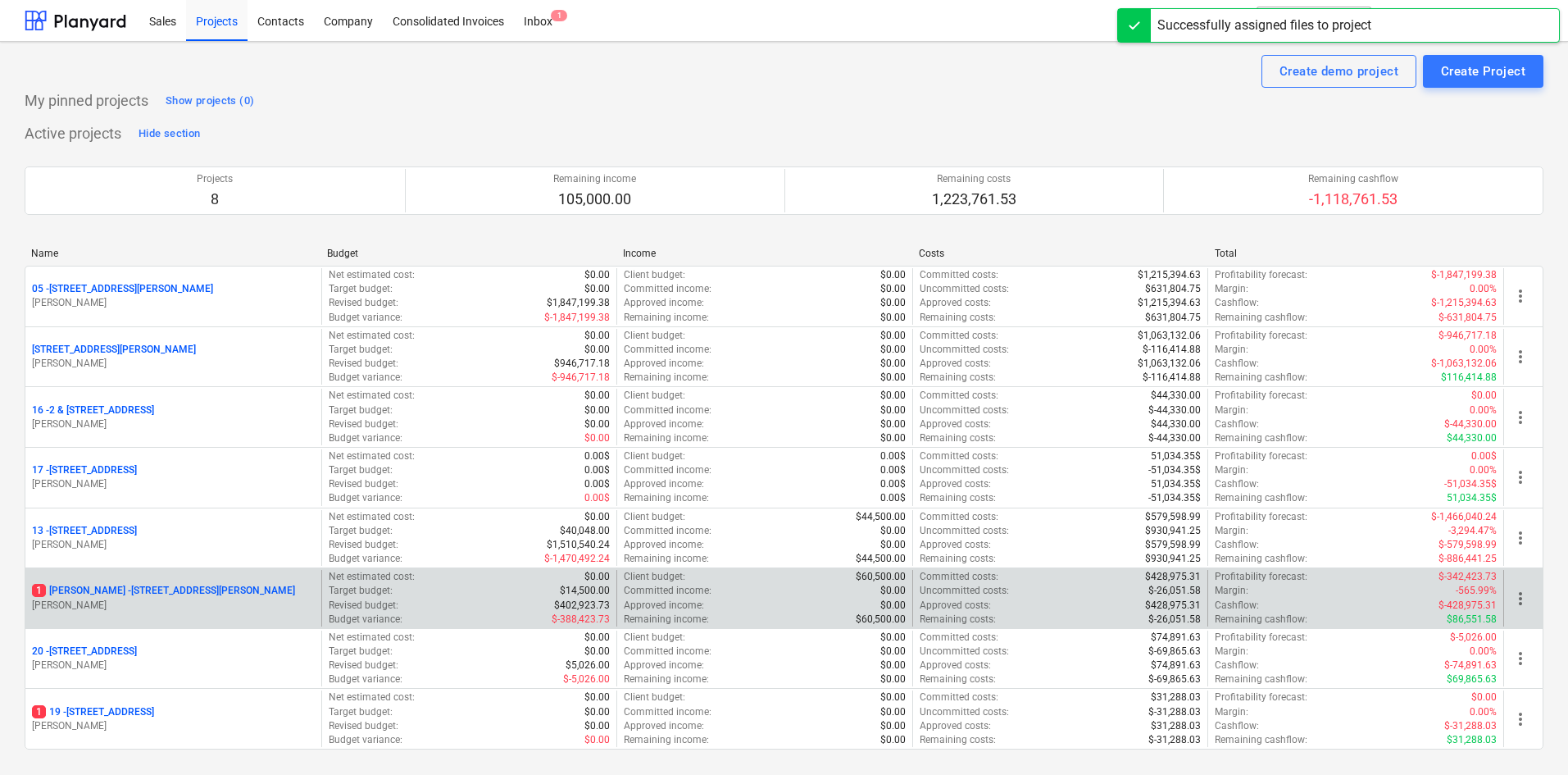
click at [104, 590] on p "[STREET_ADDRESS][PERSON_NAME][PERSON_NAME]" at bounding box center [164, 590] width 263 height 14
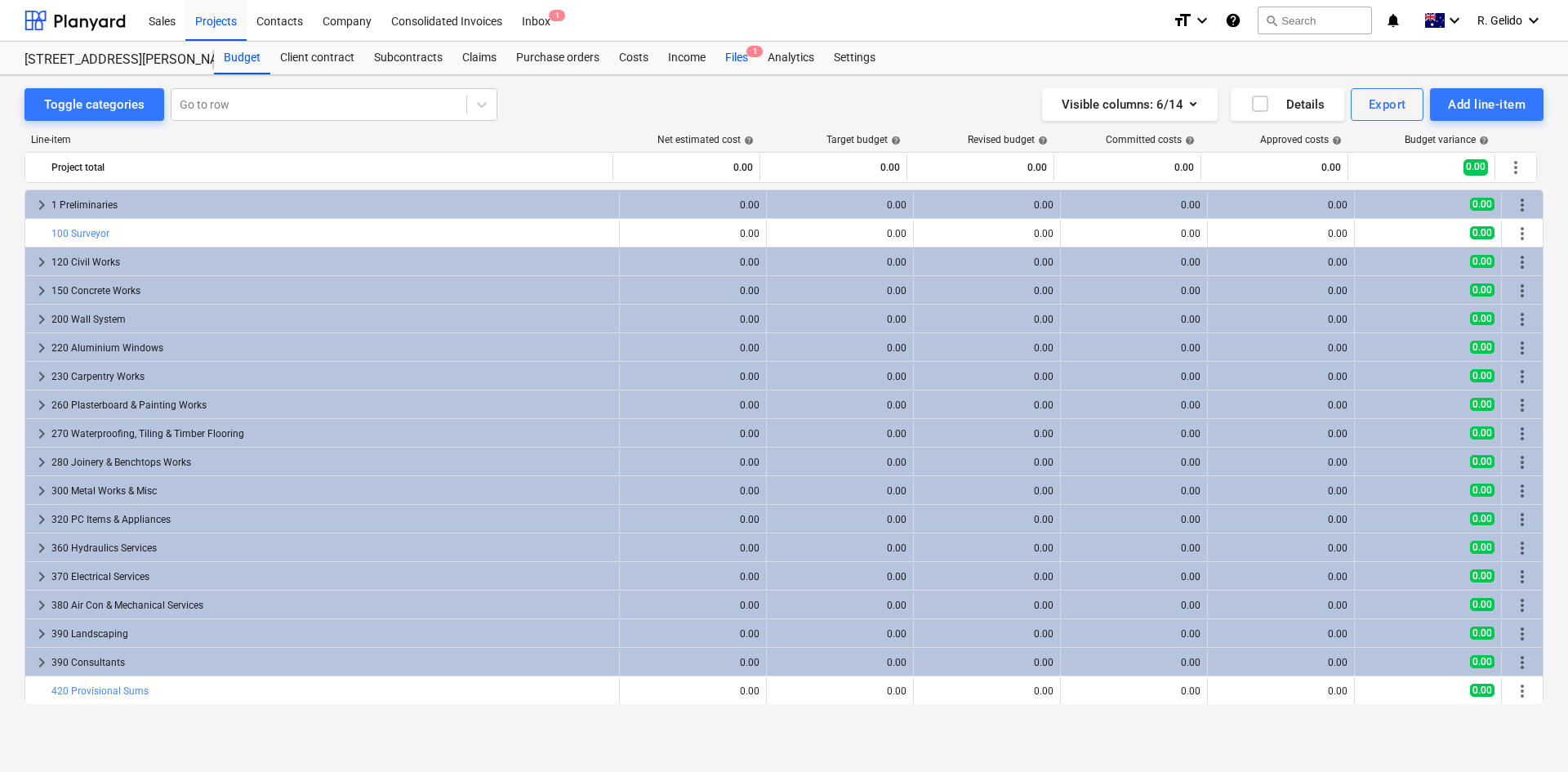
click at [734, 56] on div "Files 1" at bounding box center [736, 57] width 42 height 33
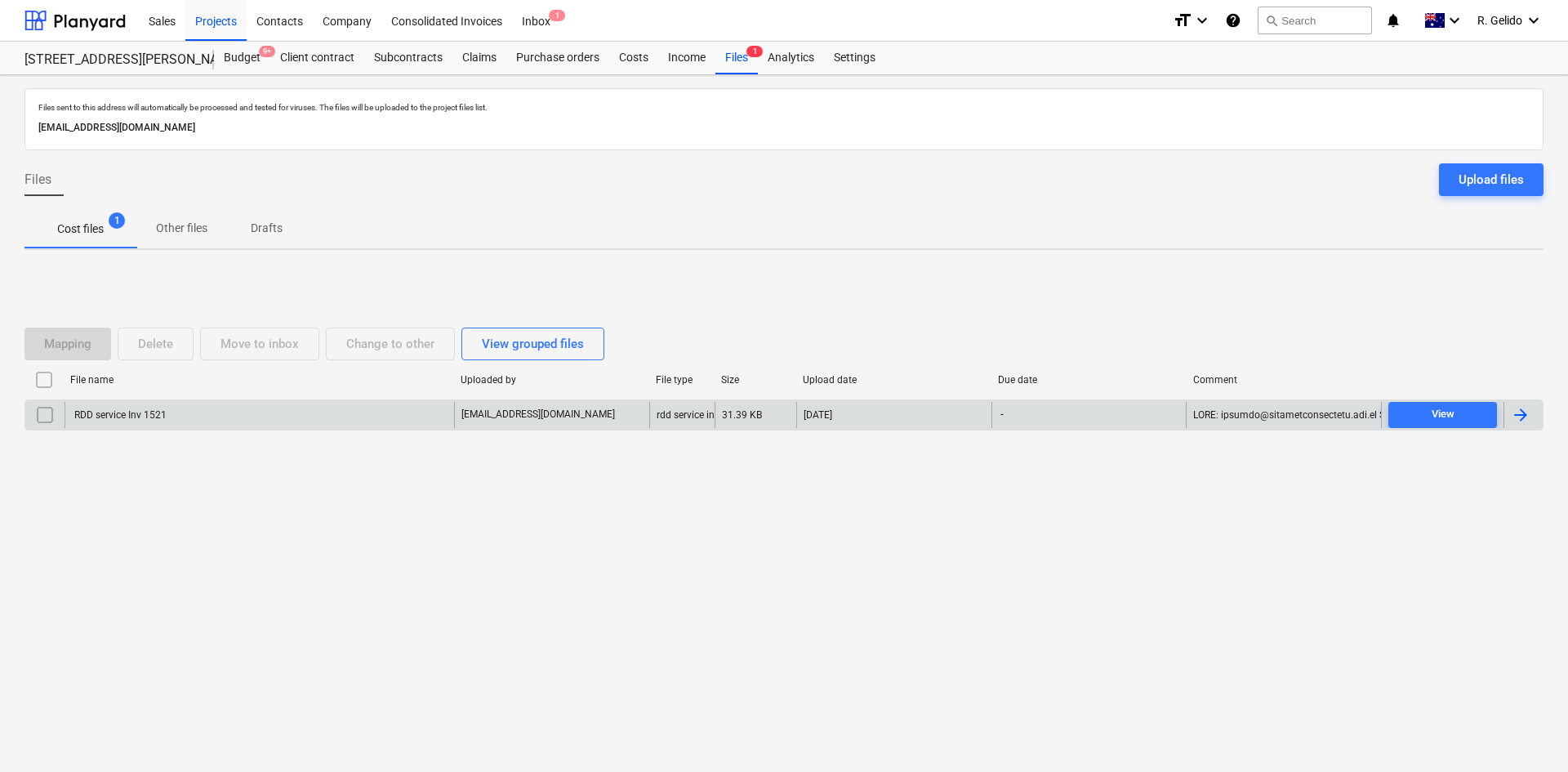
click at [187, 408] on div "RDD service Inv 1521" at bounding box center [260, 415] width 390 height 26
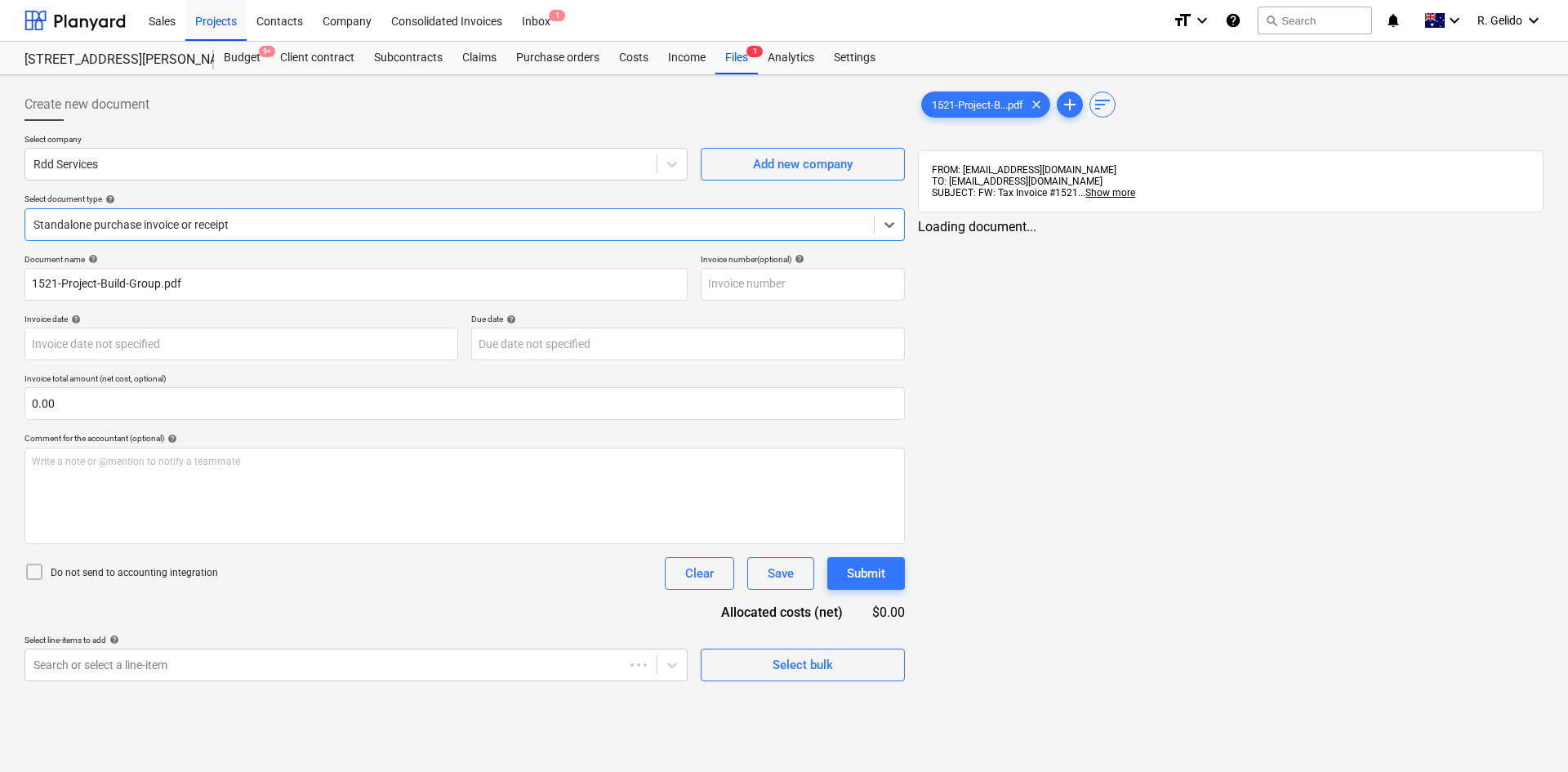
type input "[DATE]"
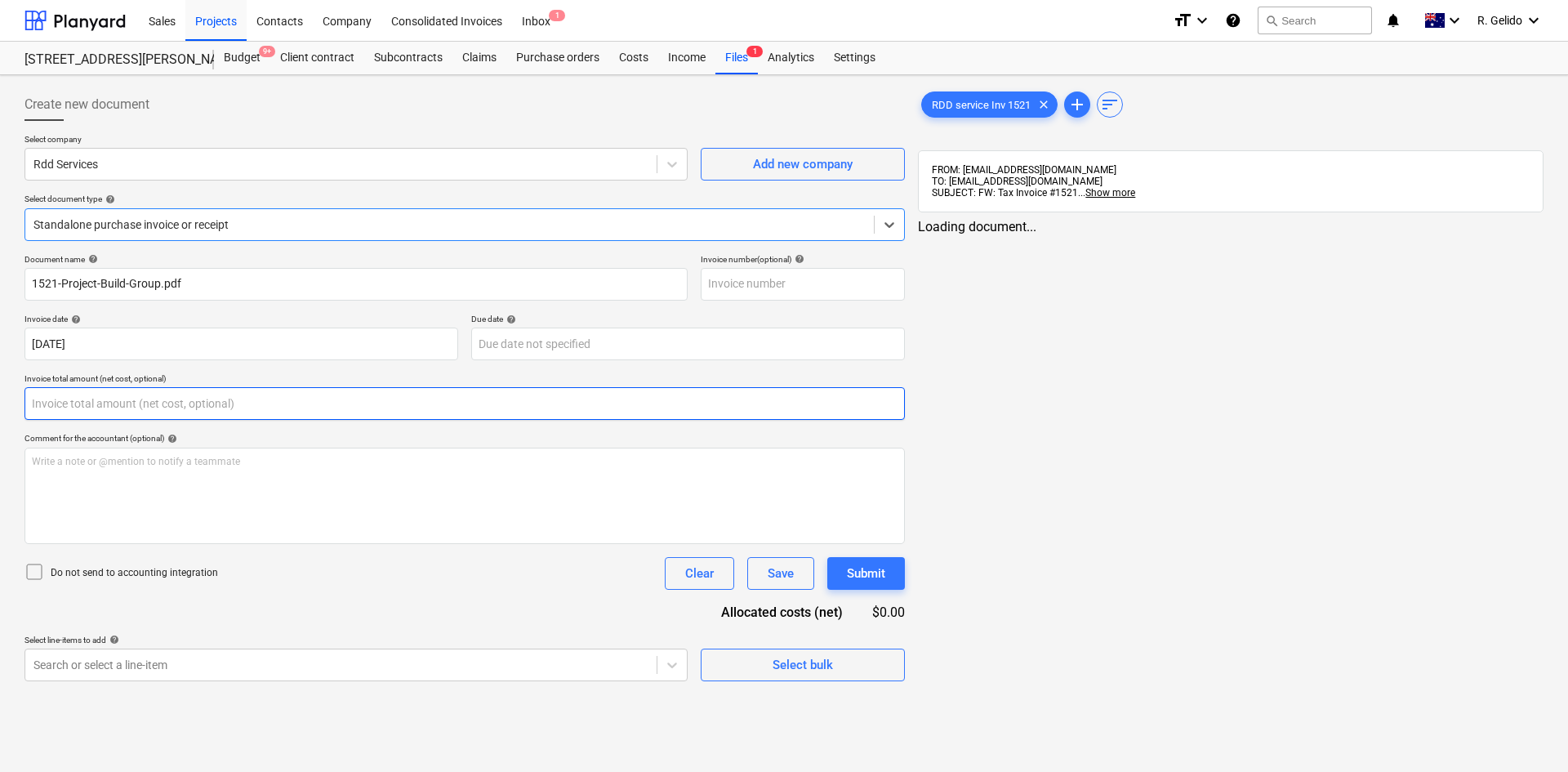
click at [83, 411] on input "text" at bounding box center [464, 403] width 880 height 33
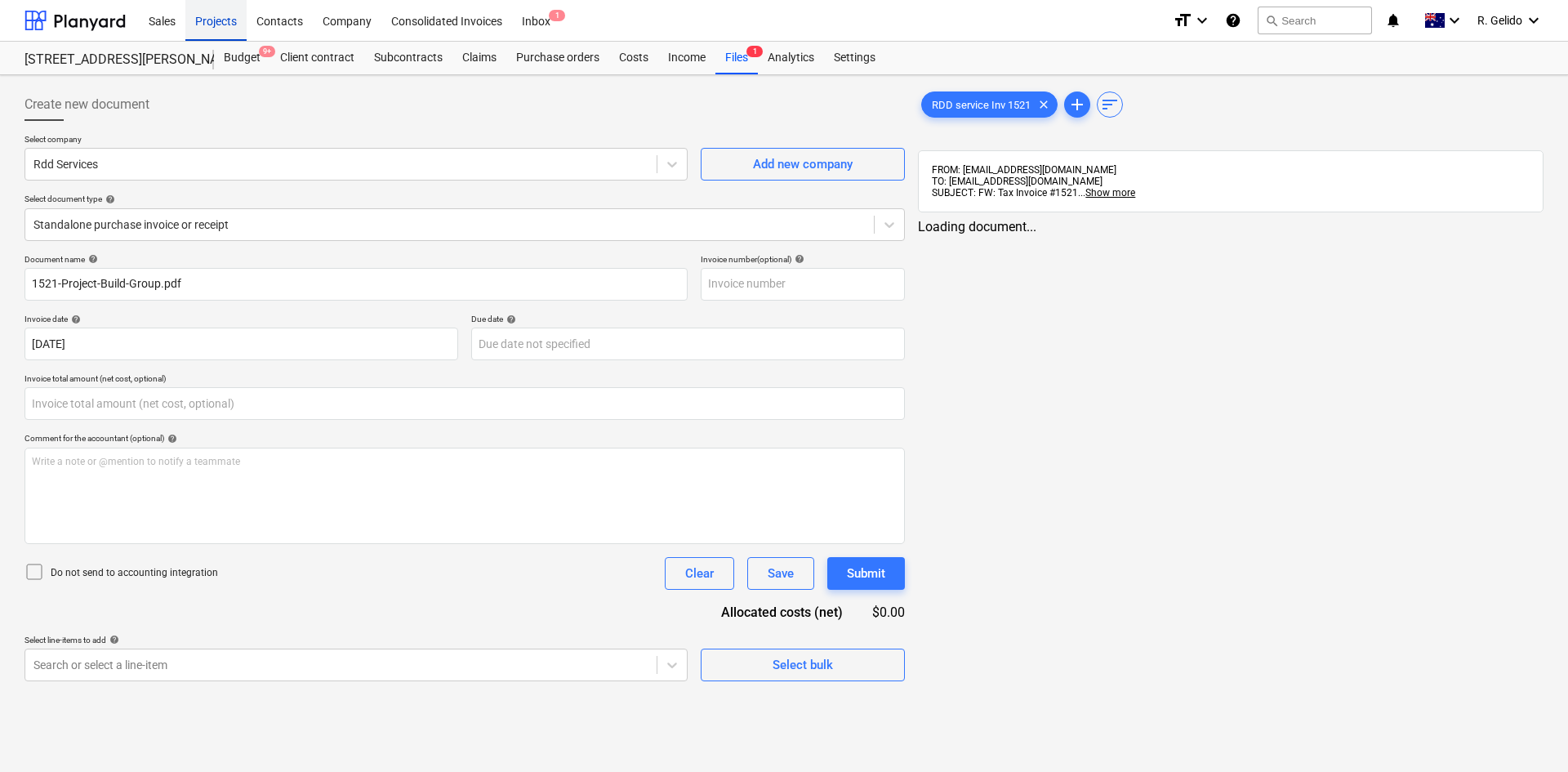
type input "0.00"
click at [207, 16] on div "Projects" at bounding box center [216, 20] width 61 height 41
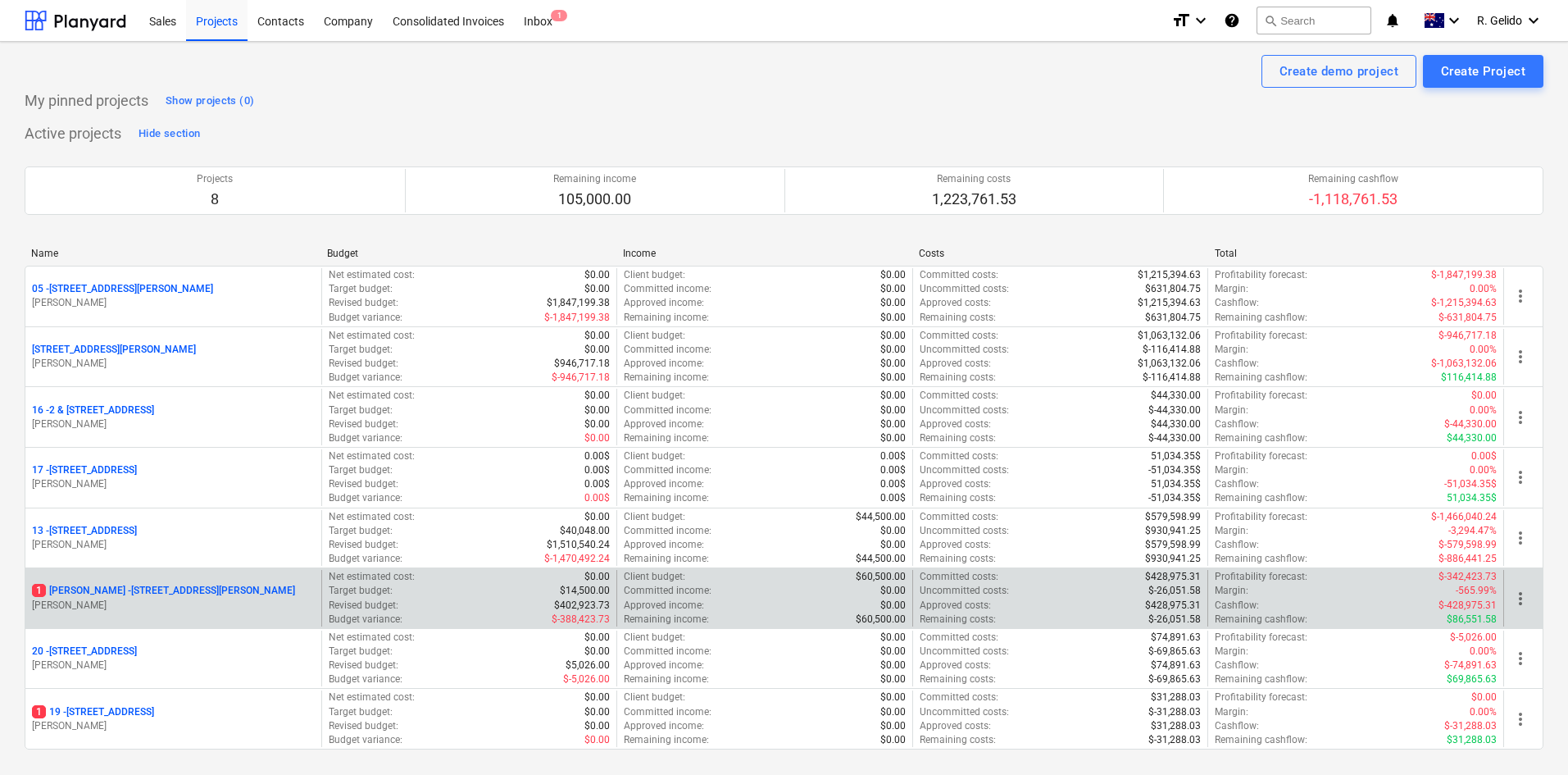
click at [119, 590] on p "[STREET_ADDRESS][PERSON_NAME][PERSON_NAME]" at bounding box center [164, 590] width 263 height 14
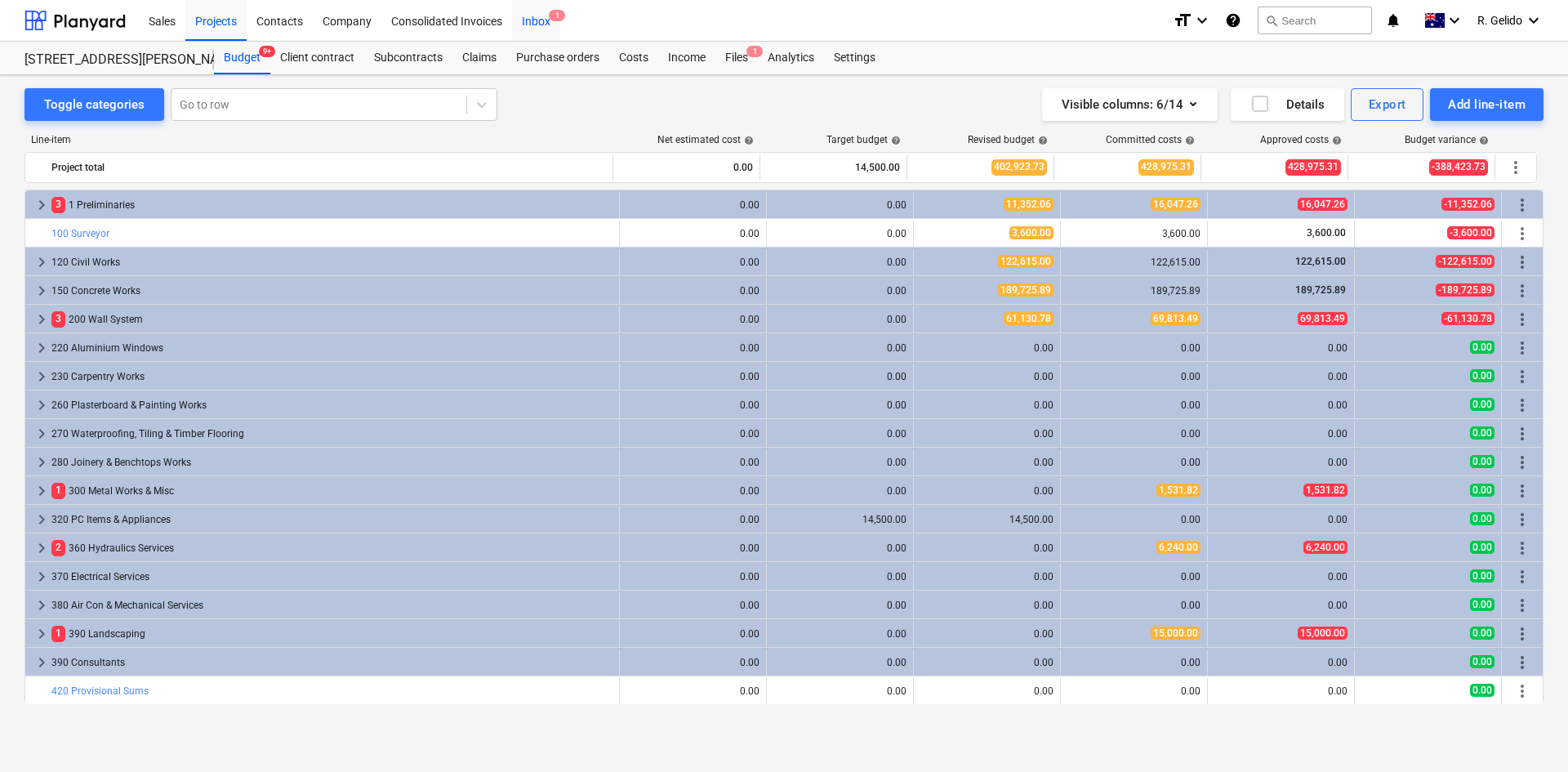
click at [535, 21] on div "Inbox 1" at bounding box center [535, 20] width 48 height 41
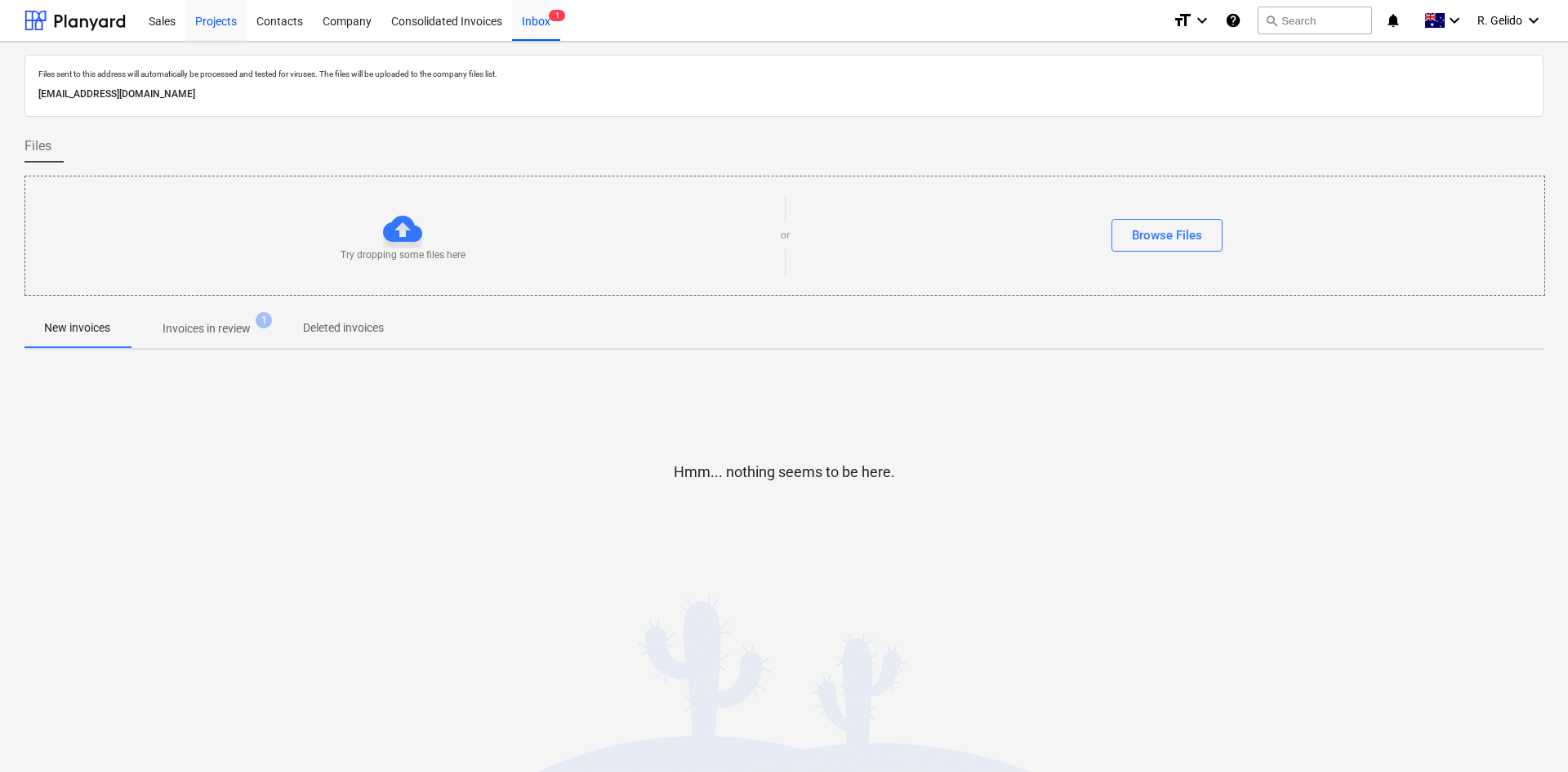
click at [200, 27] on div "Projects" at bounding box center [216, 20] width 61 height 41
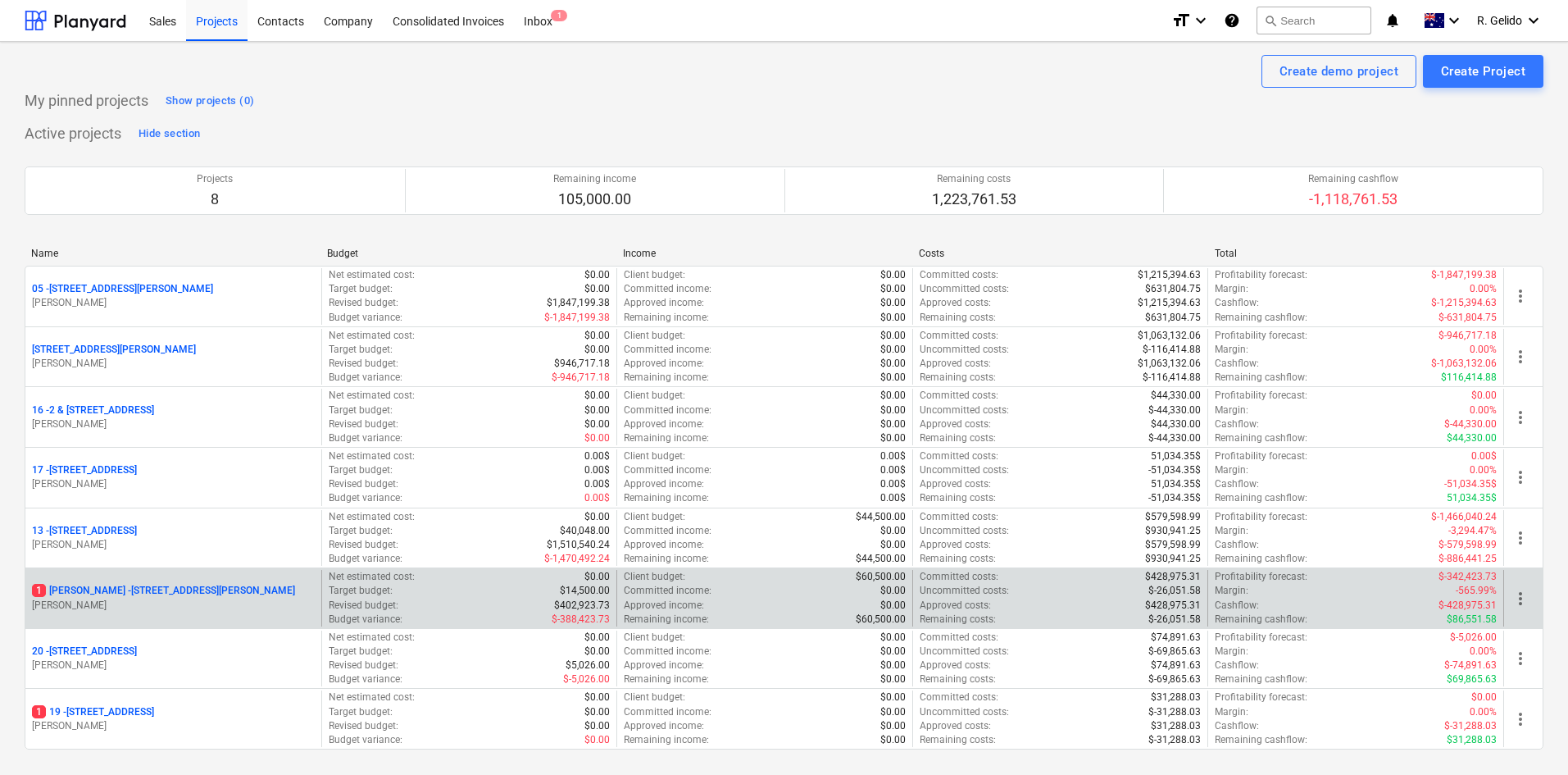
click at [123, 584] on p "[STREET_ADDRESS][PERSON_NAME][PERSON_NAME]" at bounding box center [164, 590] width 263 height 14
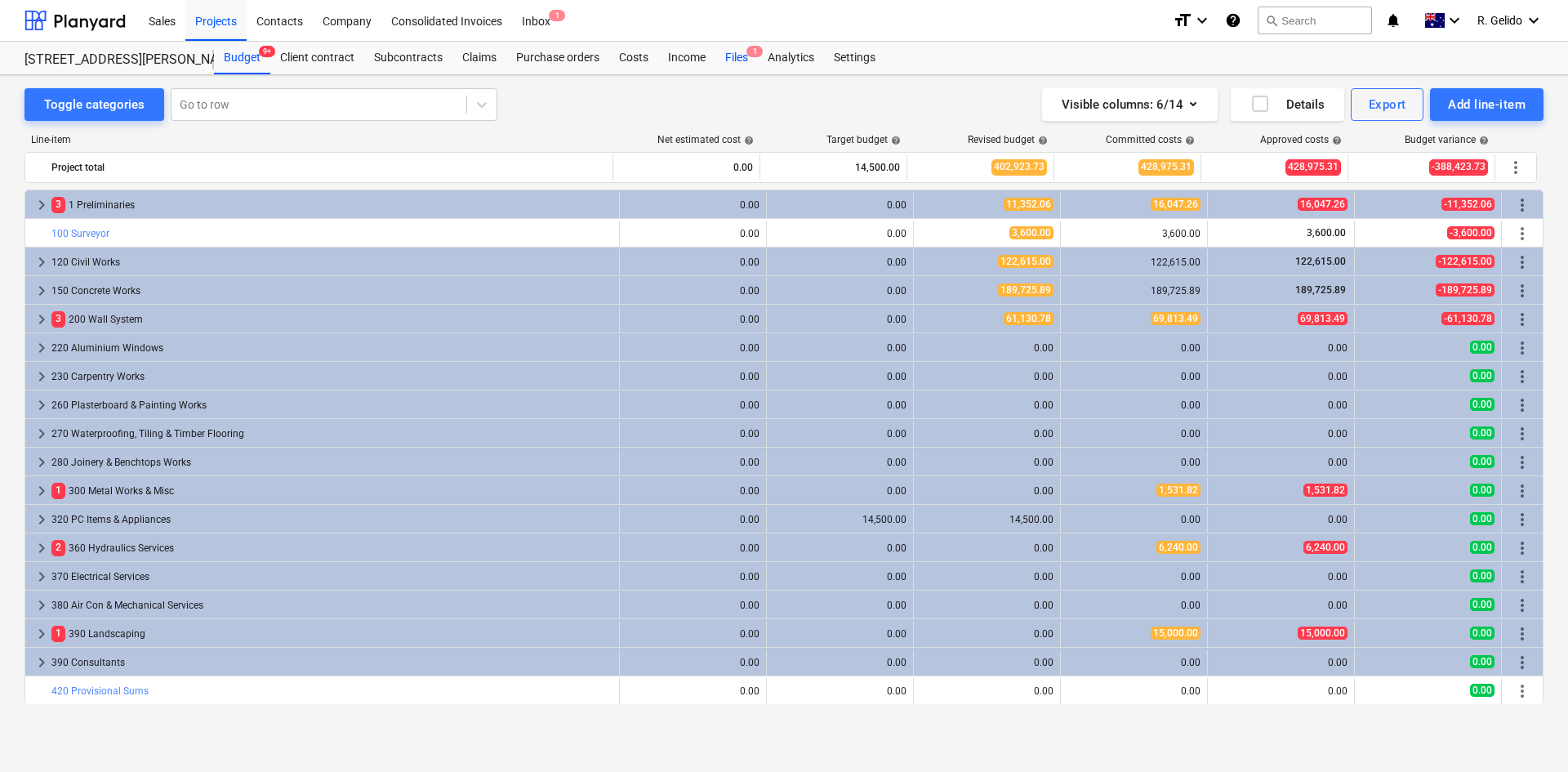
click at [744, 53] on div "Files 1" at bounding box center [736, 57] width 42 height 33
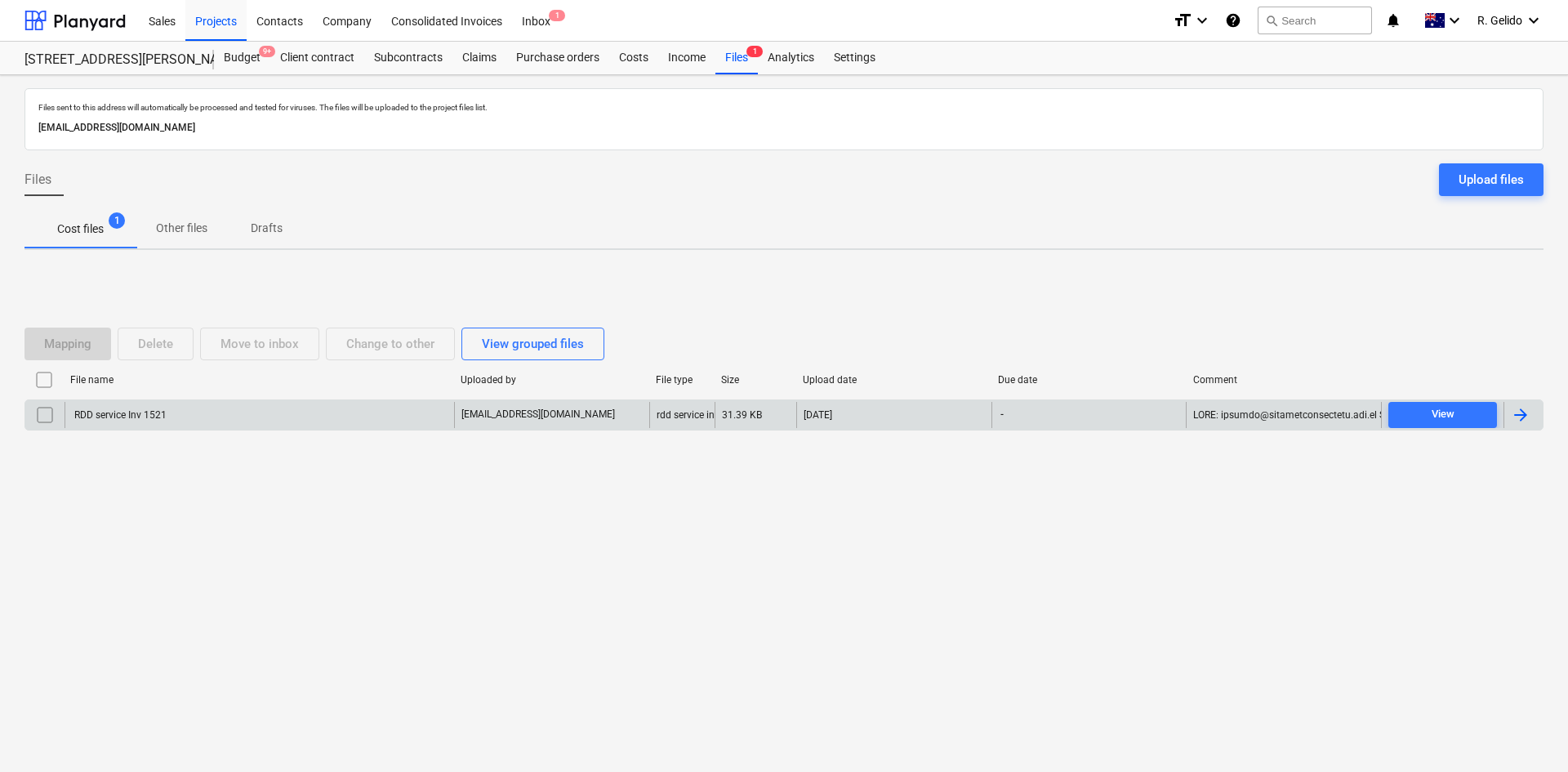
click at [369, 413] on div "RDD service Inv 1521" at bounding box center [260, 415] width 390 height 26
